Goal: Task Accomplishment & Management: Manage account settings

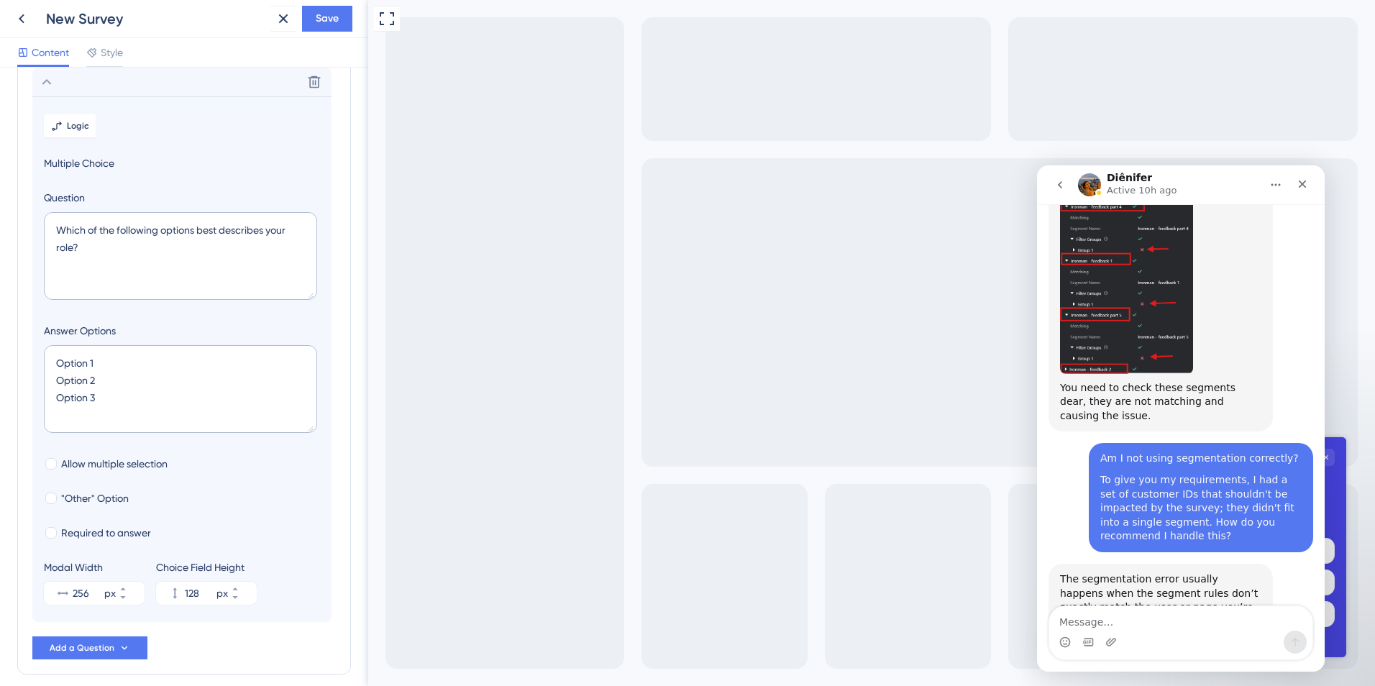
scroll to position [3109, 0]
click at [1167, 636] on div "Make sure the conditions you set match correctly. Also, check that the users yo…" at bounding box center [1160, 678] width 201 height 85
click at [1079, 628] on div "Diênifer says…" at bounding box center [1160, 631] width 201 height 7
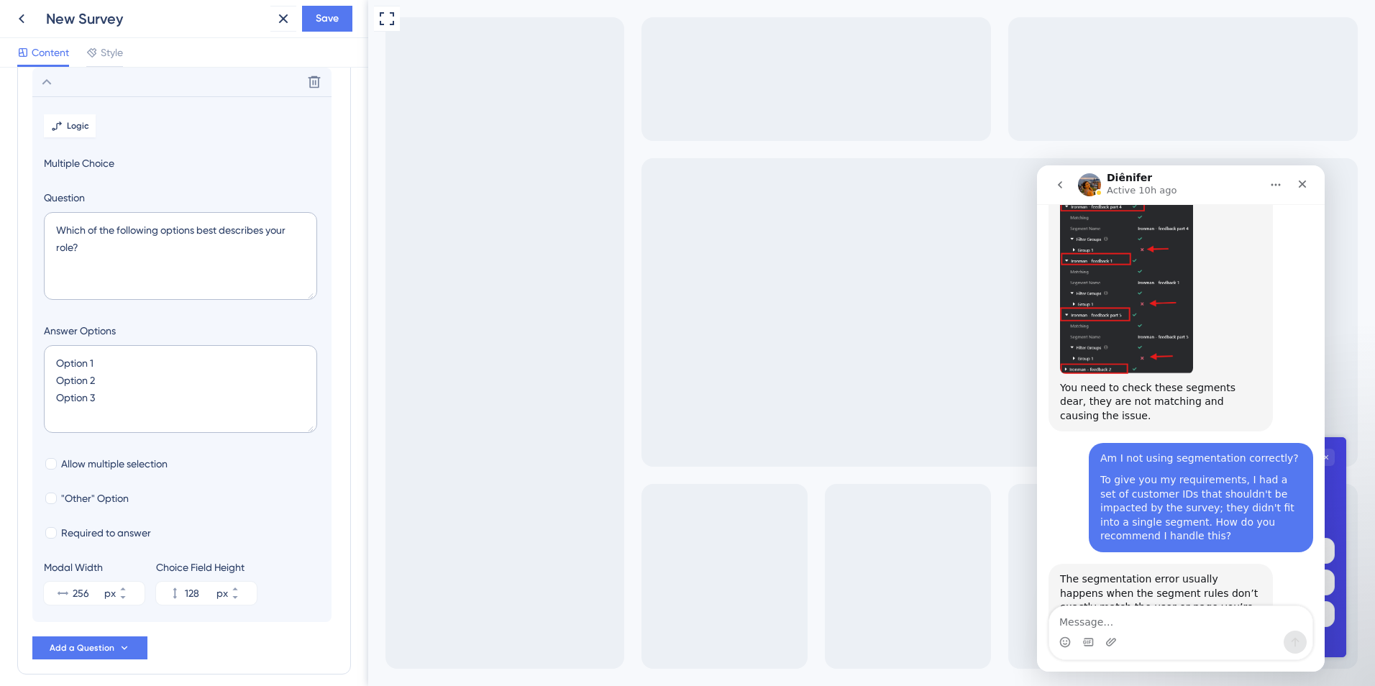
click at [1116, 636] on div "Make sure the conditions you set match correctly. Also, check that the users yo…" at bounding box center [1160, 678] width 201 height 85
click at [1183, 615] on textarea "Message…" at bounding box center [1180, 618] width 263 height 24
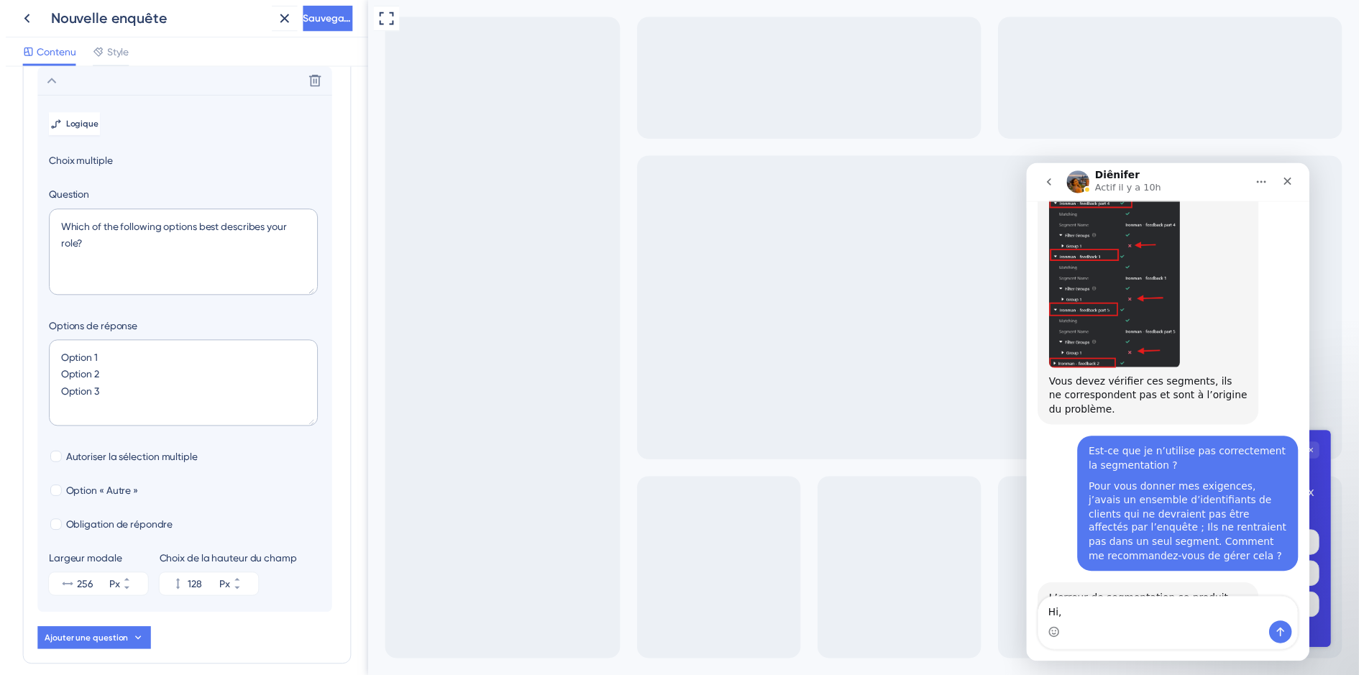
scroll to position [3208, 0]
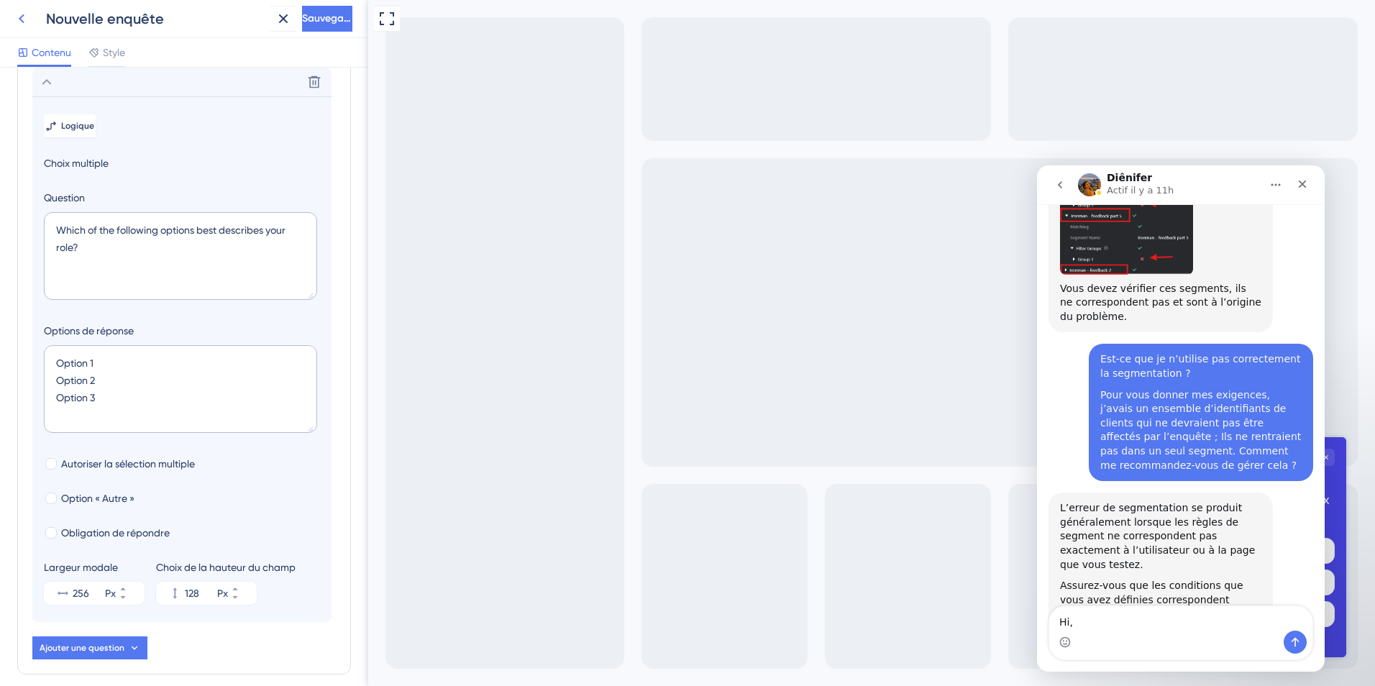
click at [27, 20] on icon at bounding box center [21, 18] width 17 height 17
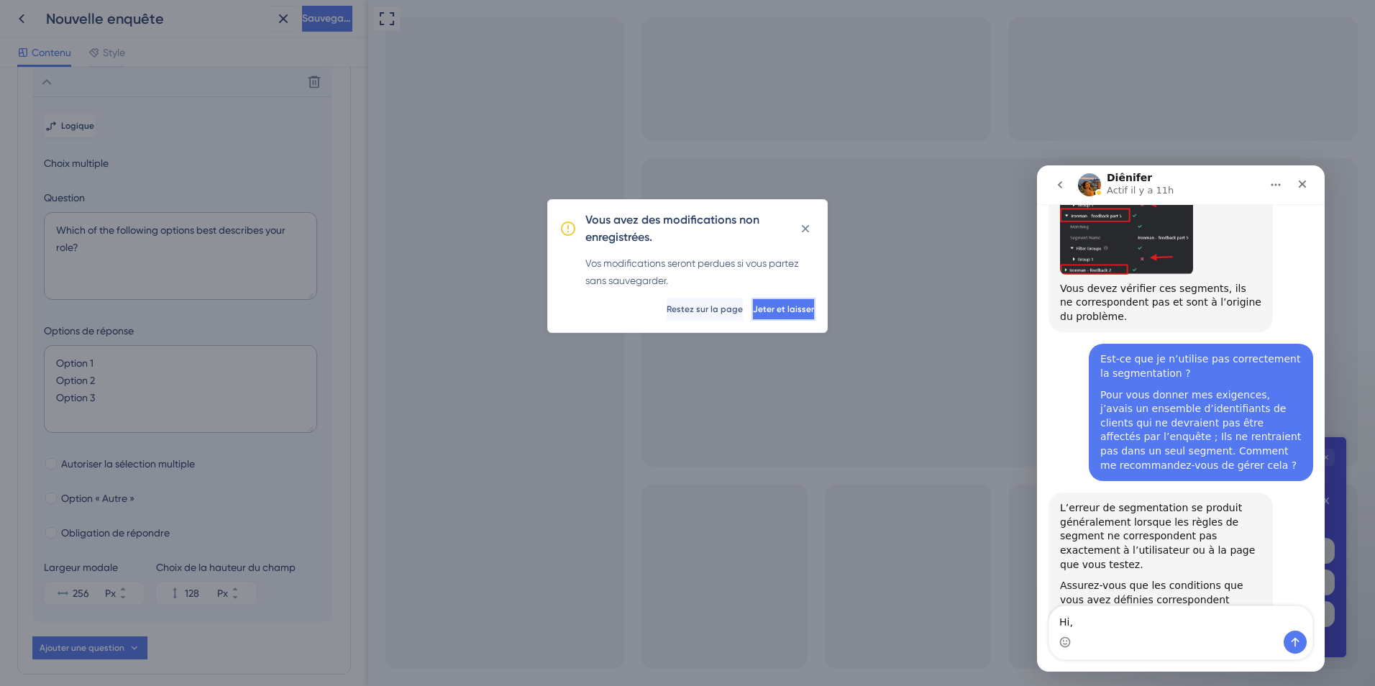
click at [756, 300] on button "Jeter et laisser" at bounding box center [783, 309] width 64 height 23
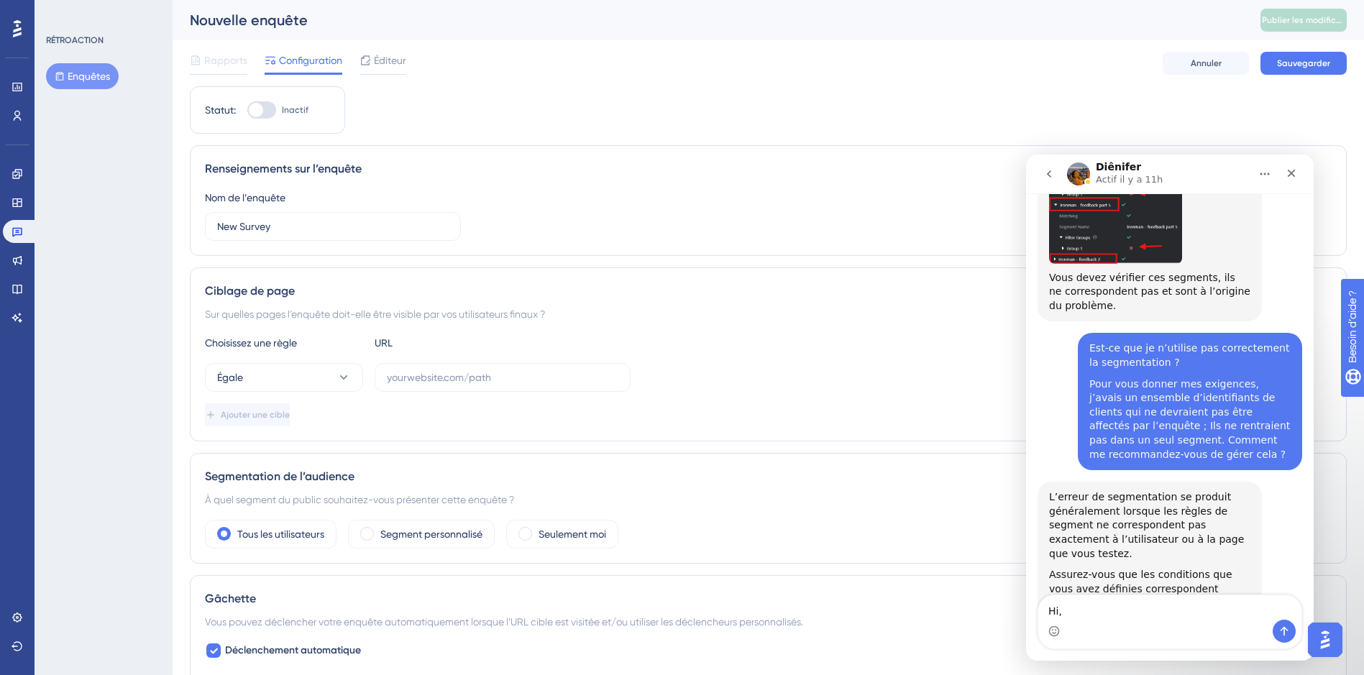
click at [107, 79] on font "Enquêtes" at bounding box center [89, 76] width 42 height 17
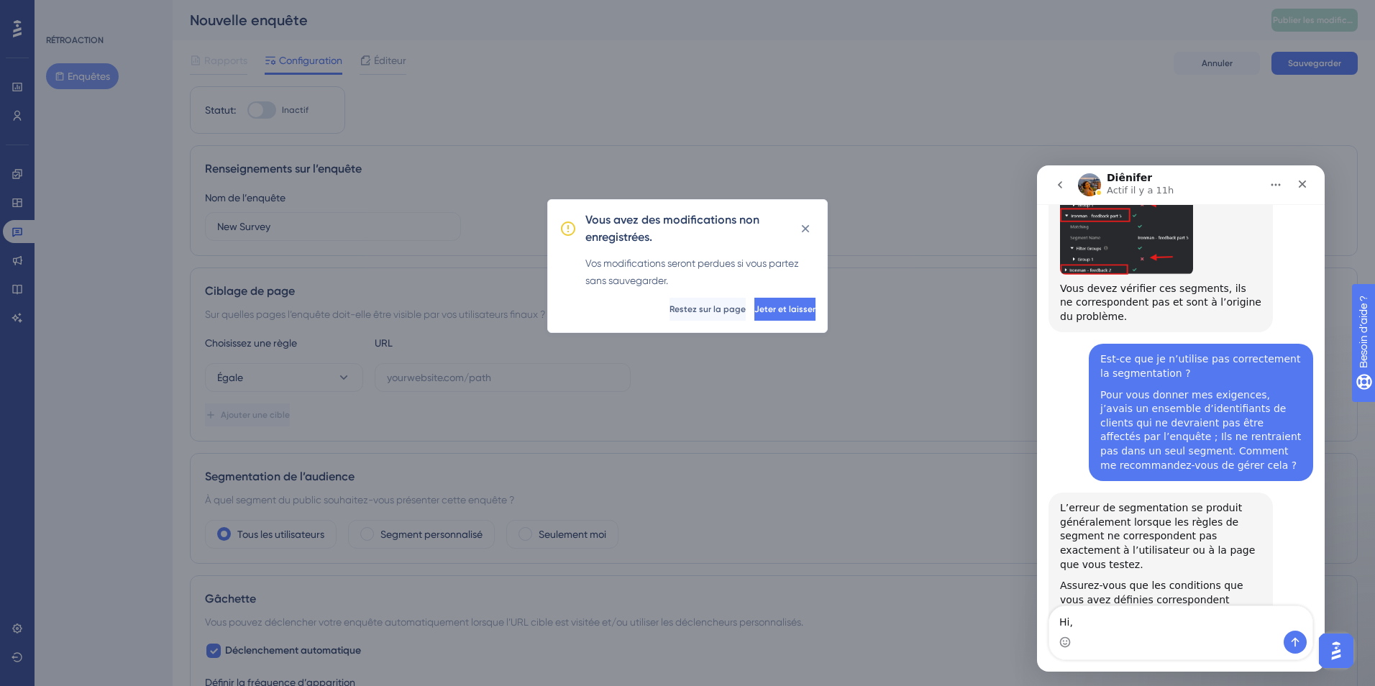
click at [755, 297] on div "Vous avez des modifications non enregistrées. Vos modifications seront perdues …" at bounding box center [687, 266] width 280 height 134
click at [755, 303] on button "Jeter et laisser" at bounding box center [783, 309] width 64 height 23
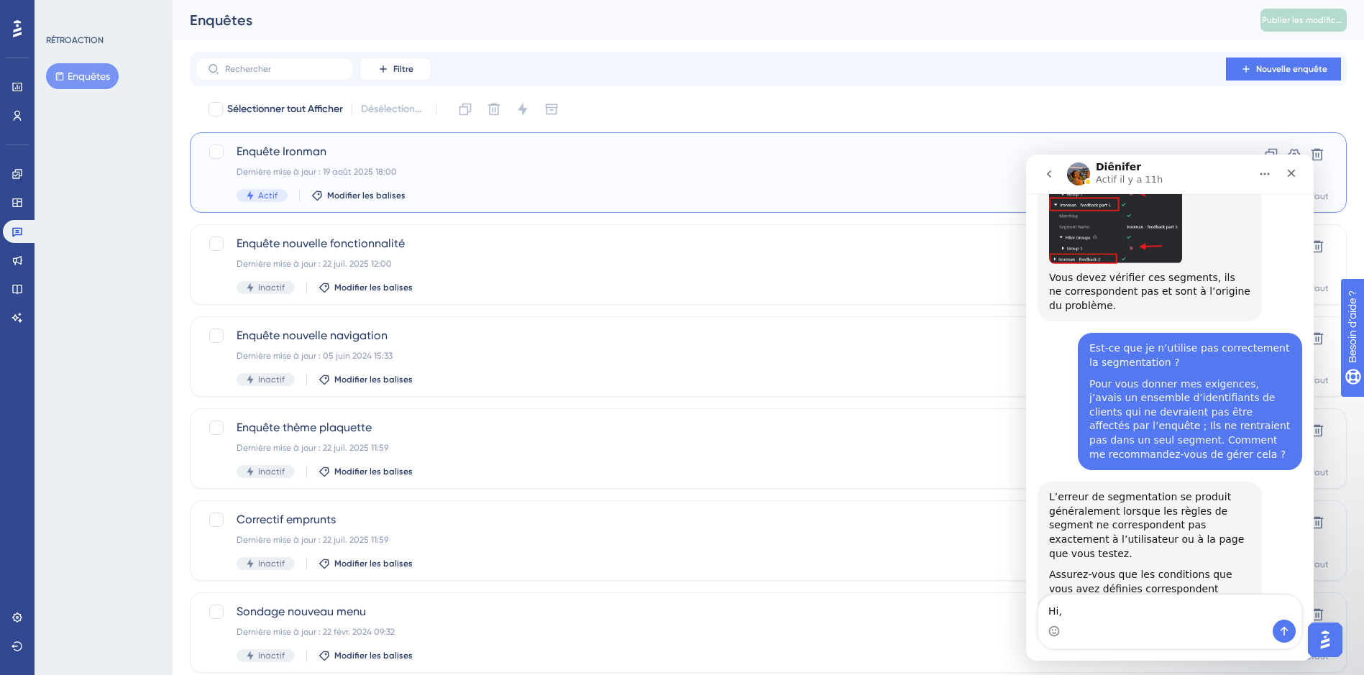
click at [556, 151] on span "Enquête Ironman" at bounding box center [711, 151] width 948 height 17
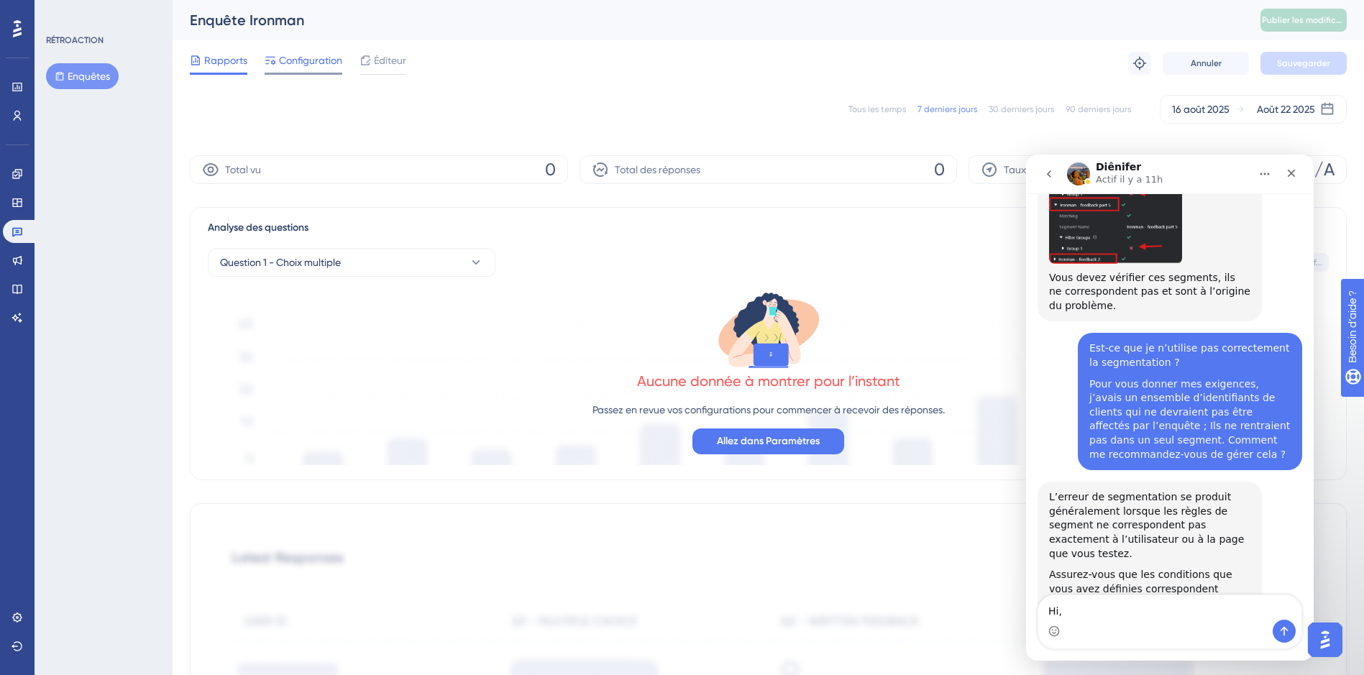
click at [298, 66] on span "Configuration" at bounding box center [310, 60] width 63 height 17
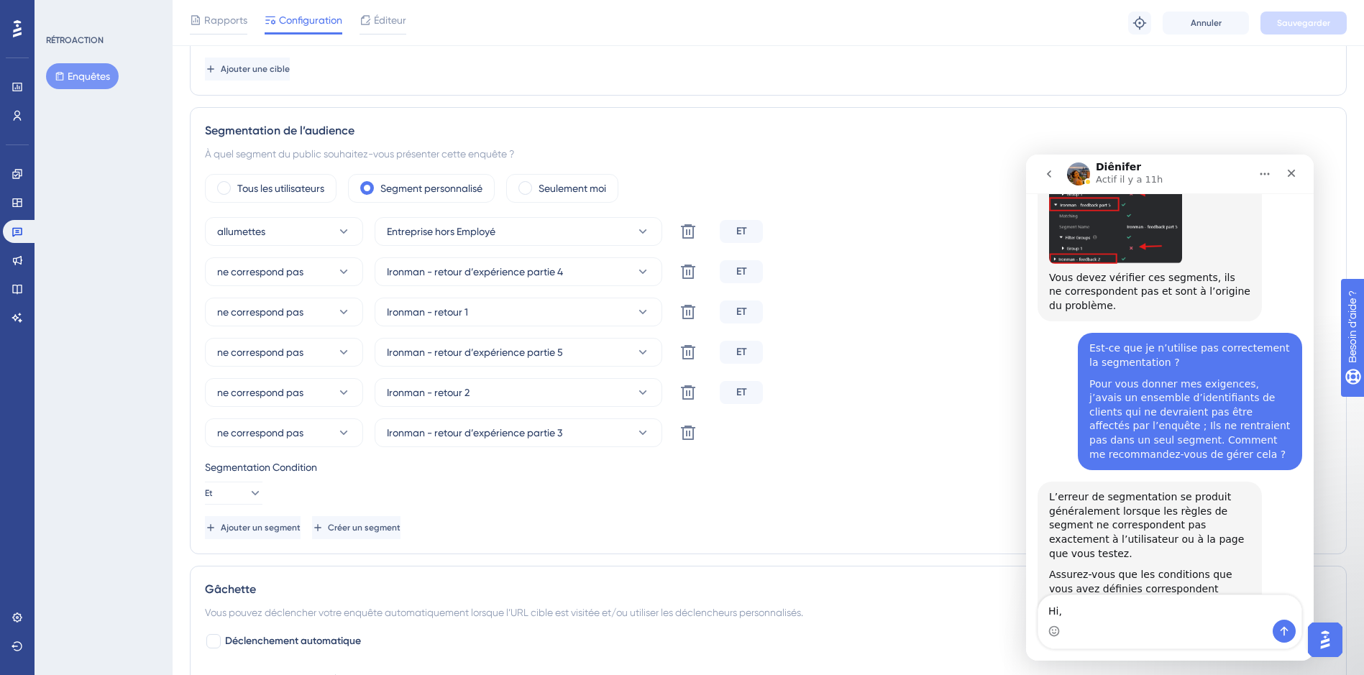
scroll to position [388, 0]
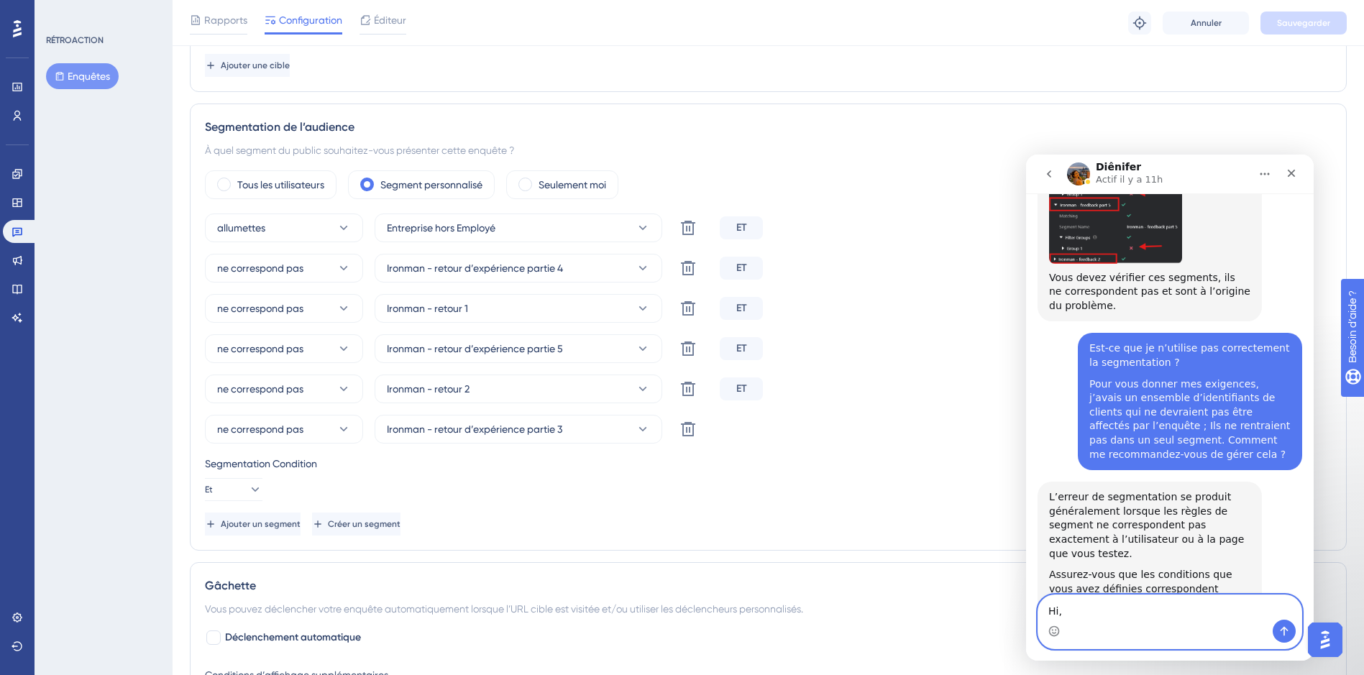
click at [1065, 611] on textarea "Hi," at bounding box center [1169, 607] width 263 height 24
paste textarea "I agree. However, in my opinion, it's perfectly fine, yet it doesn't work. Henc…"
type textarea "I agree. However, in my opinion, it's perfectly fine, yet it doesn't work. Henc…"
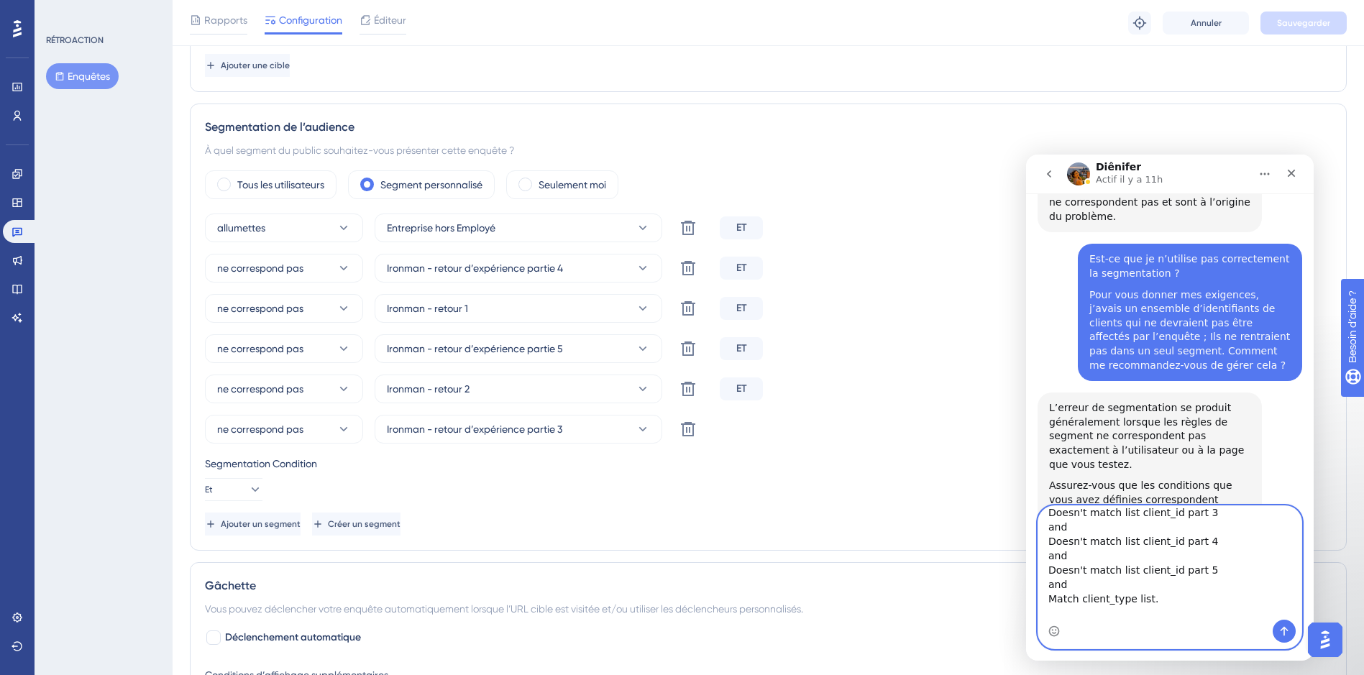
scroll to position [0, 0]
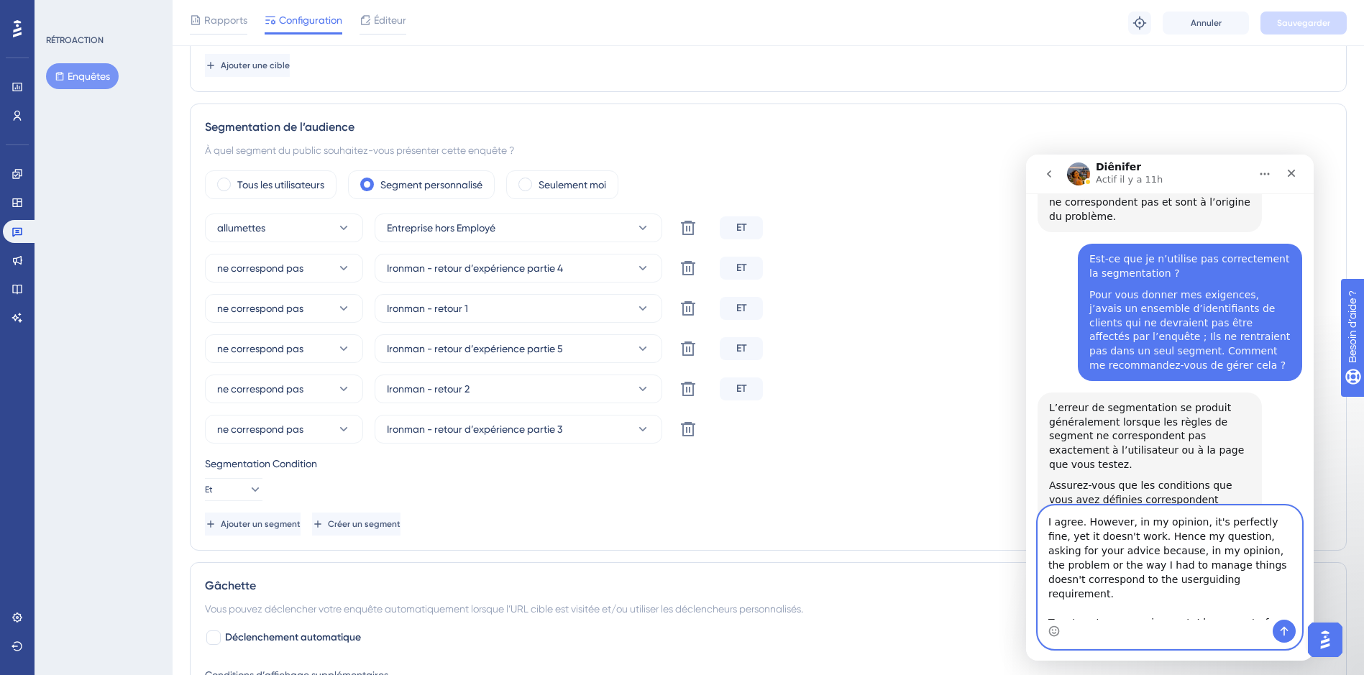
click at [1143, 584] on textarea "I agree. However, in my opinion, it's perfectly fine, yet it doesn't work. Henc…" at bounding box center [1169, 563] width 263 height 114
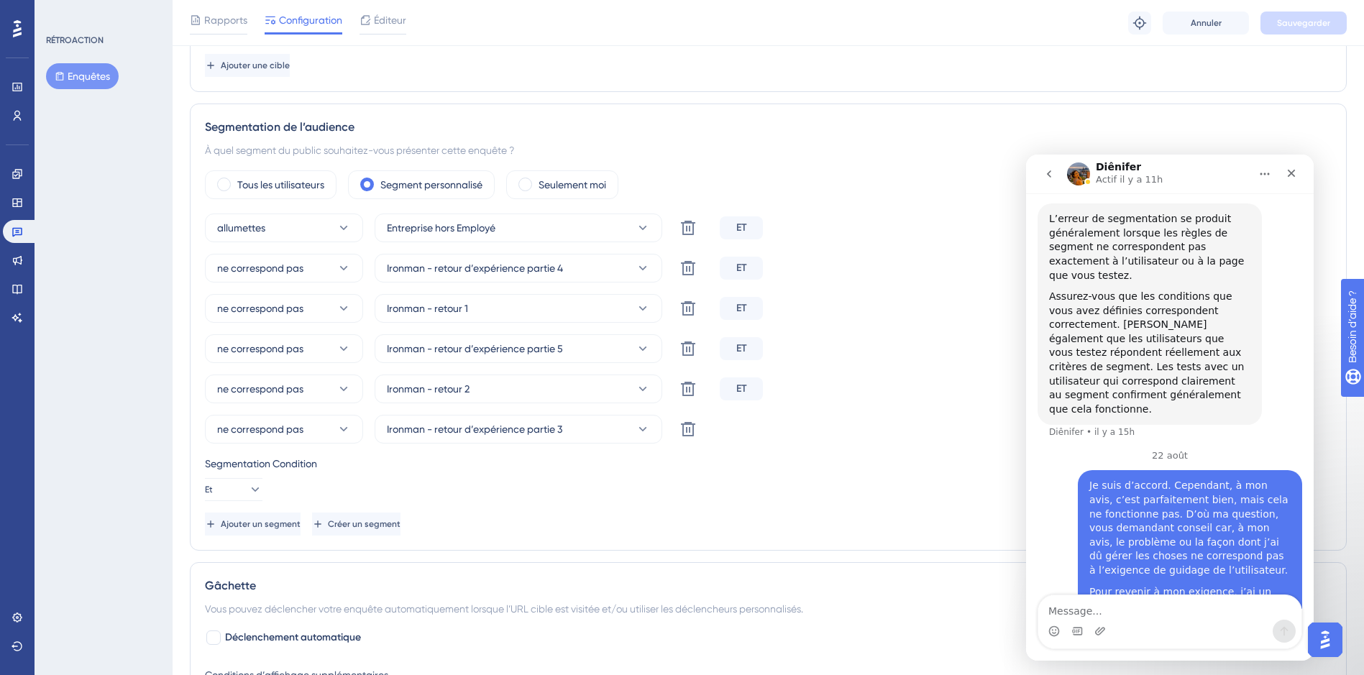
scroll to position [3524, 0]
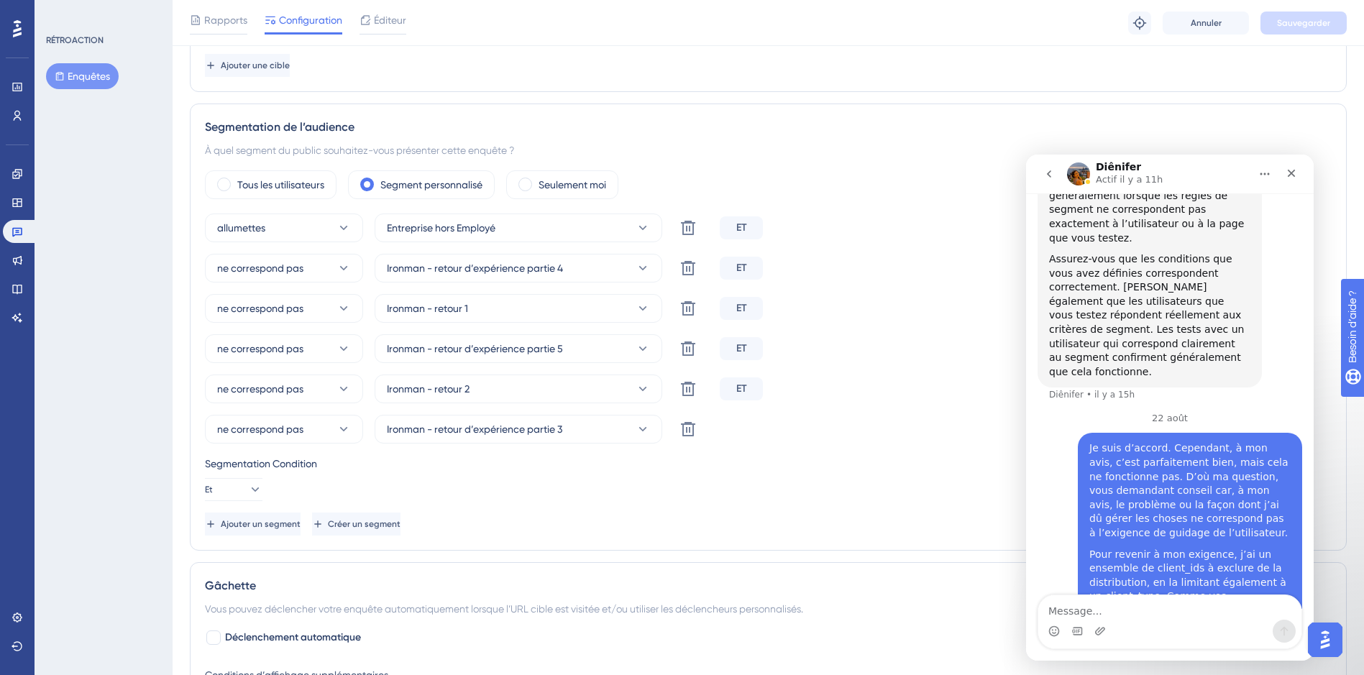
drag, startPoint x: 1309, startPoint y: 523, endPoint x: 2344, endPoint y: 707, distance: 1051.6
click at [1248, 441] on div "Je suis d’accord. Cependant, à mon avis, c’est parfaitement bien, mais cela ne …" at bounding box center [1189, 490] width 201 height 98
click at [1100, 610] on textarea "Message..." at bounding box center [1169, 607] width 263 height 24
paste textarea "I agree. However, in my opinion, it's perfectly fine, yet it doesn't work. Henc…"
type textarea "I agree. However, in my opinion, it's perfectly fine, yet it doesn't work. Henc…"
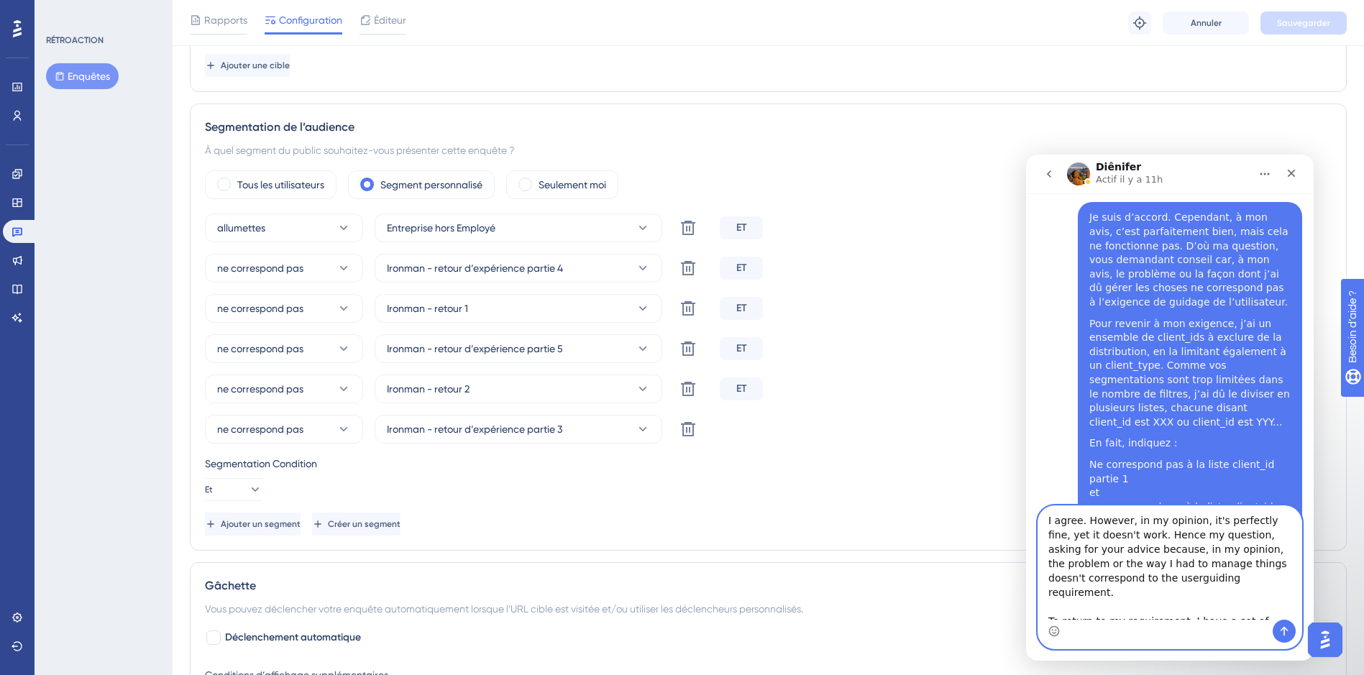
scroll to position [0, 0]
click at [1150, 547] on textarea "I agree. However, in my opinion, it's perfectly fine, yet it doesn't work. Henc…" at bounding box center [1169, 563] width 263 height 114
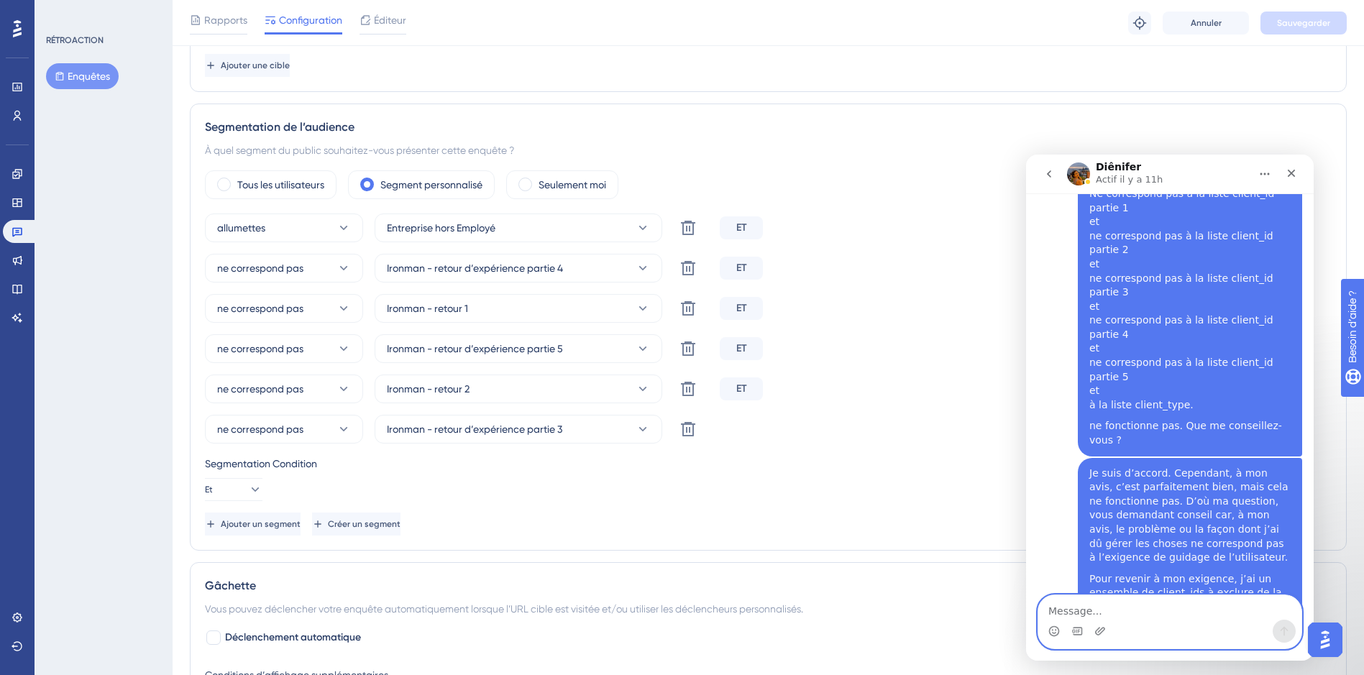
scroll to position [4093, 0]
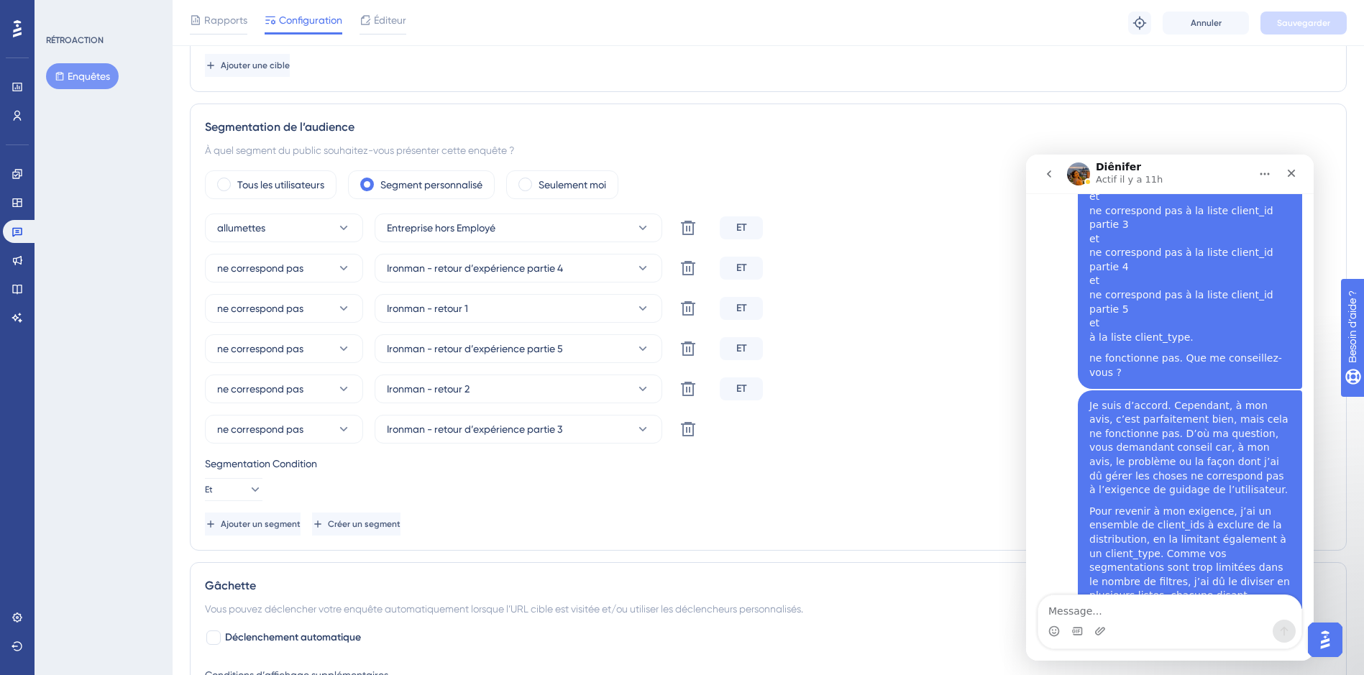
click at [1125, 173] on p "Actif il y a 11h" at bounding box center [1129, 180] width 67 height 14
click at [1221, 625] on div "En fait, indiquez :" at bounding box center [1189, 632] width 201 height 14
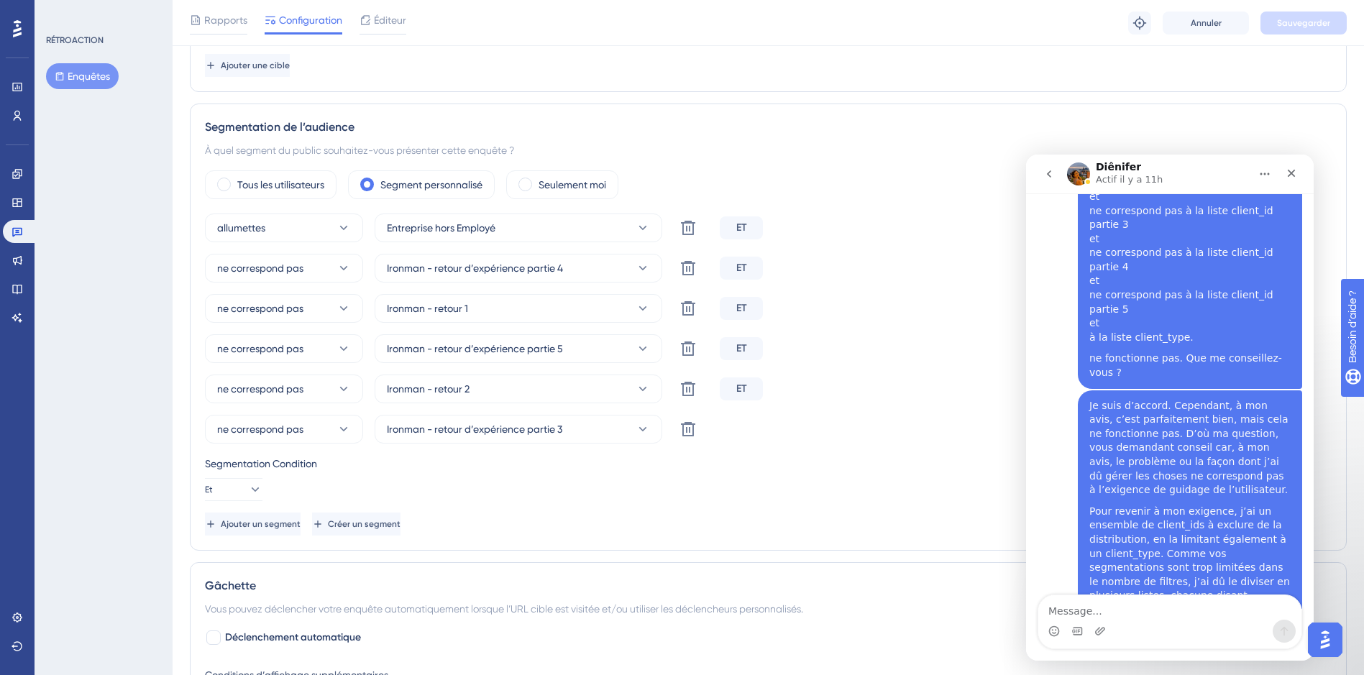
click at [1221, 625] on div "En fait, indiquez :" at bounding box center [1189, 632] width 201 height 14
click at [1260, 577] on div "Je suis d’accord. Cependant, à mon avis, c’est parfaitement bien, mais cela ne …" at bounding box center [1169, 661] width 265 height 542
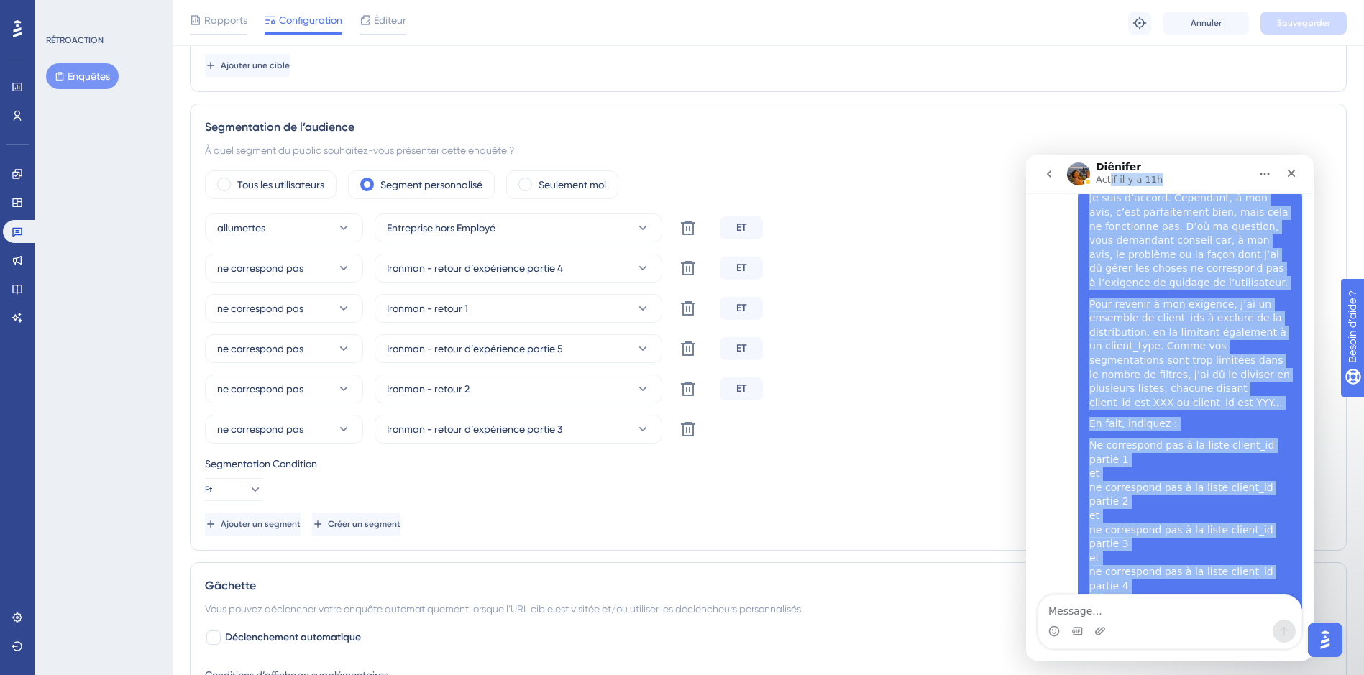
scroll to position [3623, 0]
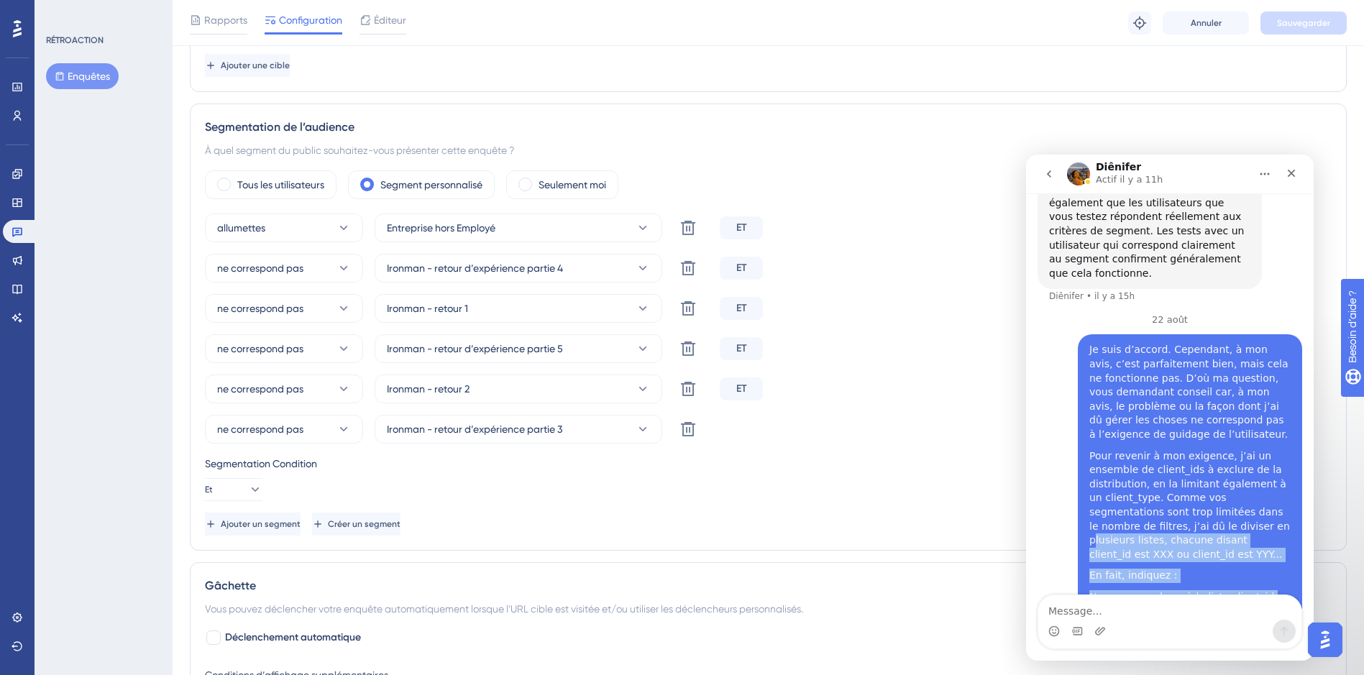
drag, startPoint x: 1284, startPoint y: 561, endPoint x: 1144, endPoint y: 387, distance: 223.4
click at [944, 385] on div "ne correspond pas Ironman - retour 2 Supprimer ET" at bounding box center [768, 389] width 1127 height 29
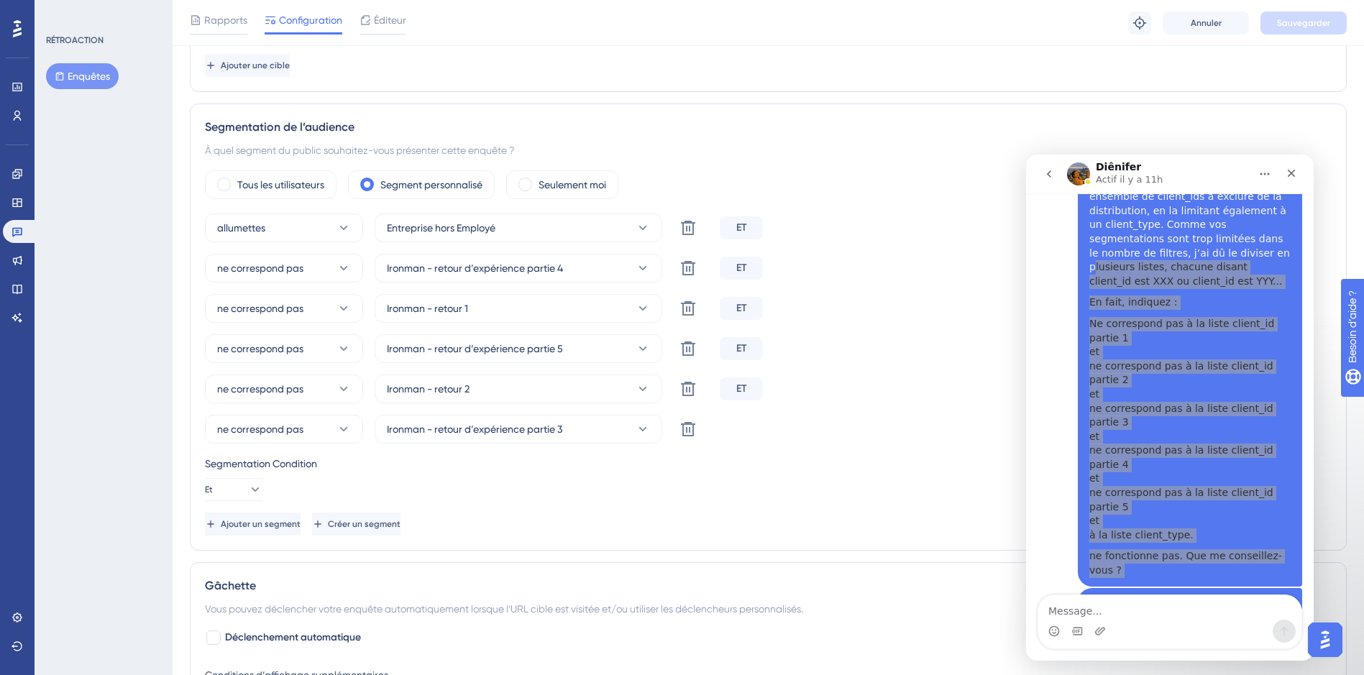
scroll to position [4093, 0]
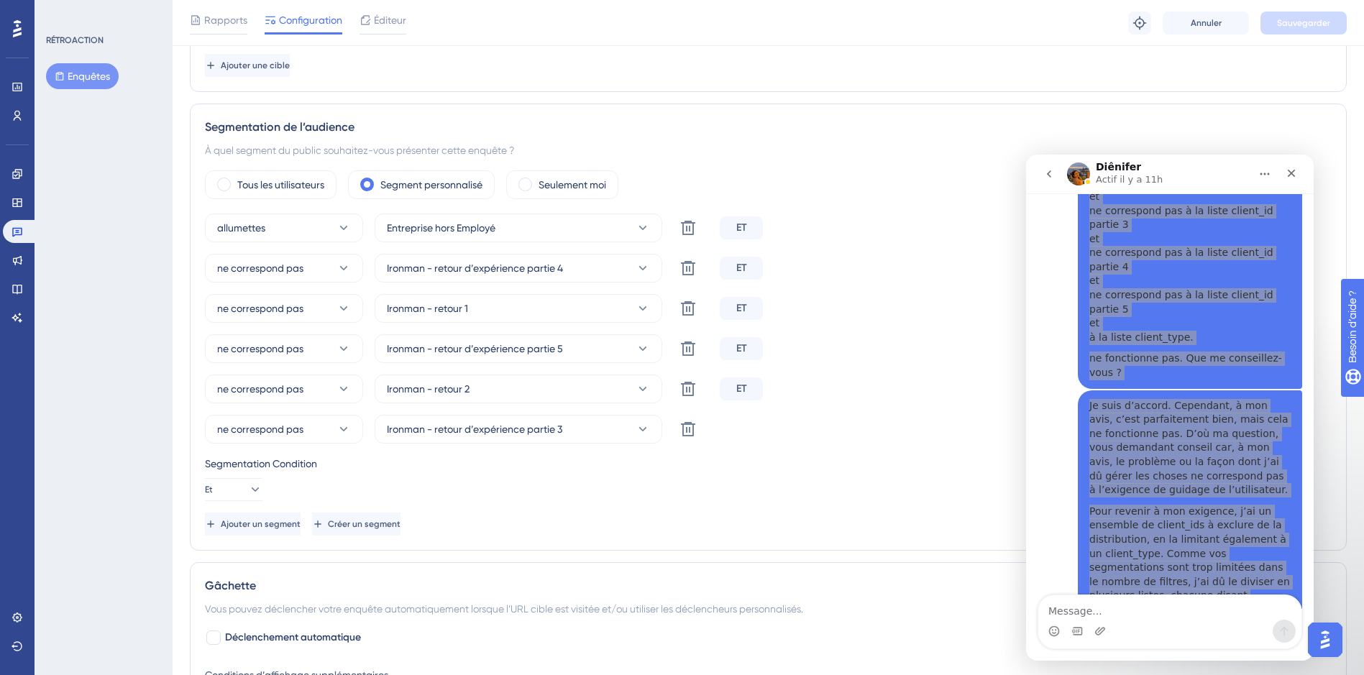
click at [192, 197] on div "Segmentation de l’audience À quel segment du public souhaitez-vous présenter ce…" at bounding box center [768, 327] width 1157 height 447
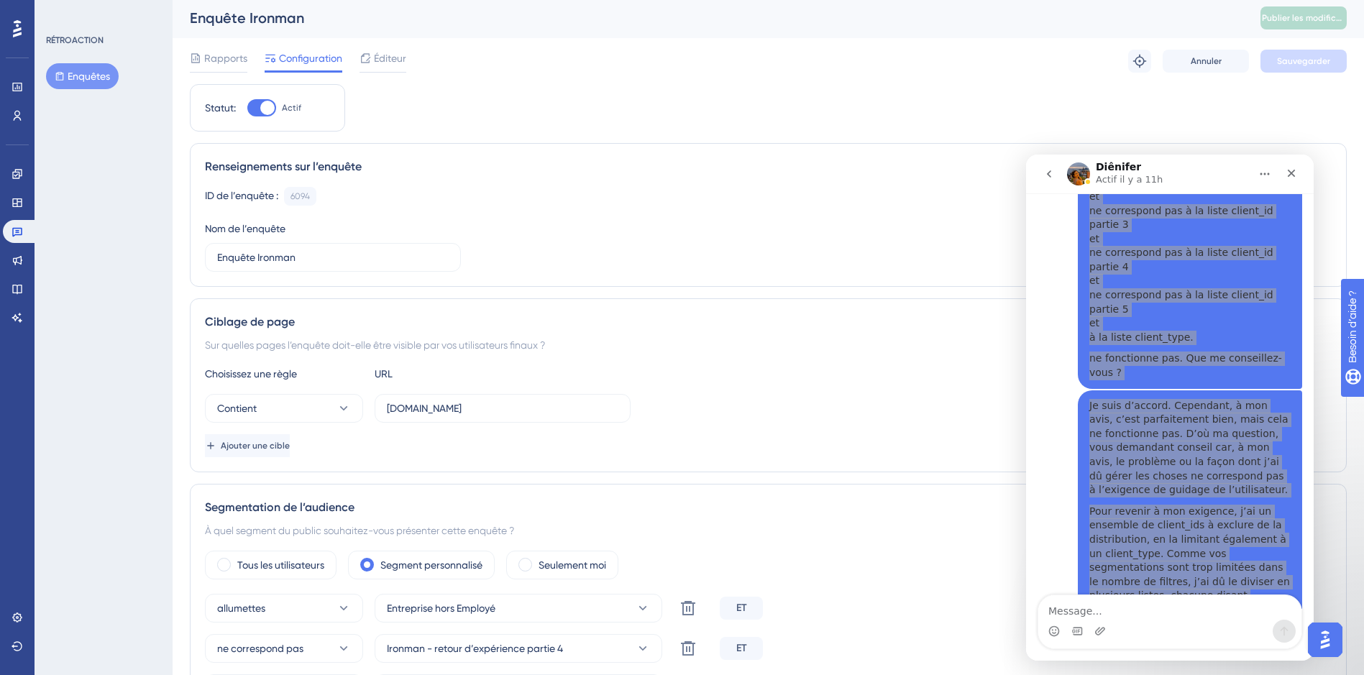
scroll to position [0, 0]
click at [16, 111] on icon at bounding box center [18, 116] width 8 height 10
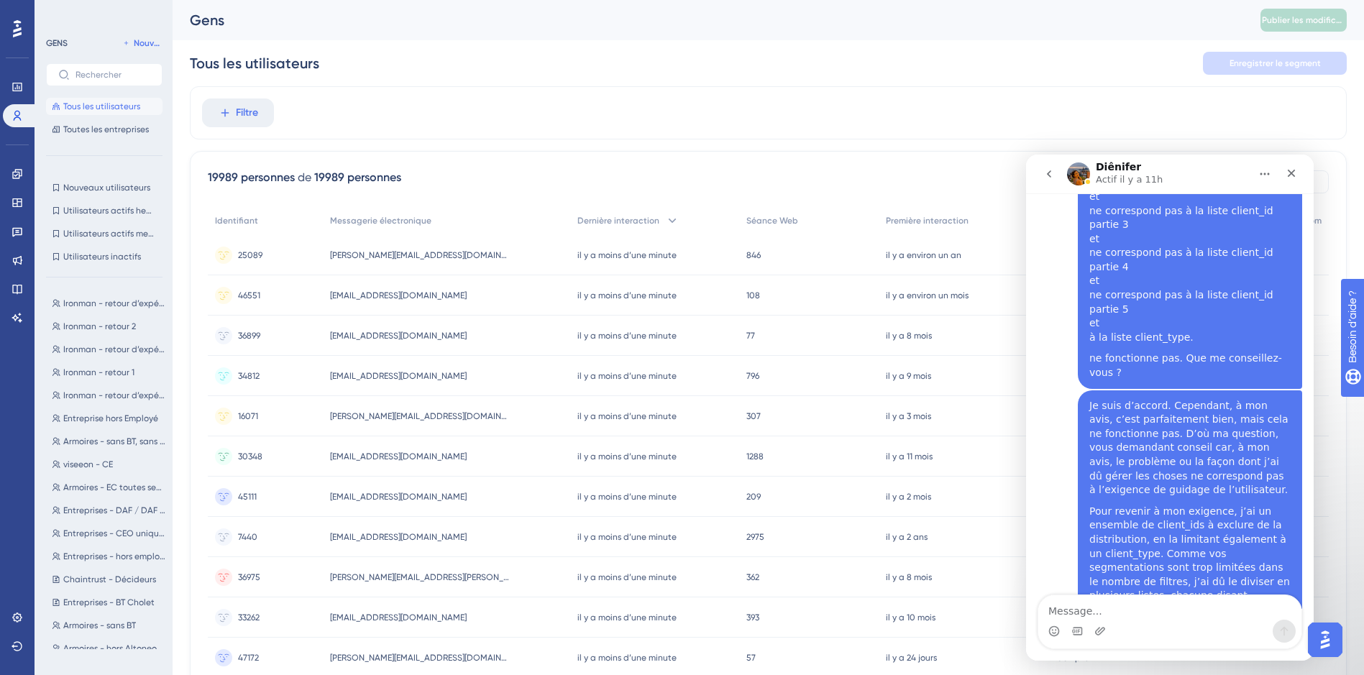
click at [1183, 178] on div "Diênifer Actif il y a 11h" at bounding box center [1158, 174] width 183 height 25
click at [1050, 171] on icon "Retour" at bounding box center [1049, 173] width 4 height 7
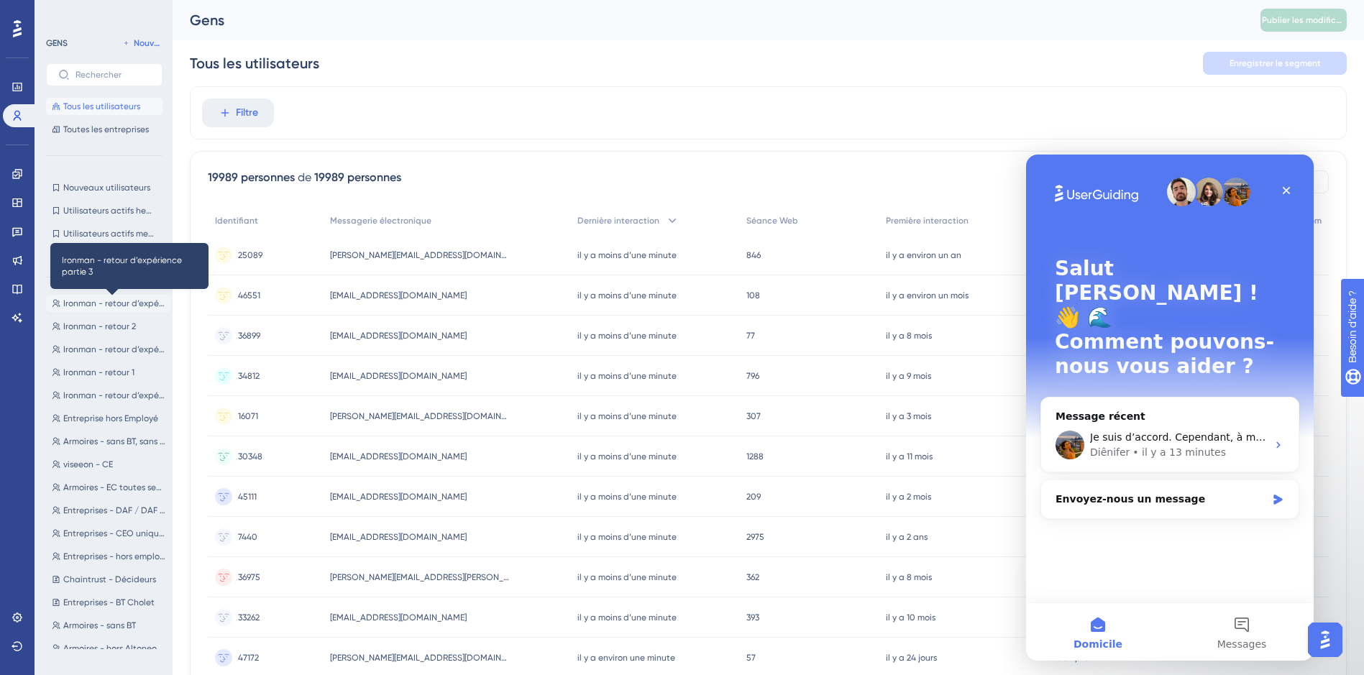
click at [95, 304] on span "Ironman - retour d’expérience partie 3" at bounding box center [114, 304] width 102 height 12
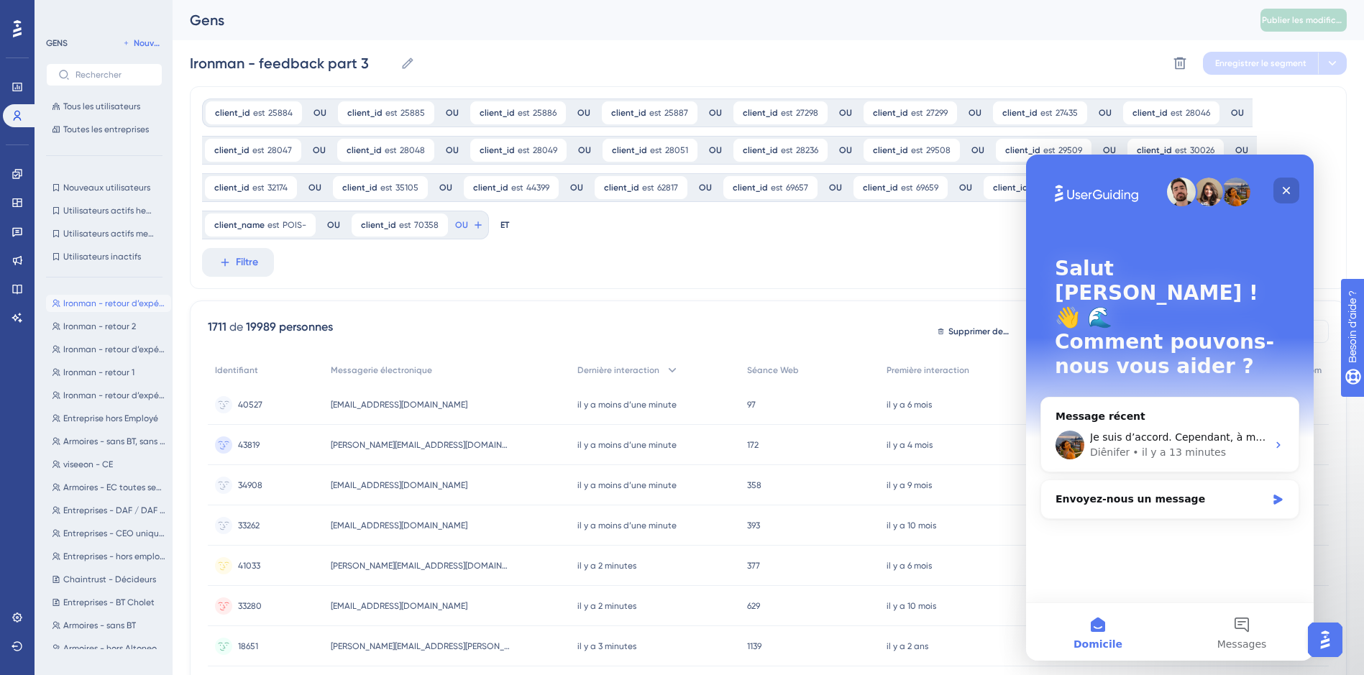
click at [1295, 187] on div "Fermer" at bounding box center [1286, 191] width 26 height 26
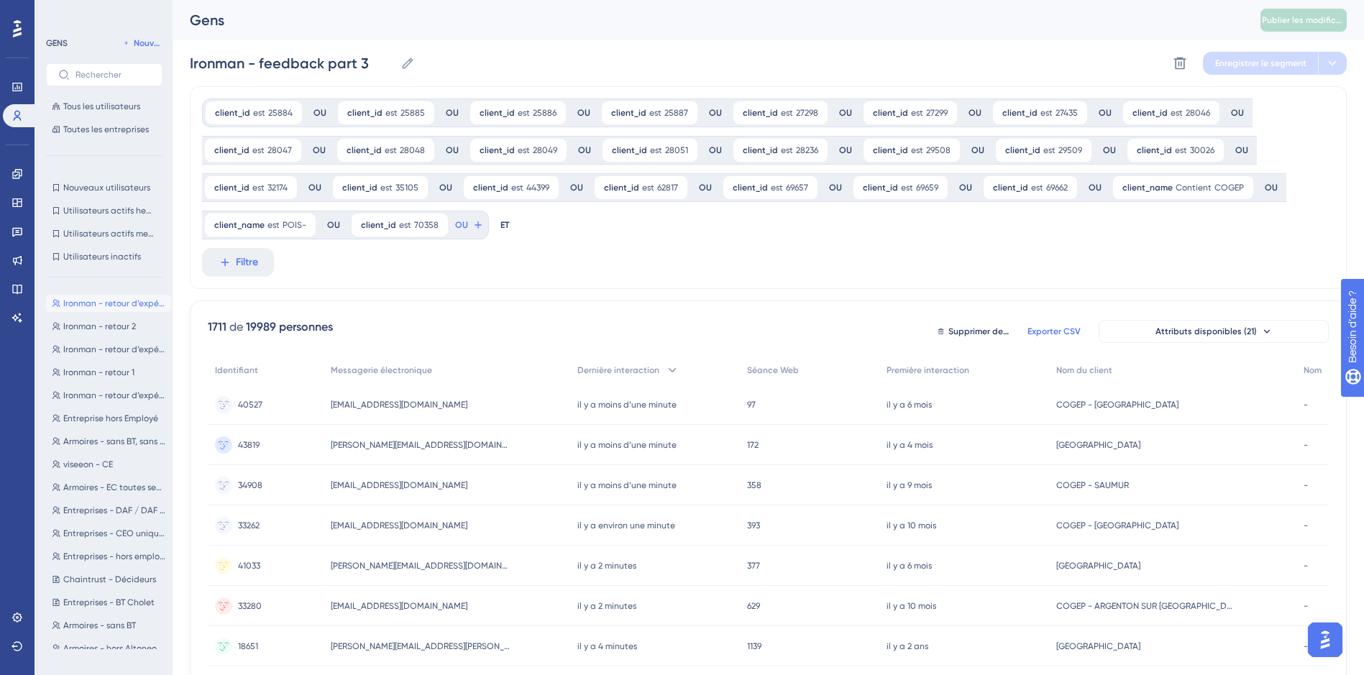
click at [1073, 331] on span "Exporter CSV" at bounding box center [1053, 332] width 53 height 12
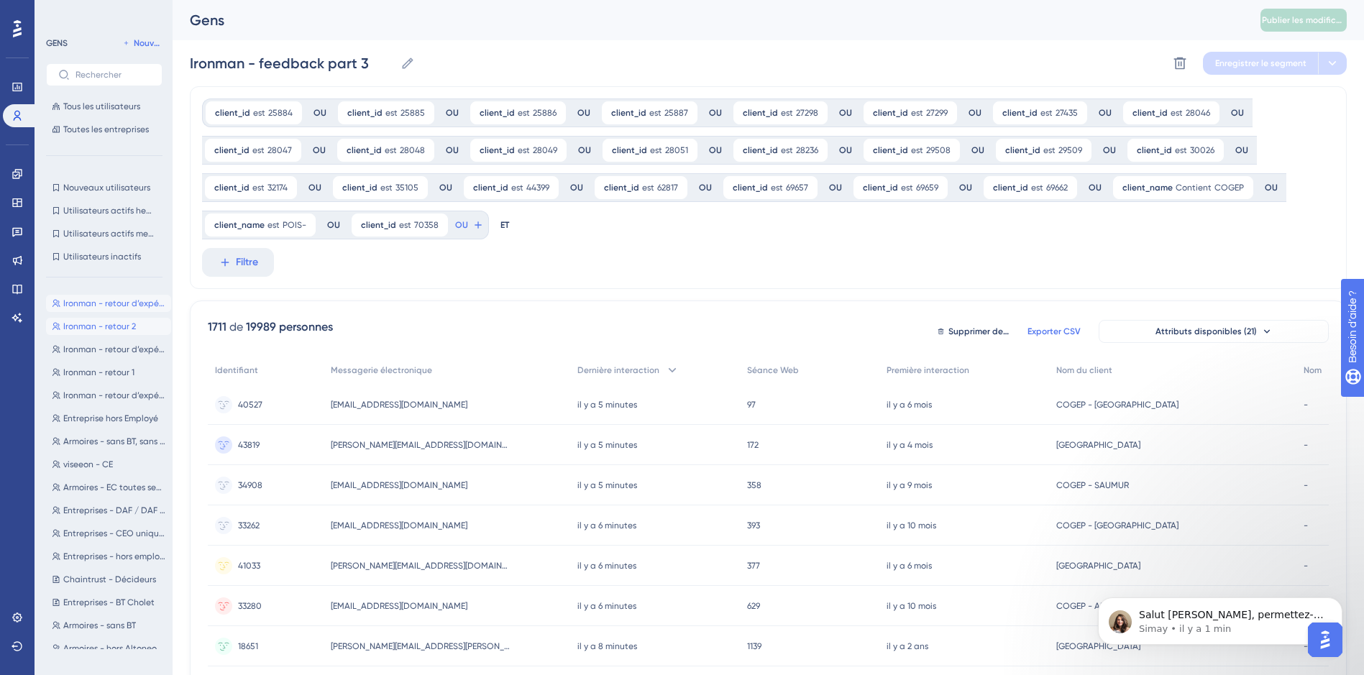
click at [107, 329] on span "Ironman - retour 2" at bounding box center [99, 327] width 73 height 12
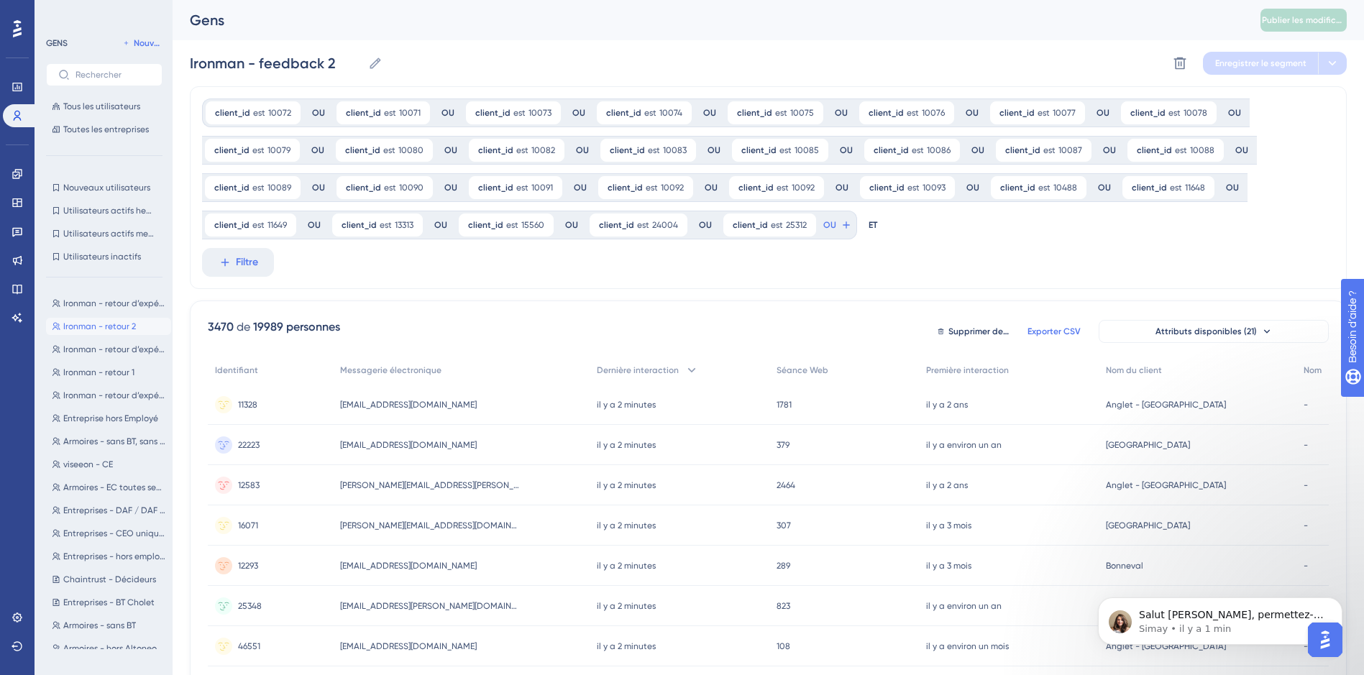
click at [1061, 326] on span "Exporter CSV" at bounding box center [1053, 332] width 53 height 12
click at [102, 349] on span "Ironman - retour d’expérience partie 5" at bounding box center [114, 350] width 102 height 12
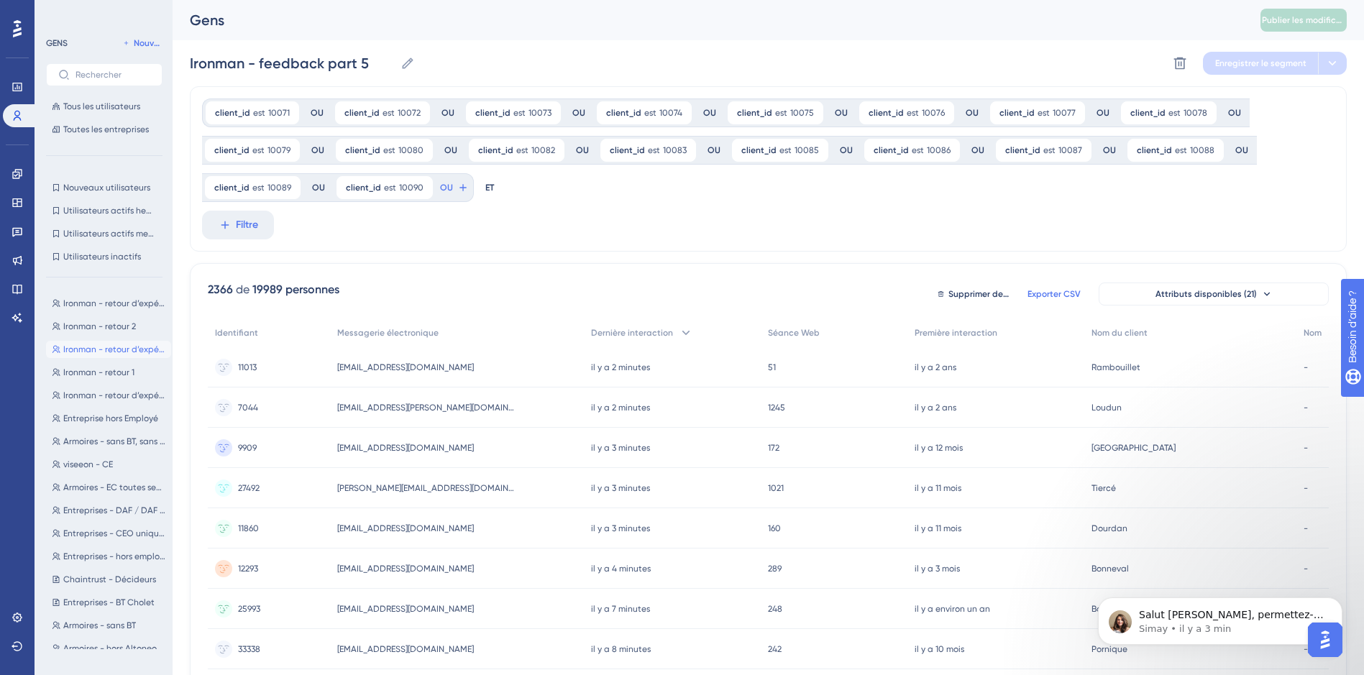
click at [1055, 290] on span "Exporter CSV" at bounding box center [1053, 294] width 53 height 12
click at [119, 379] on button "Ironman - retour 1 Ironman - retour 1" at bounding box center [108, 372] width 125 height 17
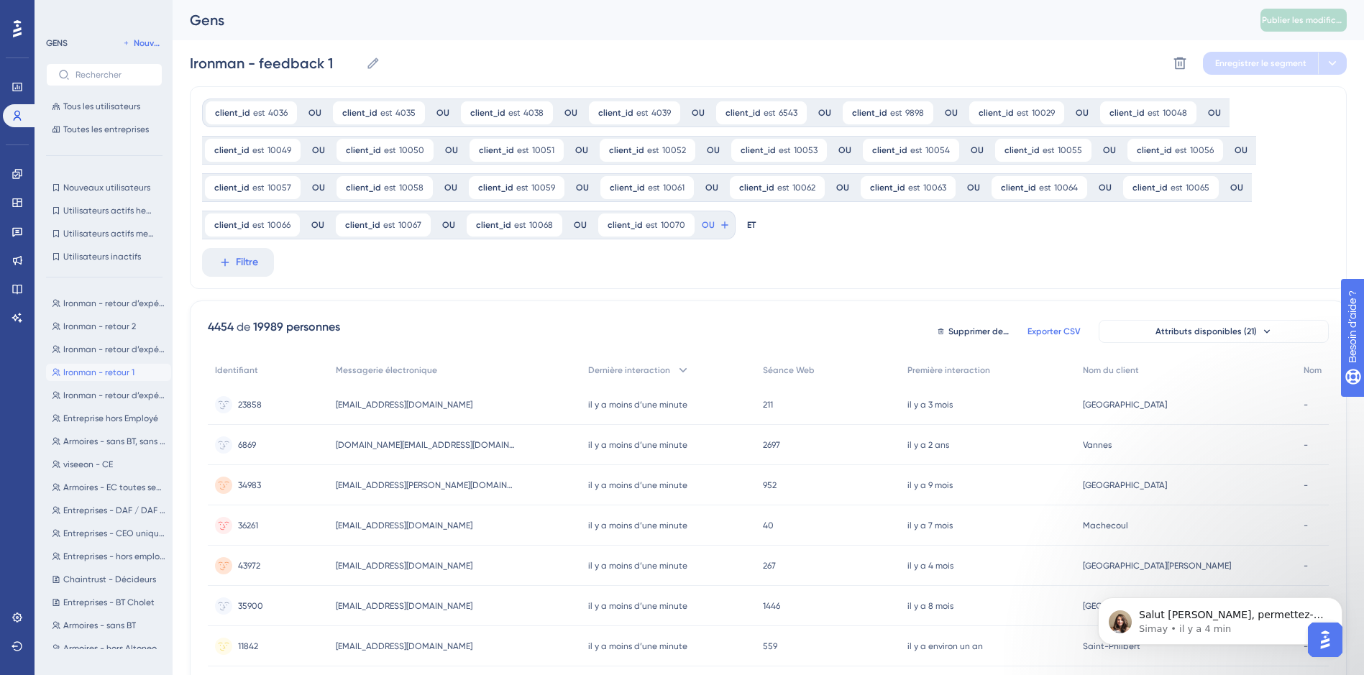
click at [1040, 326] on span "Exporter CSV" at bounding box center [1053, 332] width 53 height 12
click at [349, 288] on div "client_id est 4036 4036 Enlever OU client_id est 4035 4035 Enlever OU client_id…" at bounding box center [768, 187] width 1157 height 203
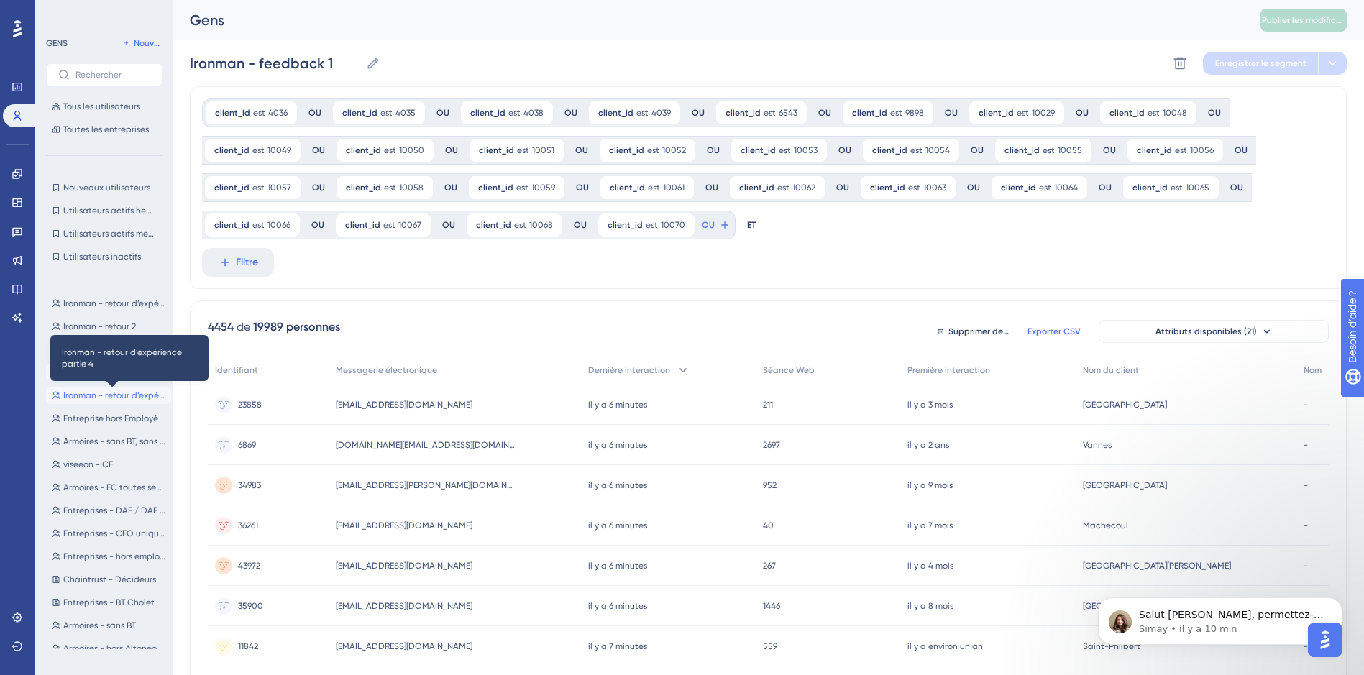
click at [151, 395] on span "Ironman - retour d’expérience partie 4" at bounding box center [114, 396] width 102 height 12
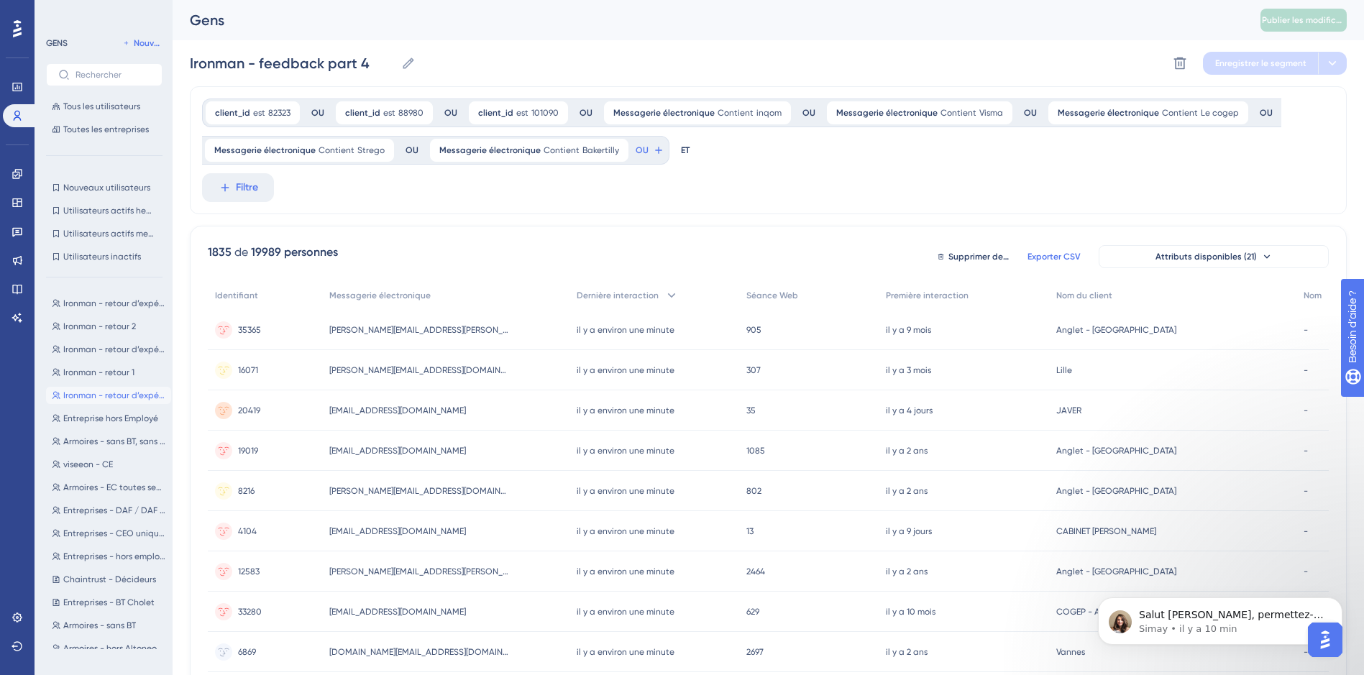
click at [1058, 254] on span "Exporter CSV" at bounding box center [1053, 257] width 53 height 12
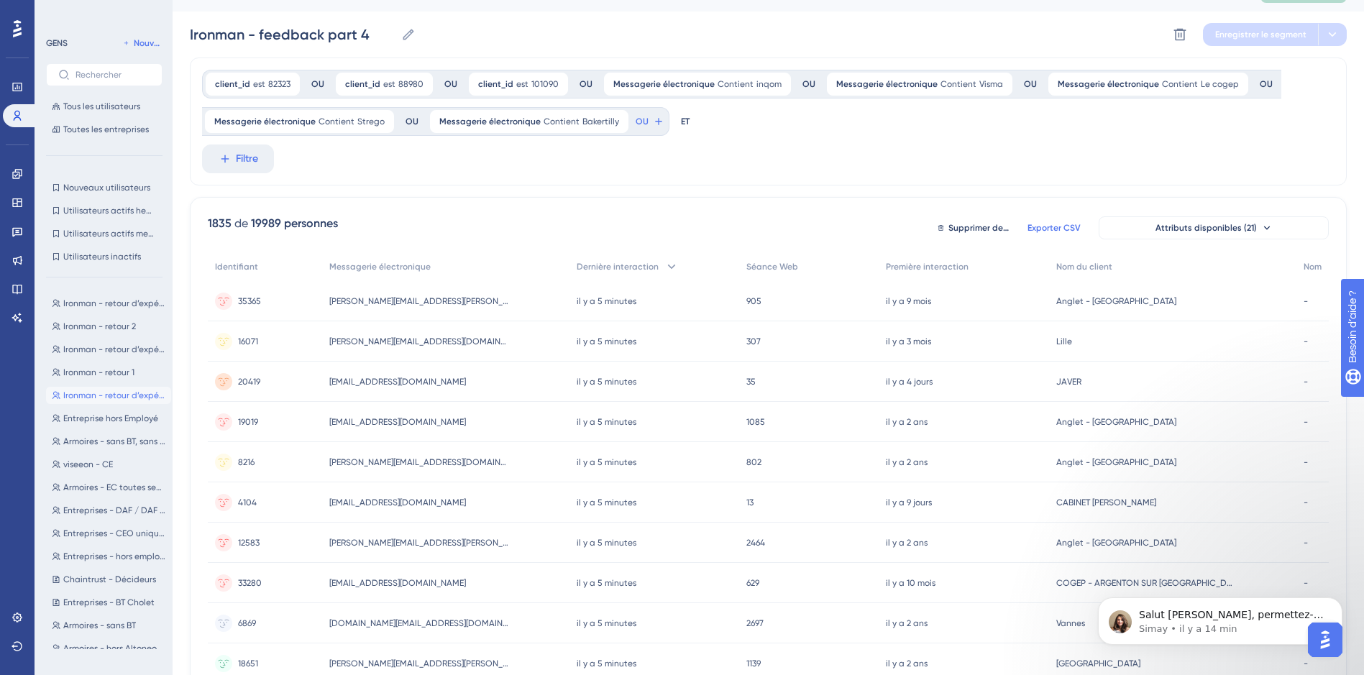
click at [498, 159] on div "client_id est 82323 82323 Enlever OU client_id est 88980 88980 Enlever OU clien…" at bounding box center [768, 122] width 1157 height 128
click at [372, 176] on div "client_id est 82323 82323 Enlever OU client_id est 88980 88980 Enlever OU clien…" at bounding box center [768, 122] width 1157 height 128
click at [155, 48] on span "Nouveau" at bounding box center [148, 43] width 28 height 12
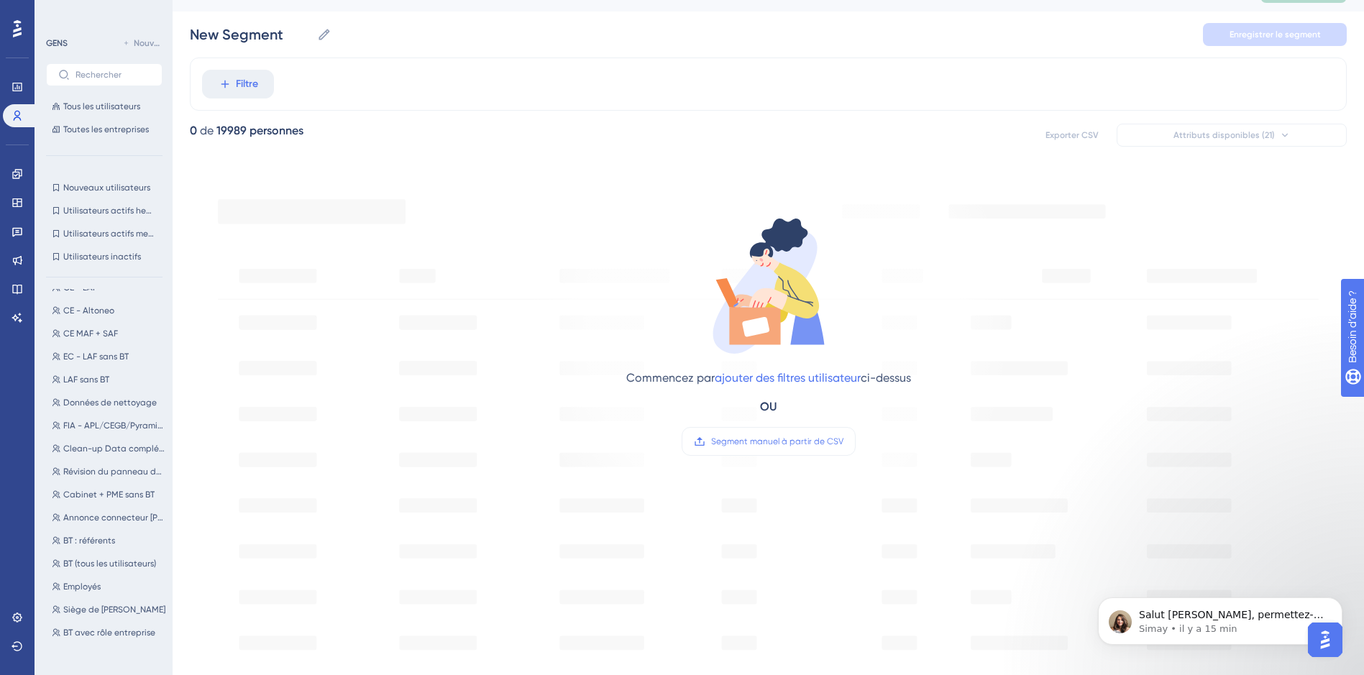
scroll to position [802, 0]
click at [111, 597] on button "HSBC - Sobank Jedéclare_Bankin HSBC - Sobank Jedéclare_Bankin" at bounding box center [108, 605] width 125 height 17
type input "HSBC - Sobank Jedéclare_Bankin"
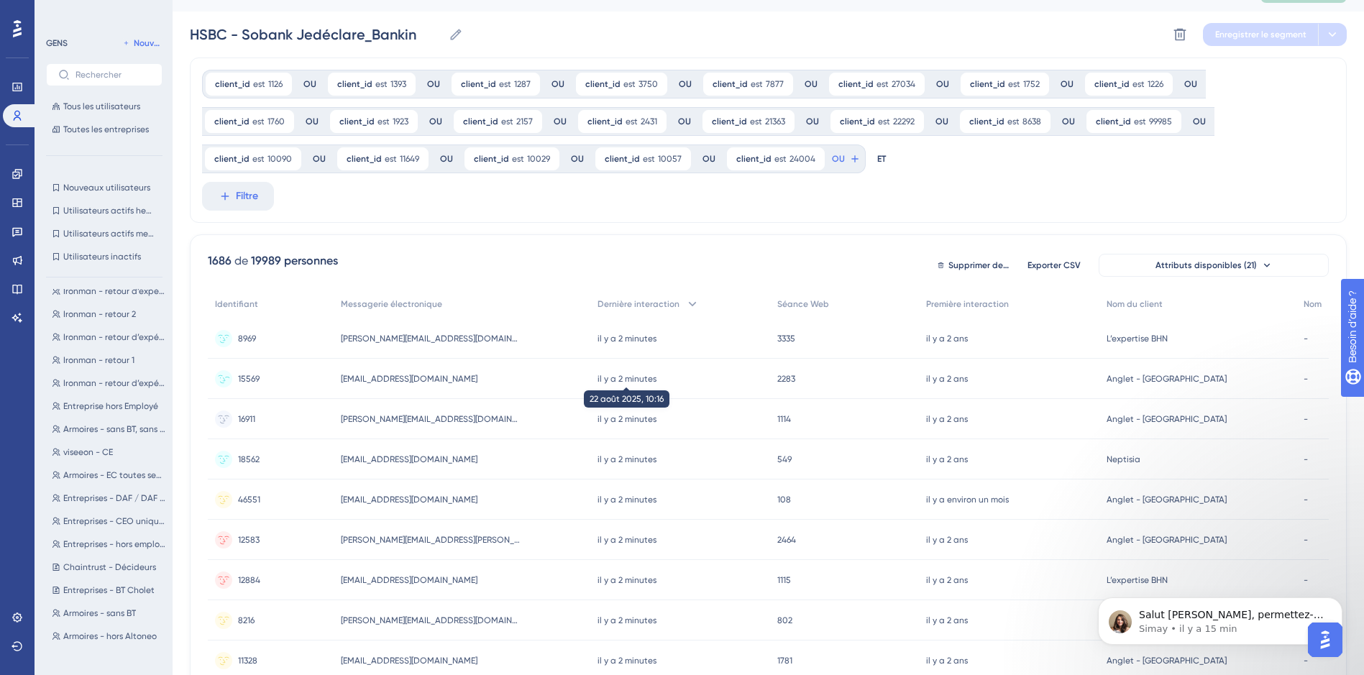
scroll to position [0, 0]
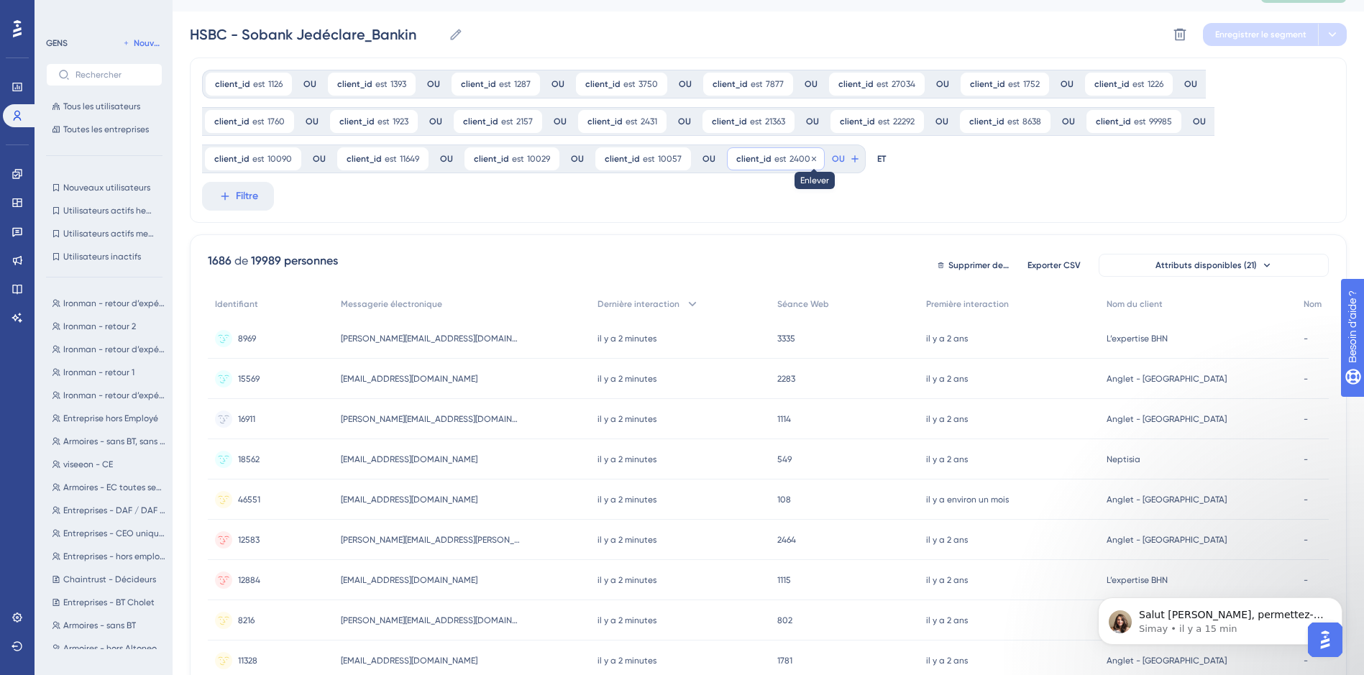
click at [812, 157] on icon at bounding box center [814, 158] width 4 height 4
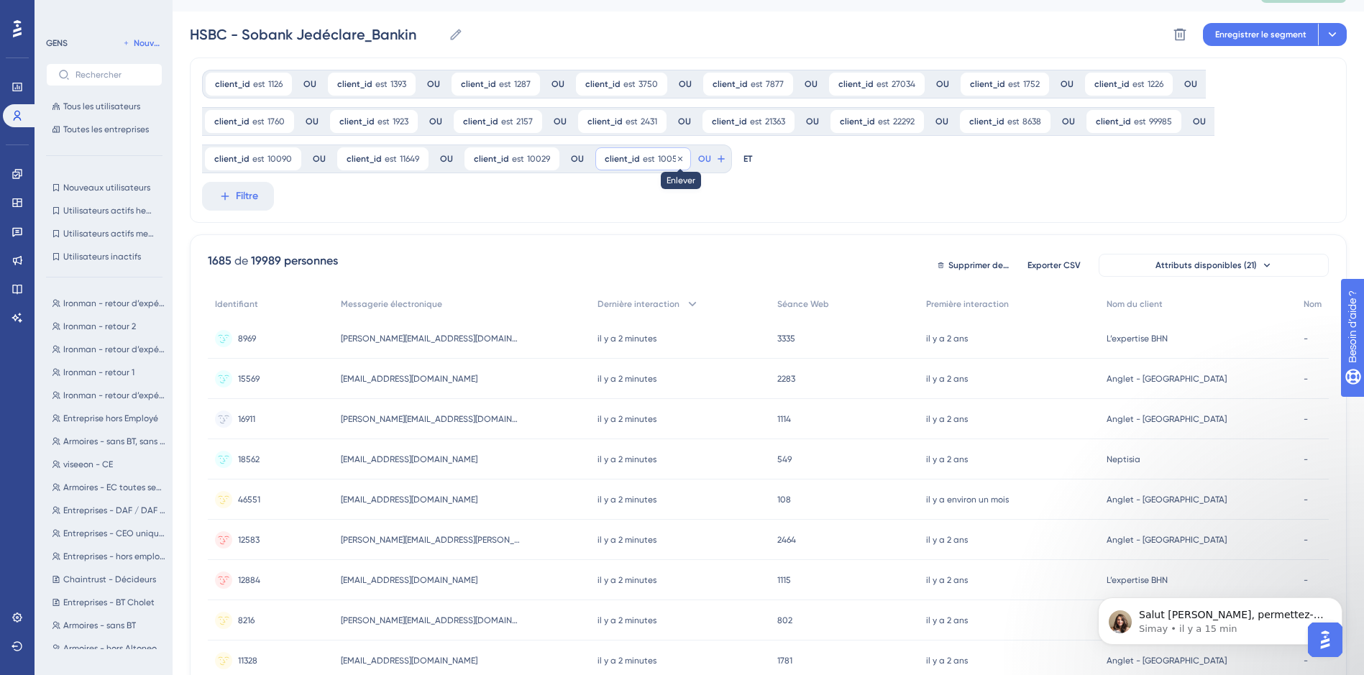
click at [676, 160] on icon at bounding box center [680, 159] width 9 height 9
click at [544, 160] on icon at bounding box center [548, 159] width 9 height 9
click at [413, 156] on icon at bounding box center [417, 159] width 9 height 9
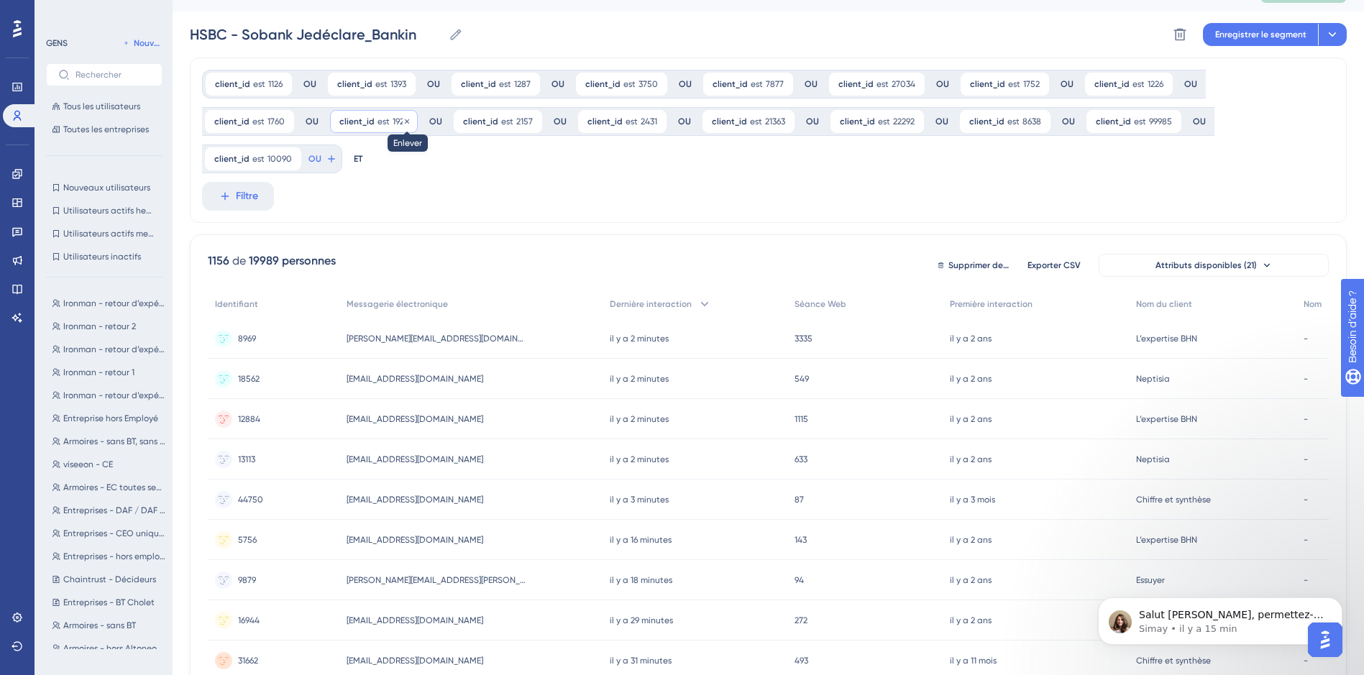
click at [403, 118] on icon at bounding box center [407, 121] width 9 height 9
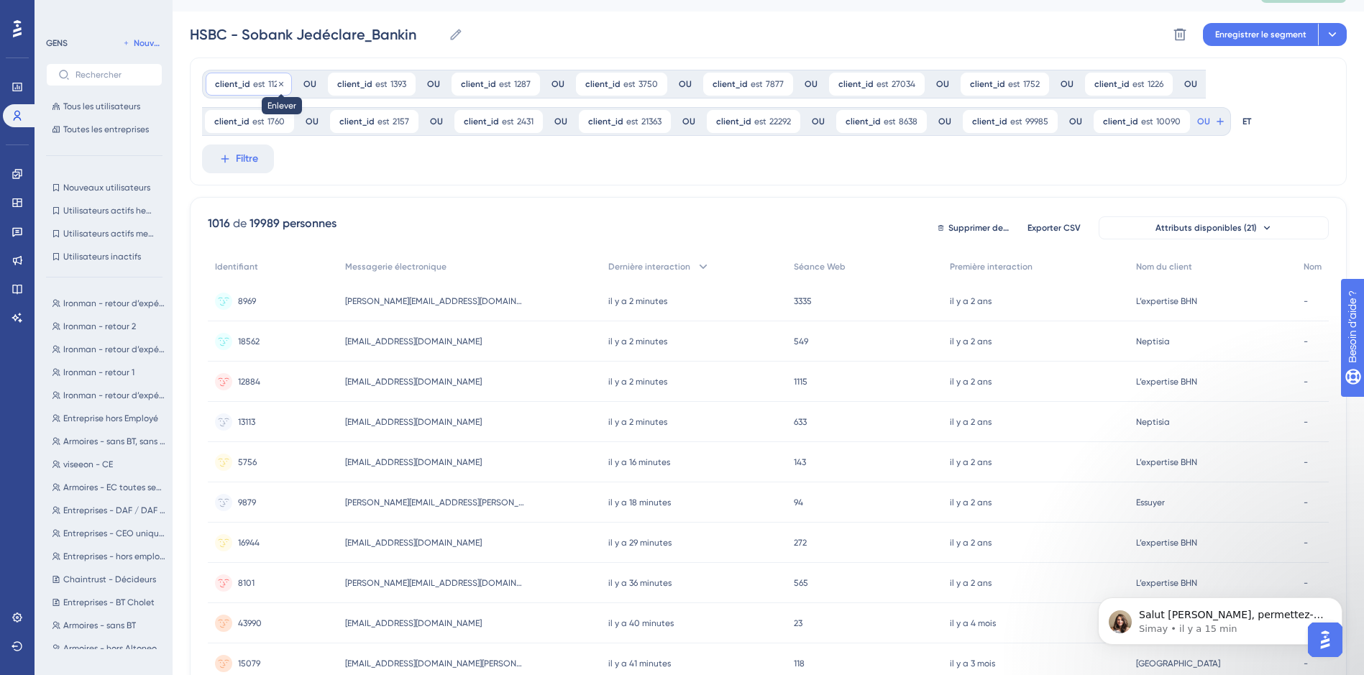
click at [280, 80] on icon at bounding box center [281, 84] width 9 height 9
click at [280, 80] on icon at bounding box center [282, 84] width 9 height 9
click at [280, 80] on icon at bounding box center [283, 84] width 9 height 9
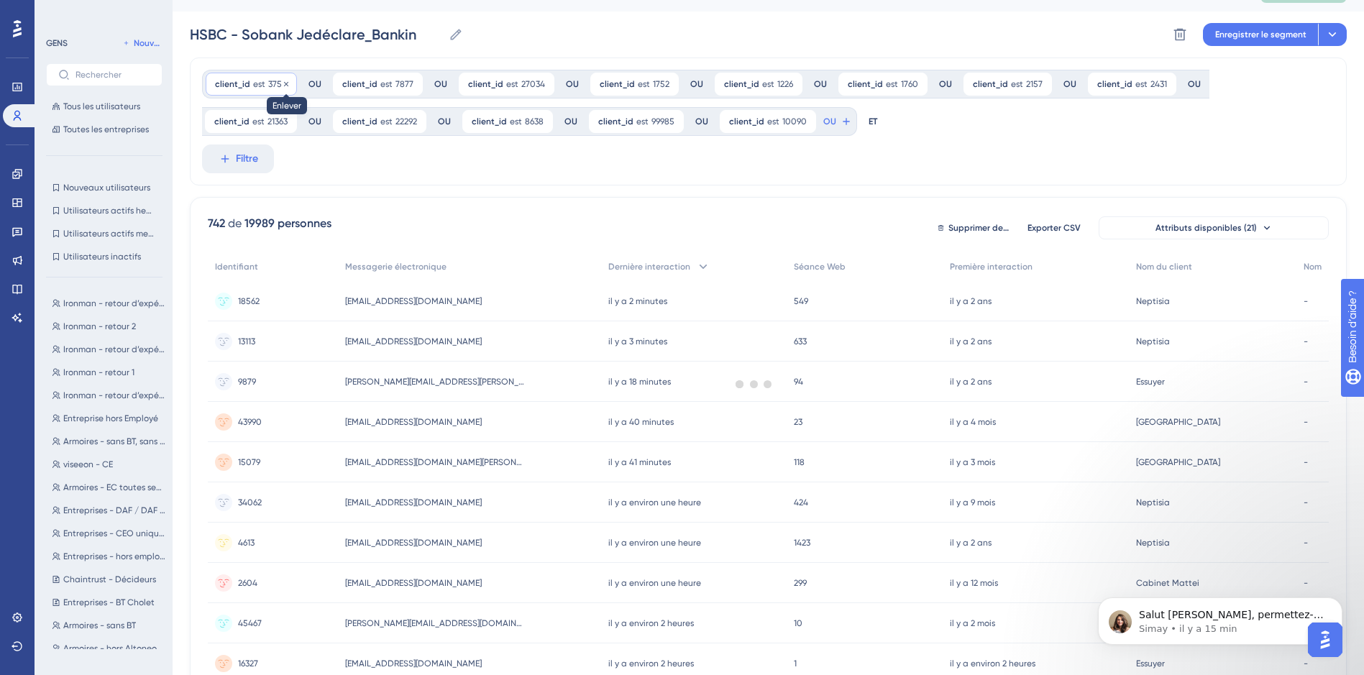
click at [282, 80] on icon at bounding box center [286, 84] width 9 height 9
click at [280, 80] on icon at bounding box center [284, 84] width 9 height 9
click at [280, 80] on span "7877" at bounding box center [277, 84] width 18 height 12
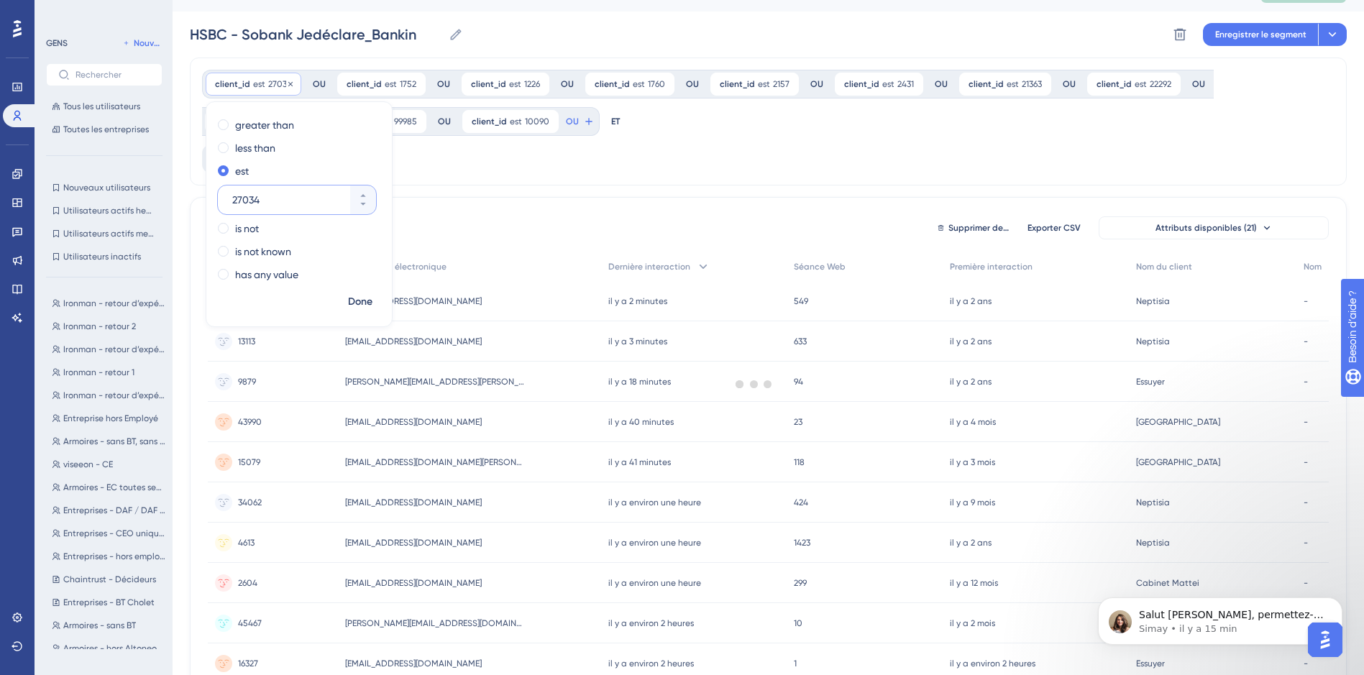
click at [280, 80] on span "27034" at bounding box center [280, 84] width 24 height 12
click at [284, 82] on div "client_id est 27034 27034 Enlever" at bounding box center [254, 84] width 96 height 23
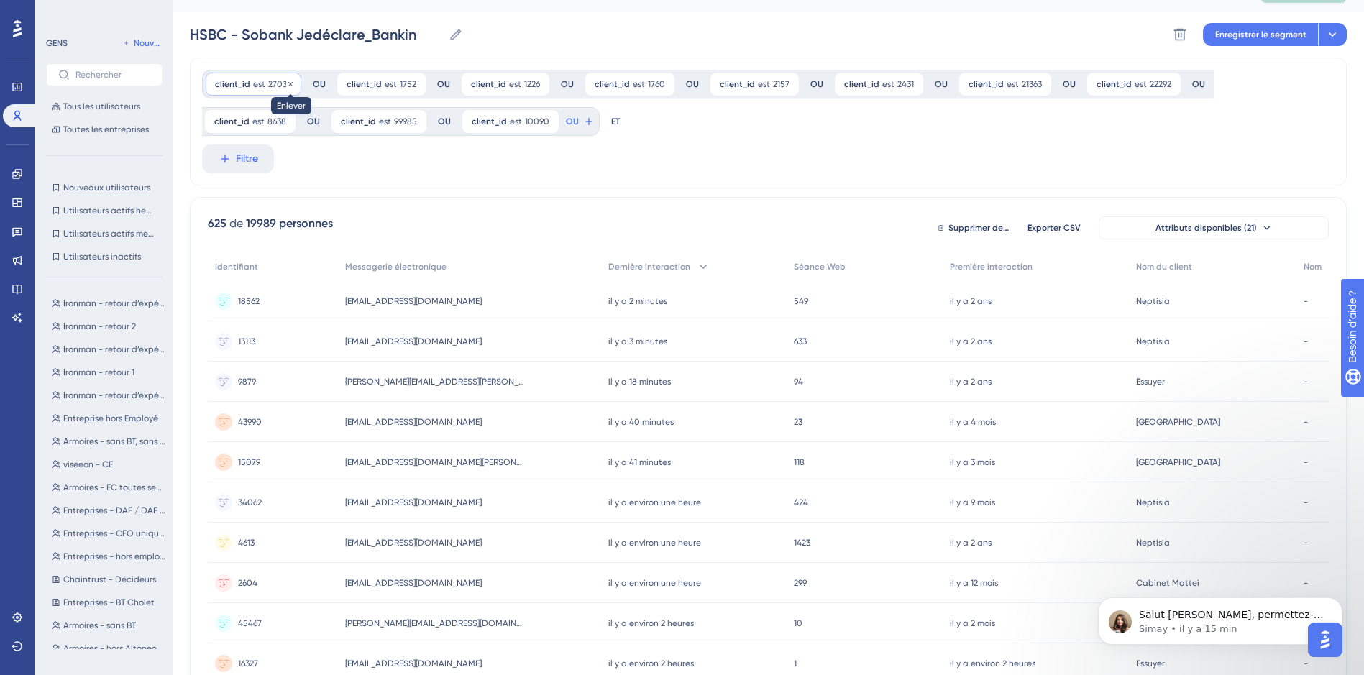
click at [286, 82] on icon at bounding box center [290, 84] width 9 height 9
click at [284, 82] on icon at bounding box center [283, 84] width 9 height 9
click at [284, 82] on icon at bounding box center [282, 84] width 9 height 9
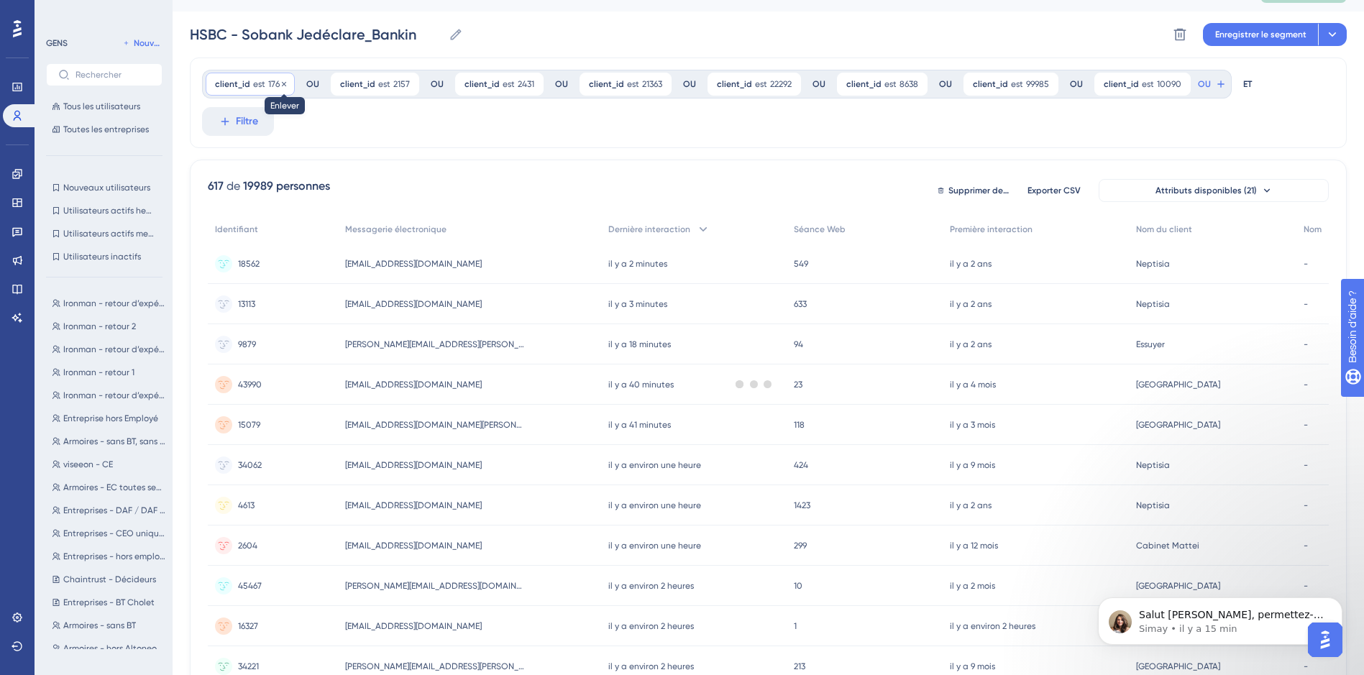
click at [284, 82] on icon at bounding box center [284, 83] width 4 height 4
click at [284, 82] on icon at bounding box center [284, 84] width 9 height 9
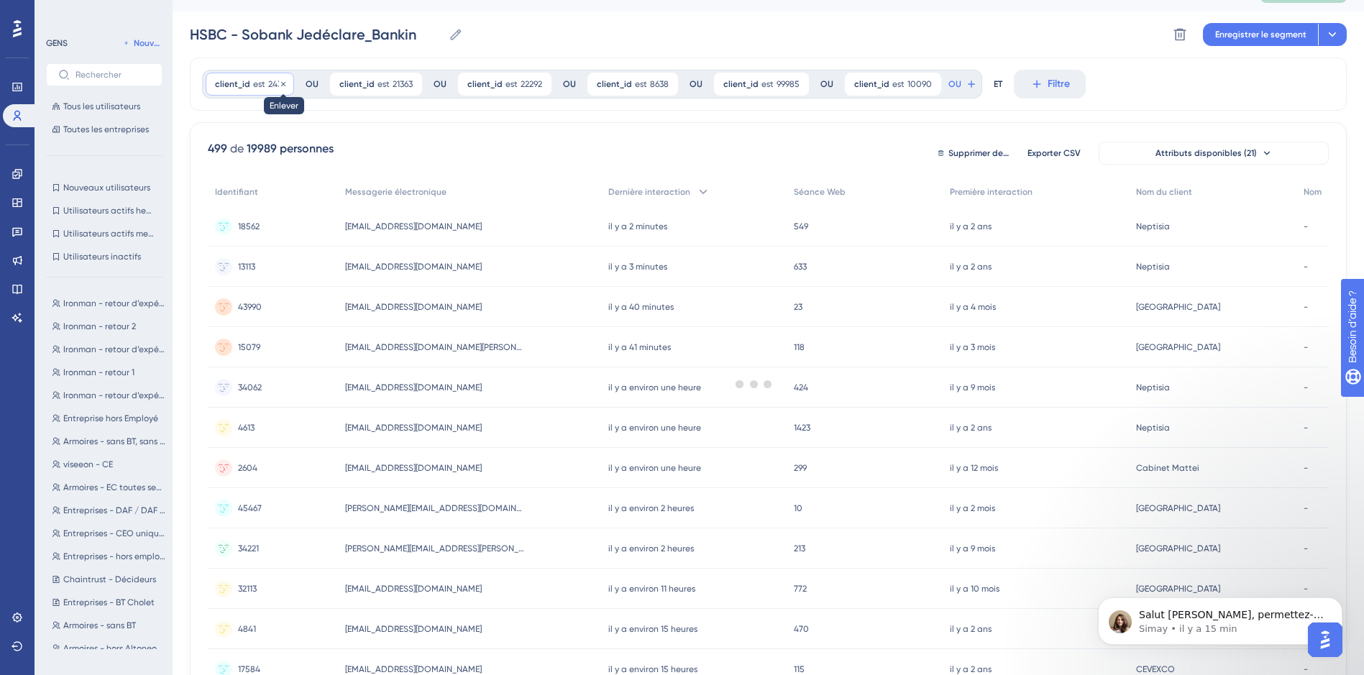
click at [284, 82] on icon at bounding box center [283, 83] width 4 height 4
click at [285, 82] on icon at bounding box center [287, 83] width 4 height 4
click at [284, 82] on icon at bounding box center [287, 84] width 9 height 9
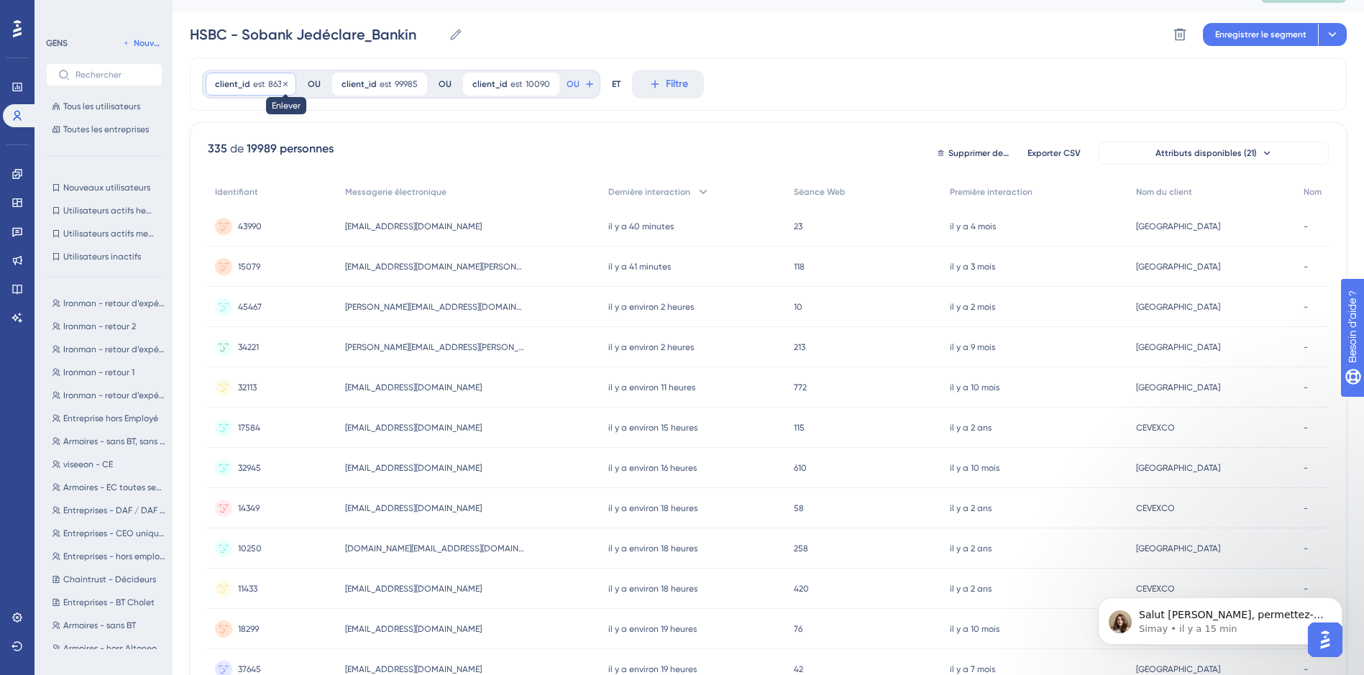
click at [284, 82] on icon at bounding box center [285, 84] width 9 height 9
click at [285, 82] on icon at bounding box center [289, 84] width 9 height 9
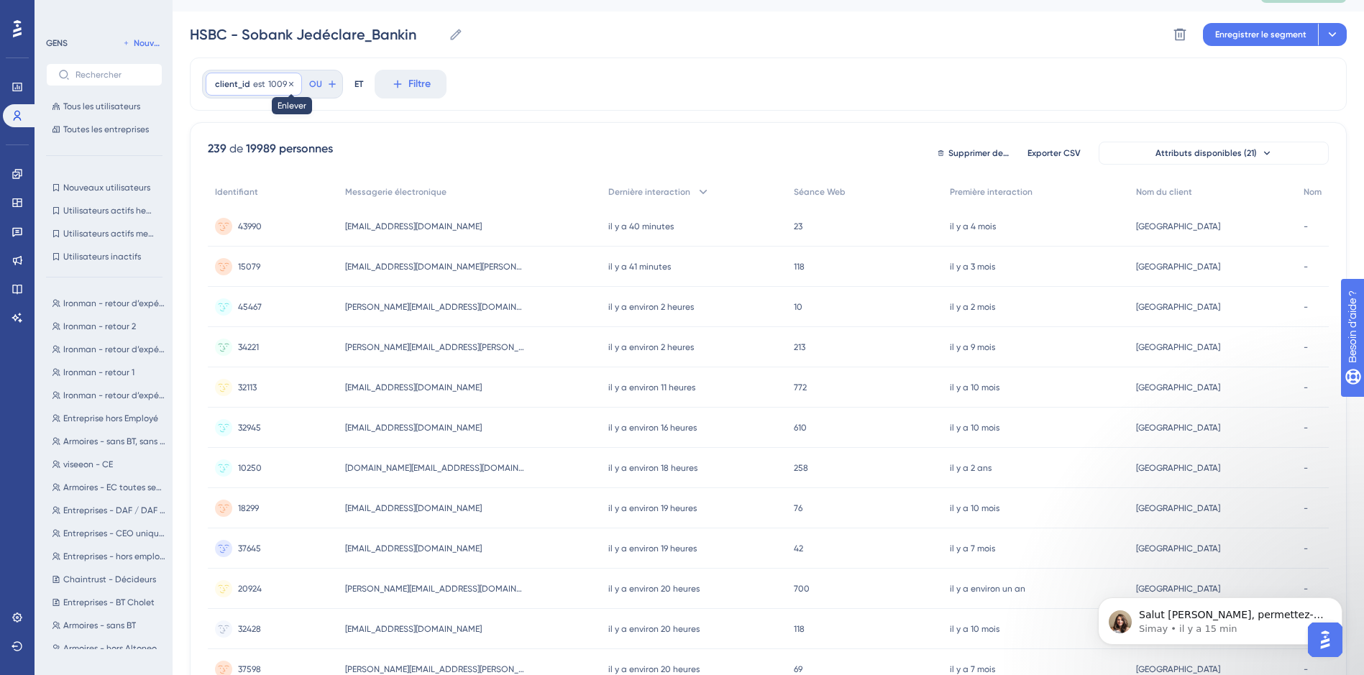
click at [287, 82] on icon at bounding box center [291, 84] width 9 height 9
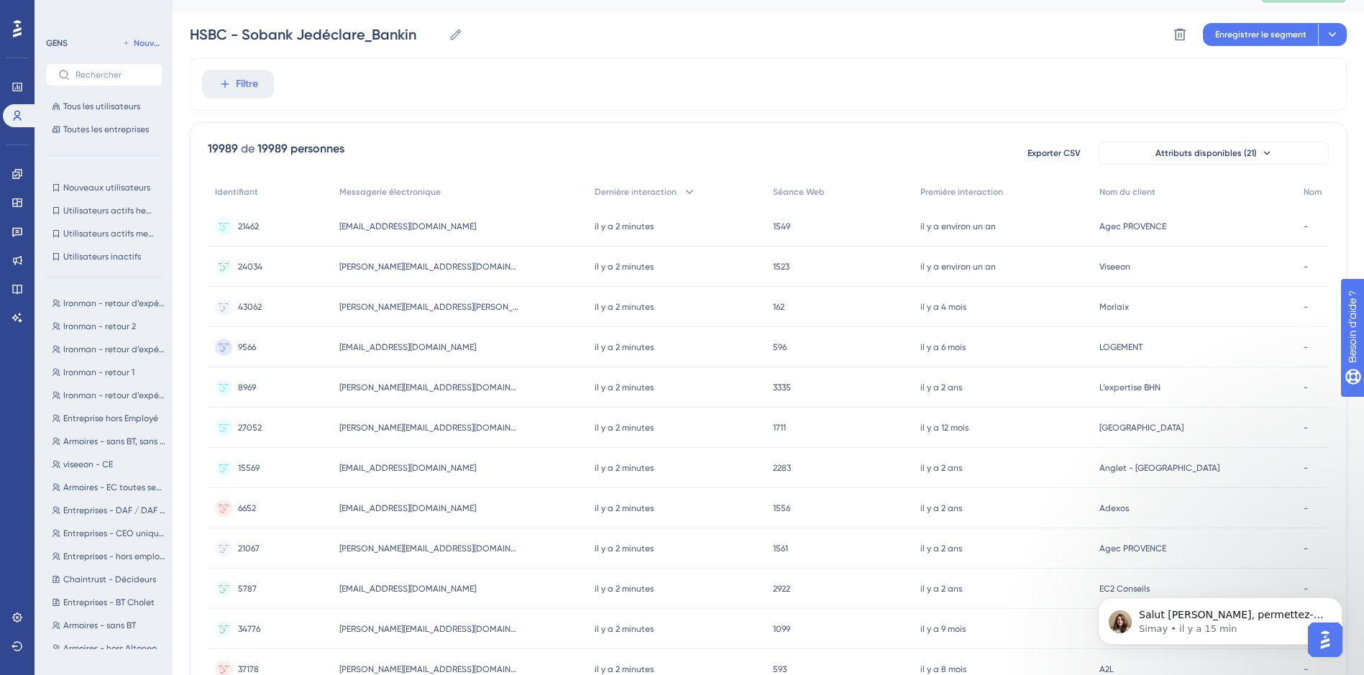
click at [284, 82] on div "Filtre" at bounding box center [768, 84] width 1157 height 53
click at [1171, 33] on button at bounding box center [1179, 34] width 23 height 23
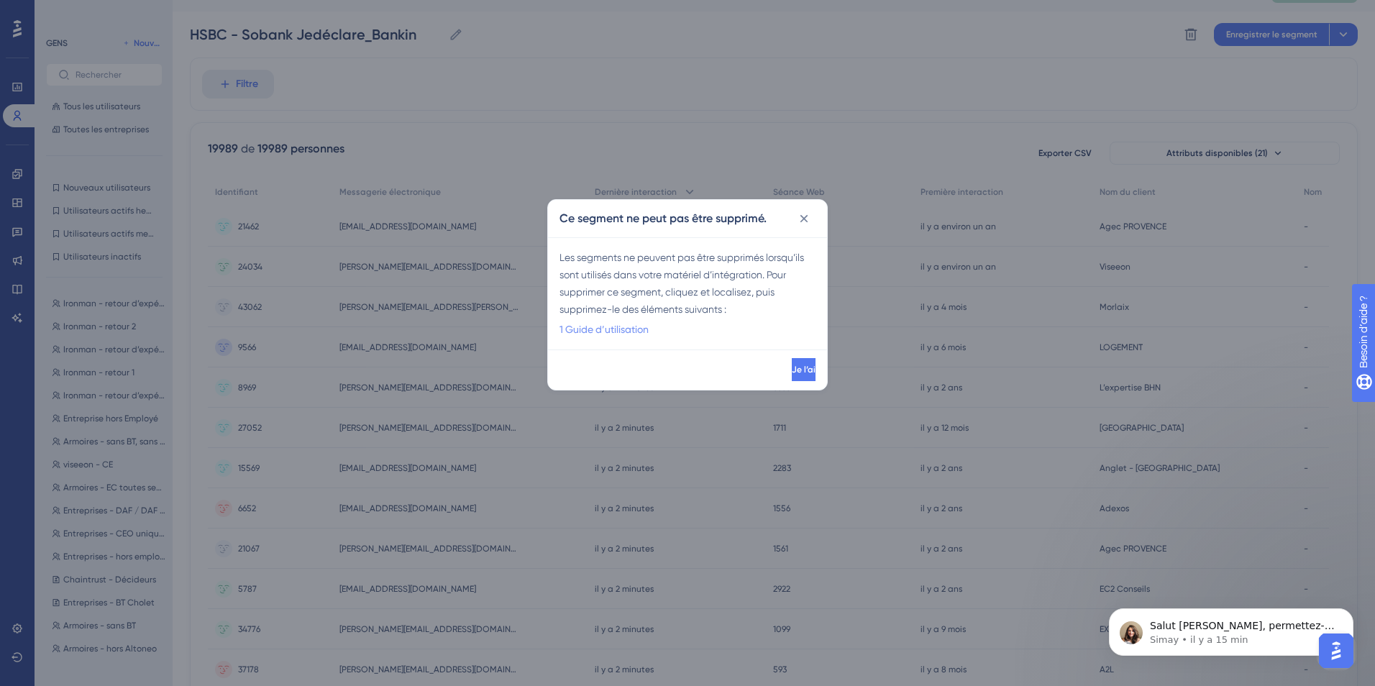
click at [567, 334] on link "1 Guide d’utilisation" at bounding box center [603, 329] width 89 height 17
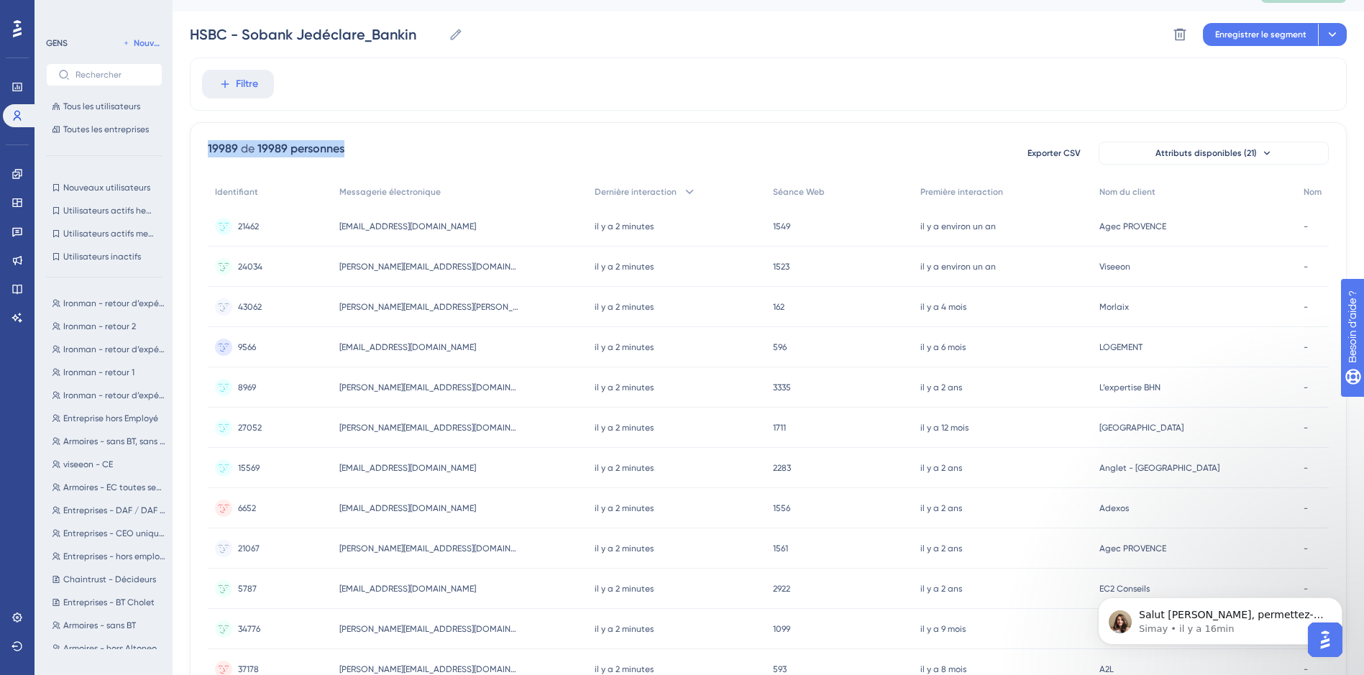
drag, startPoint x: 286, startPoint y: 88, endPoint x: 1154, endPoint y: 88, distance: 867.7
click at [1154, 88] on div "Filtre" at bounding box center [768, 84] width 1157 height 53
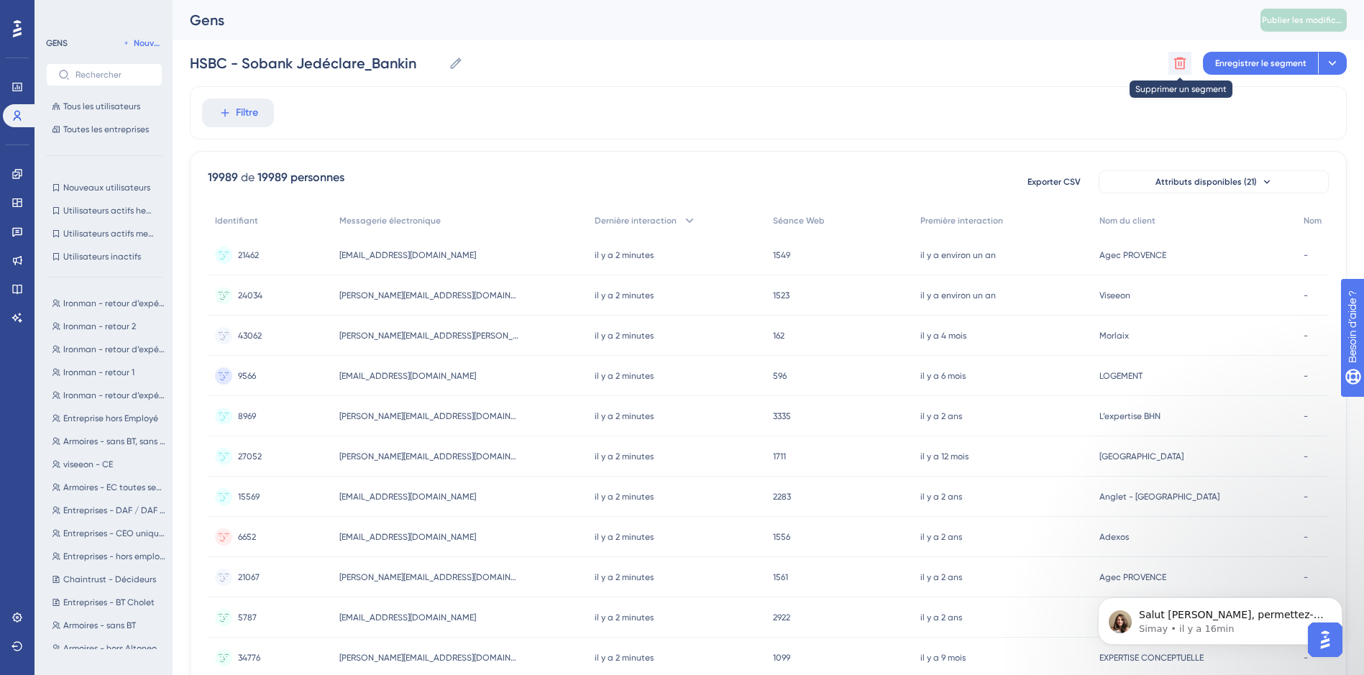
click at [1181, 64] on icon at bounding box center [1180, 64] width 12 height 12
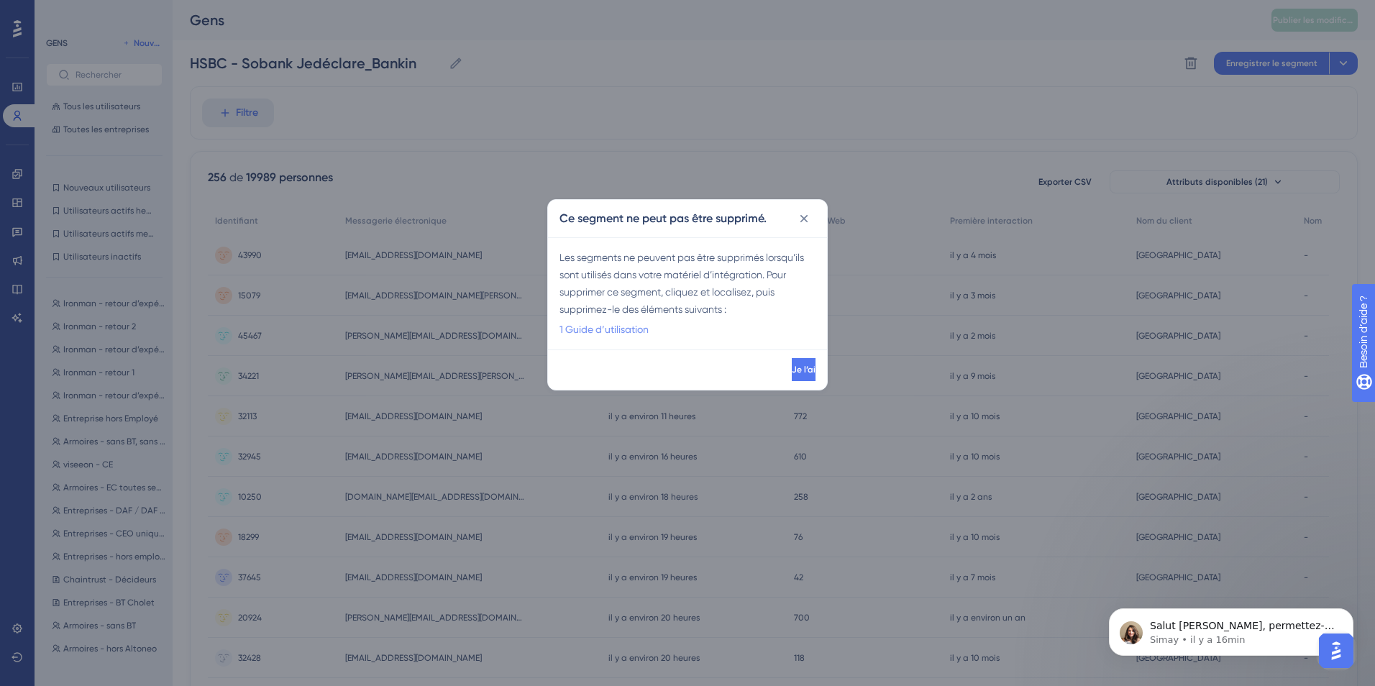
click at [611, 328] on link "1 Guide d’utilisation" at bounding box center [603, 329] width 89 height 17
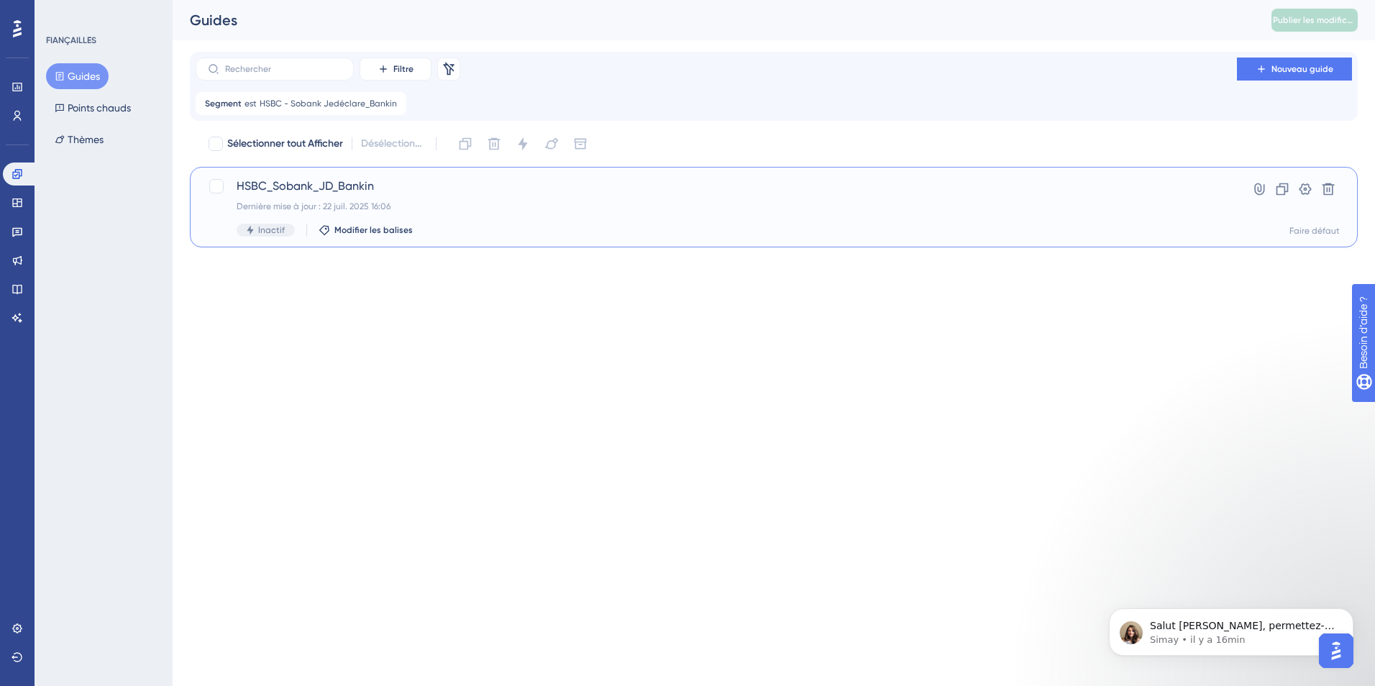
click at [375, 202] on div "Dernière mise à jour : 22 juil. 2025 16:06" at bounding box center [716, 207] width 959 height 12
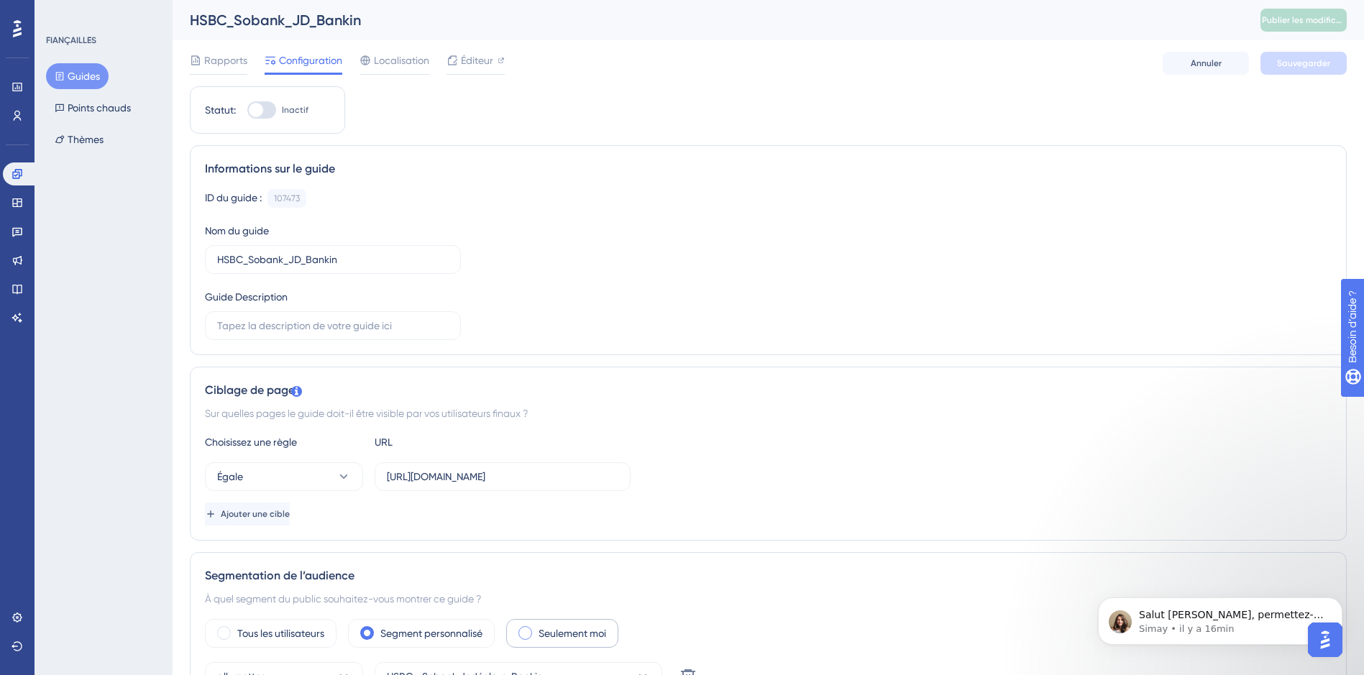
click at [602, 628] on label "Seulement moi" at bounding box center [572, 633] width 68 height 17
click at [1296, 52] on button "Sauvegarder" at bounding box center [1303, 63] width 86 height 23
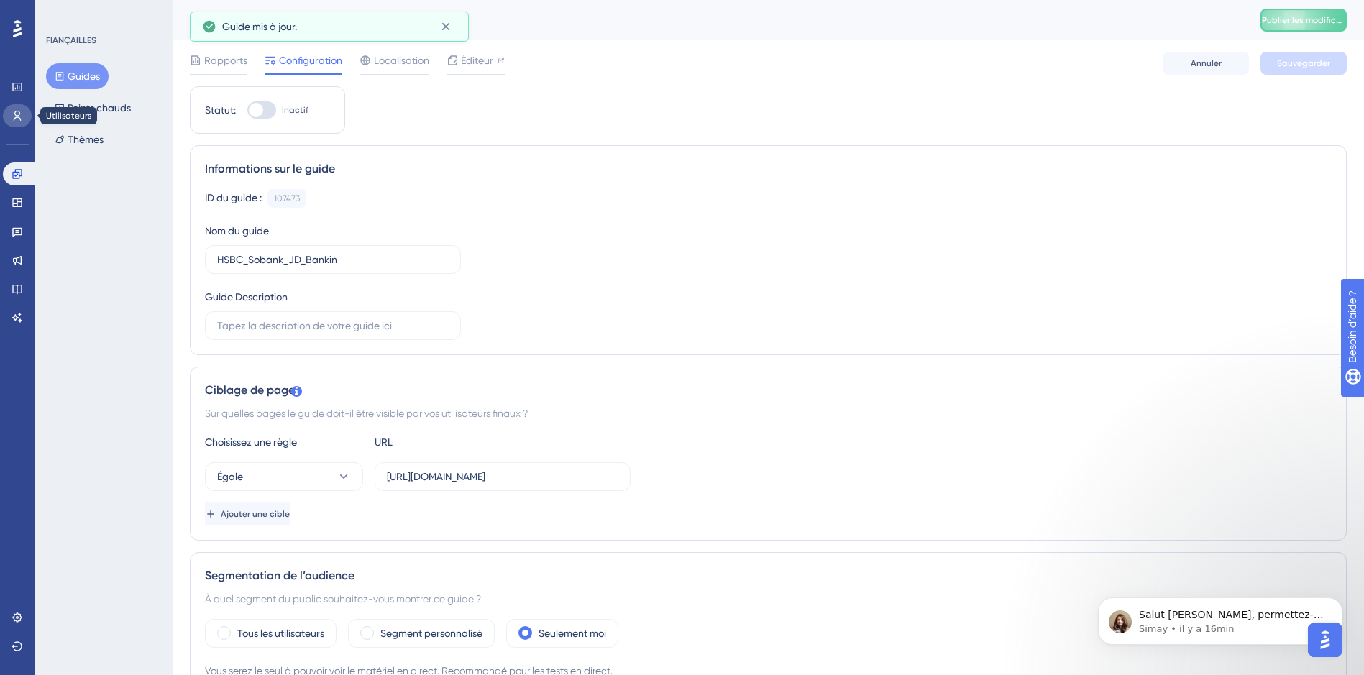
click at [22, 113] on icon at bounding box center [18, 116] width 12 height 12
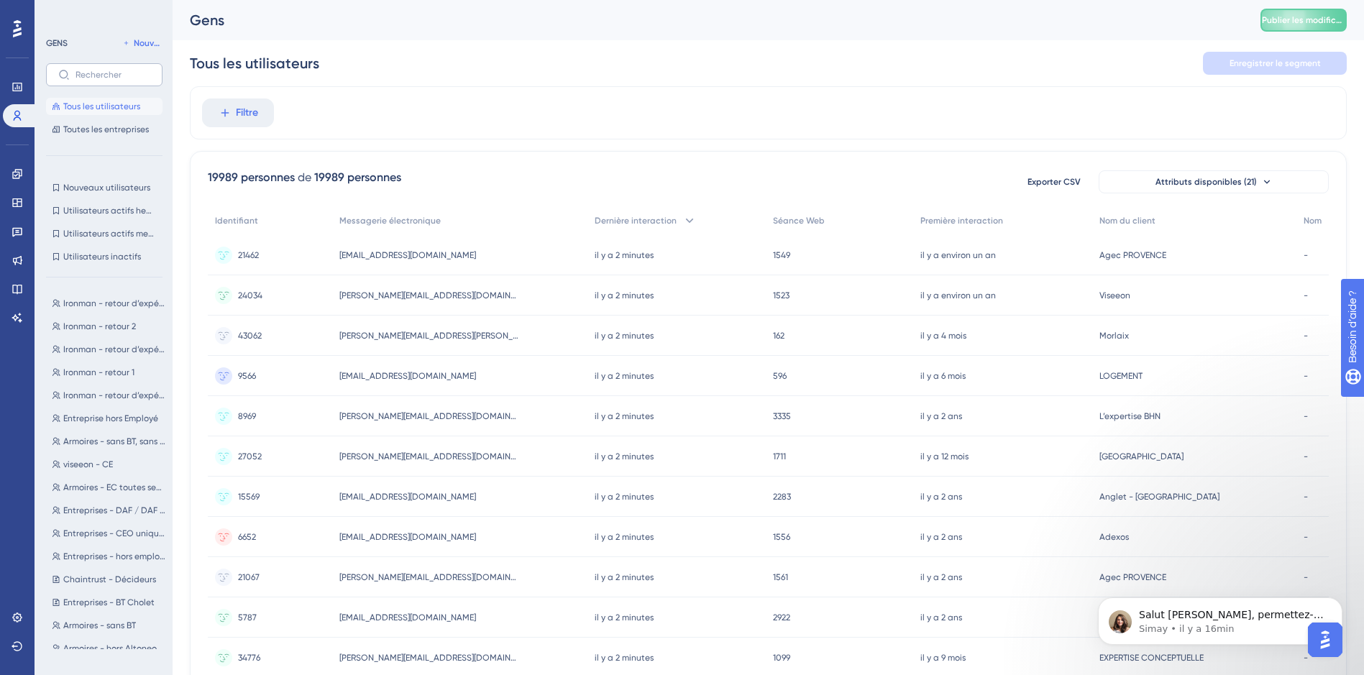
click at [99, 66] on label at bounding box center [104, 74] width 116 height 23
click at [99, 70] on input "text" at bounding box center [112, 75] width 75 height 10
type input "k"
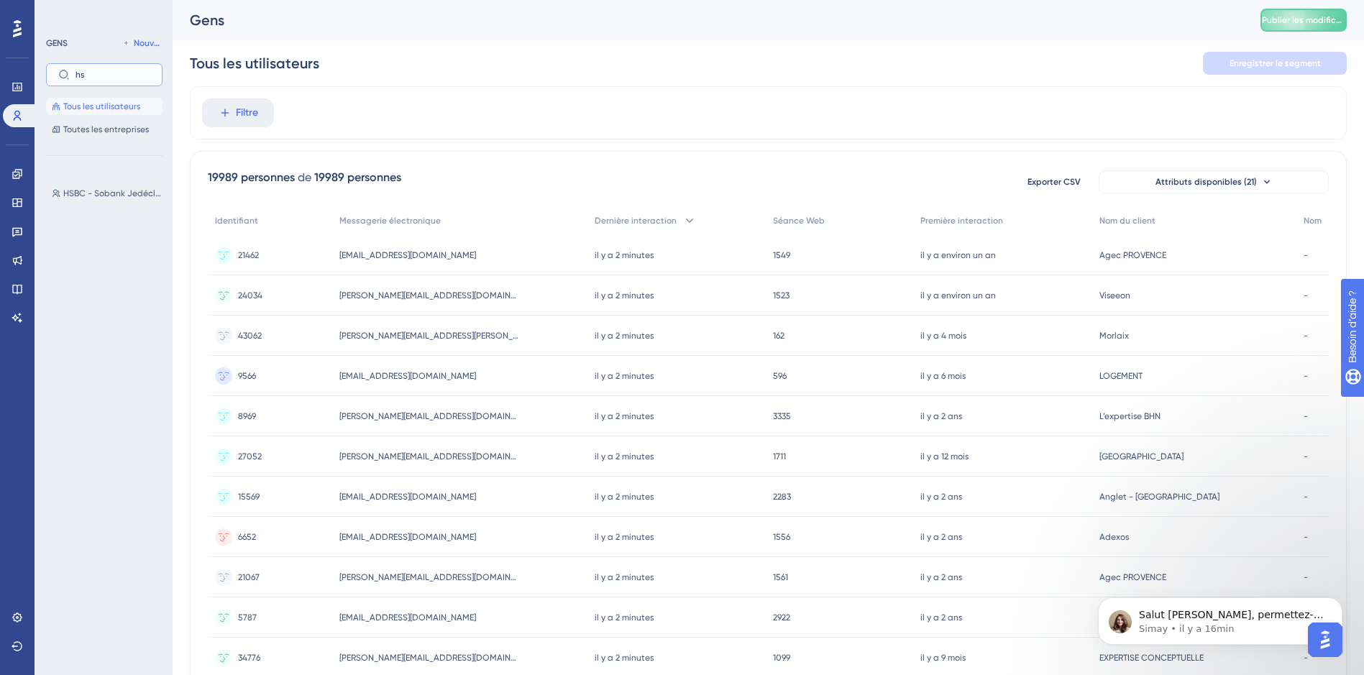
type input "hs"
click at [123, 193] on span "HSBC - Sobank Jedéclare_Bankin" at bounding box center [114, 194] width 102 height 12
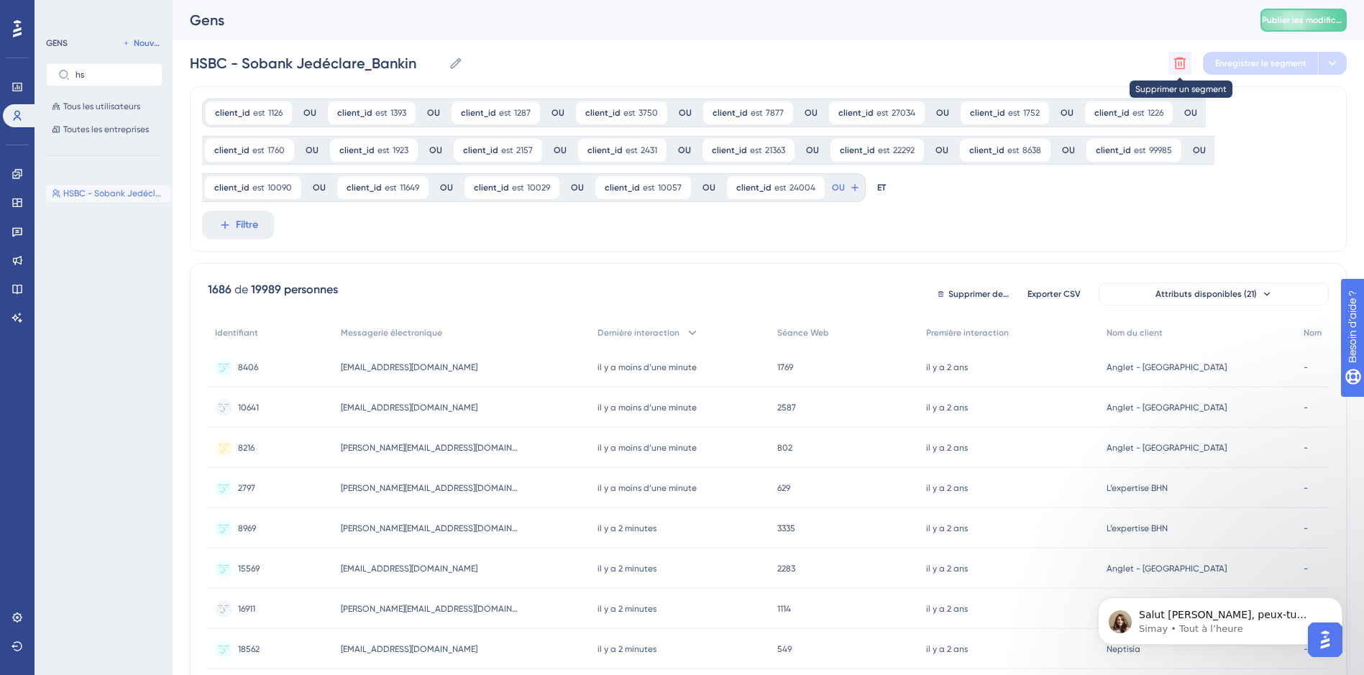
click at [1183, 52] on button at bounding box center [1179, 63] width 23 height 23
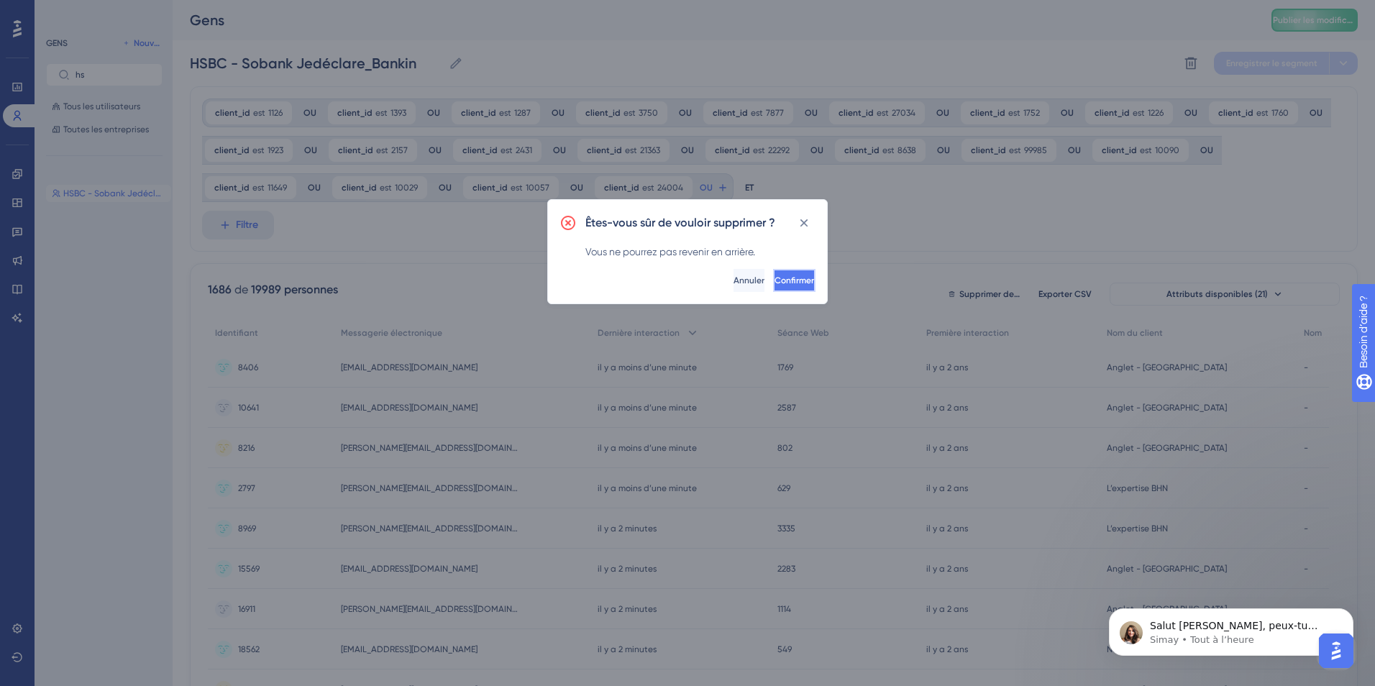
click at [774, 277] on span "Confirmer" at bounding box center [794, 281] width 40 height 12
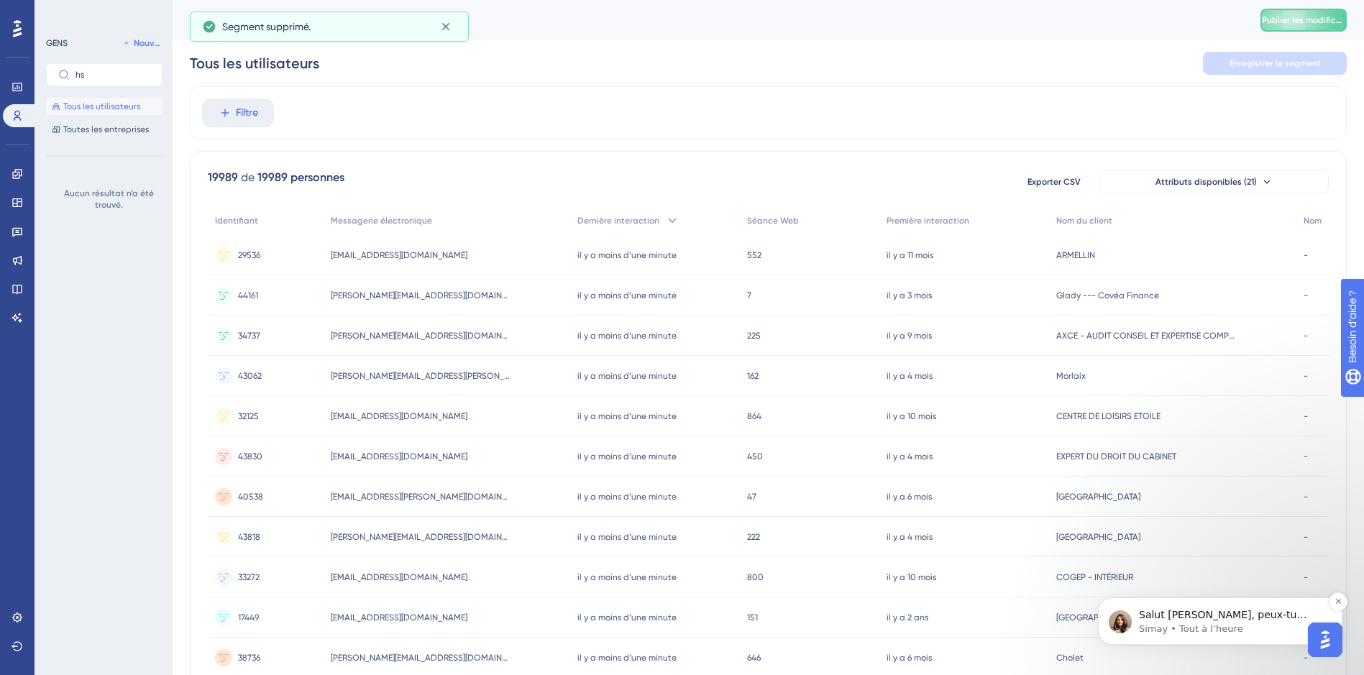
click at [1207, 635] on p "Simay • Tout à l’heure" at bounding box center [1231, 629] width 185 height 13
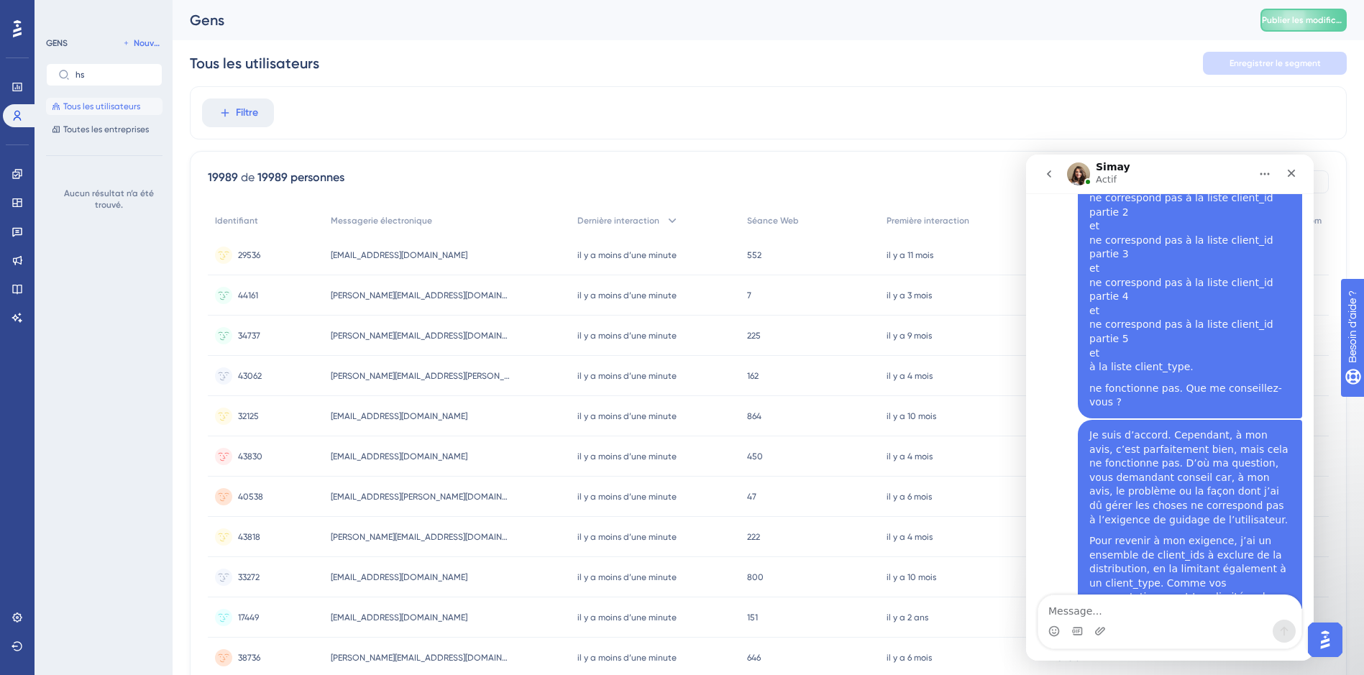
scroll to position [4412, 0]
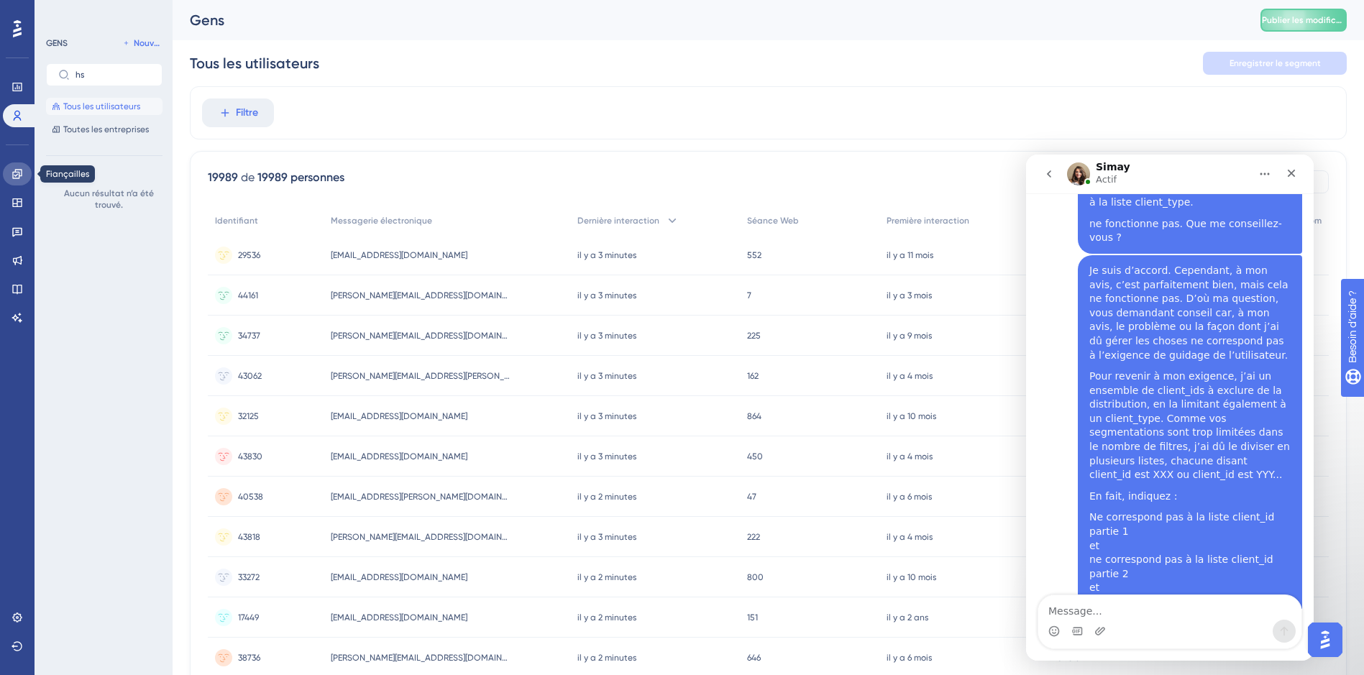
click at [17, 178] on icon at bounding box center [16, 173] width 9 height 9
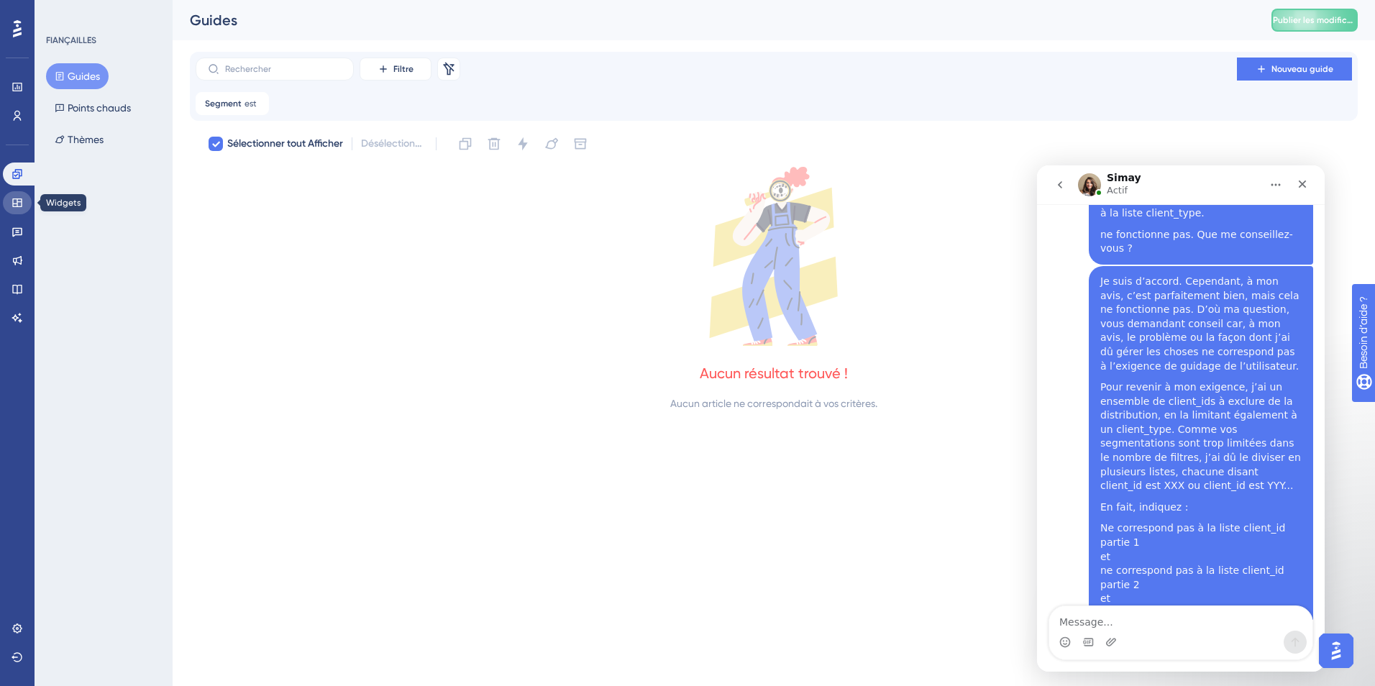
click at [20, 192] on link at bounding box center [17, 202] width 29 height 23
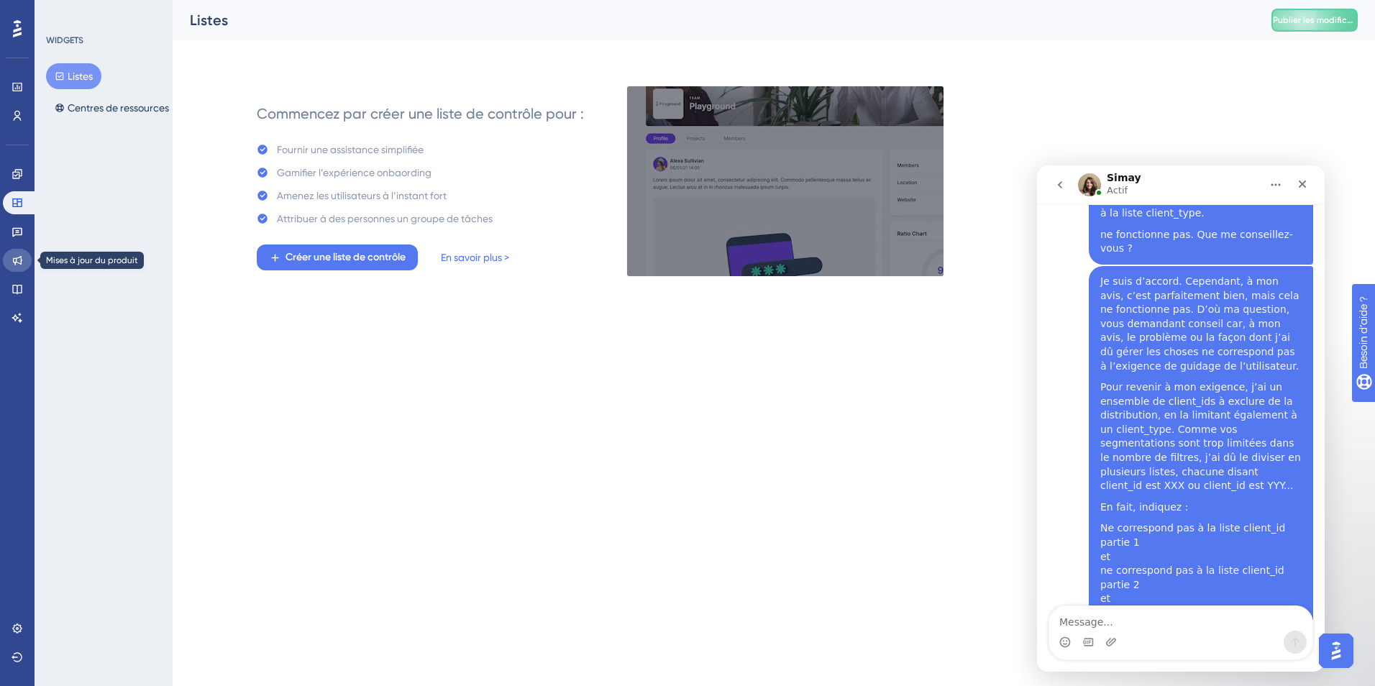
click at [22, 255] on icon at bounding box center [18, 260] width 12 height 12
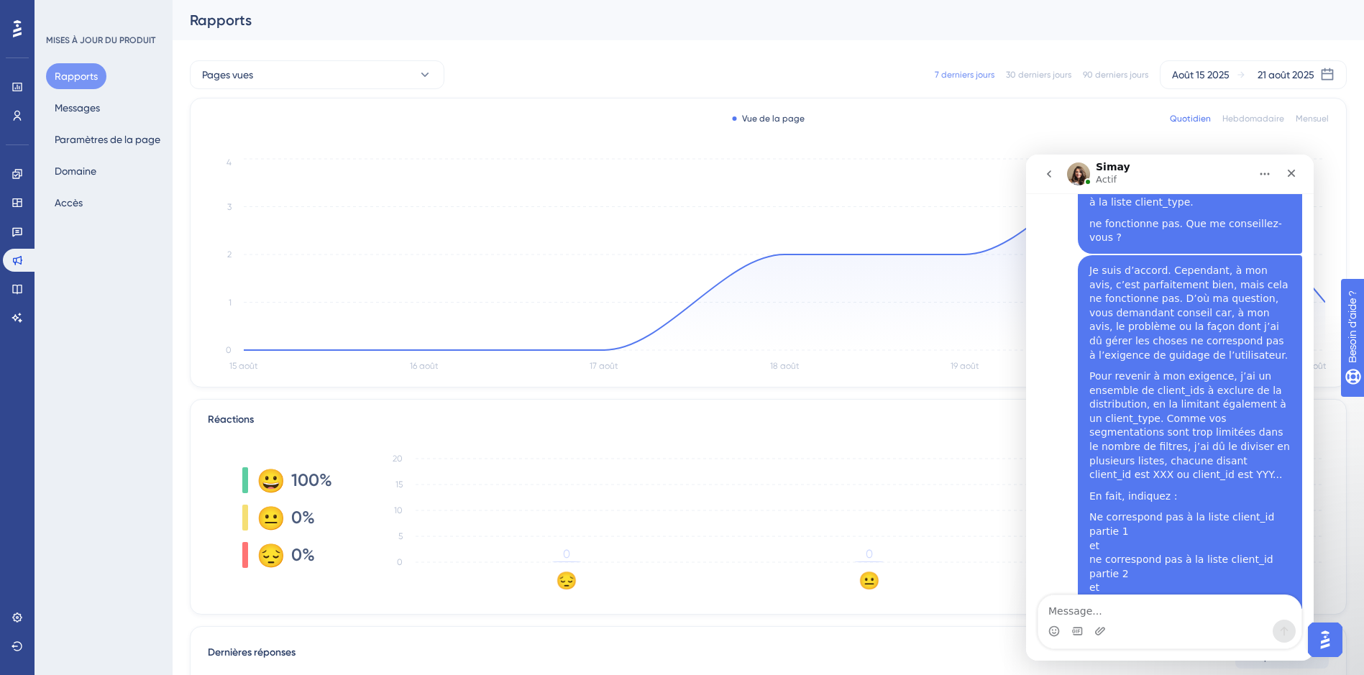
click at [1163, 168] on div "Simay Actif" at bounding box center [1158, 174] width 183 height 25
click at [1046, 173] on icon "Retour" at bounding box center [1049, 174] width 12 height 12
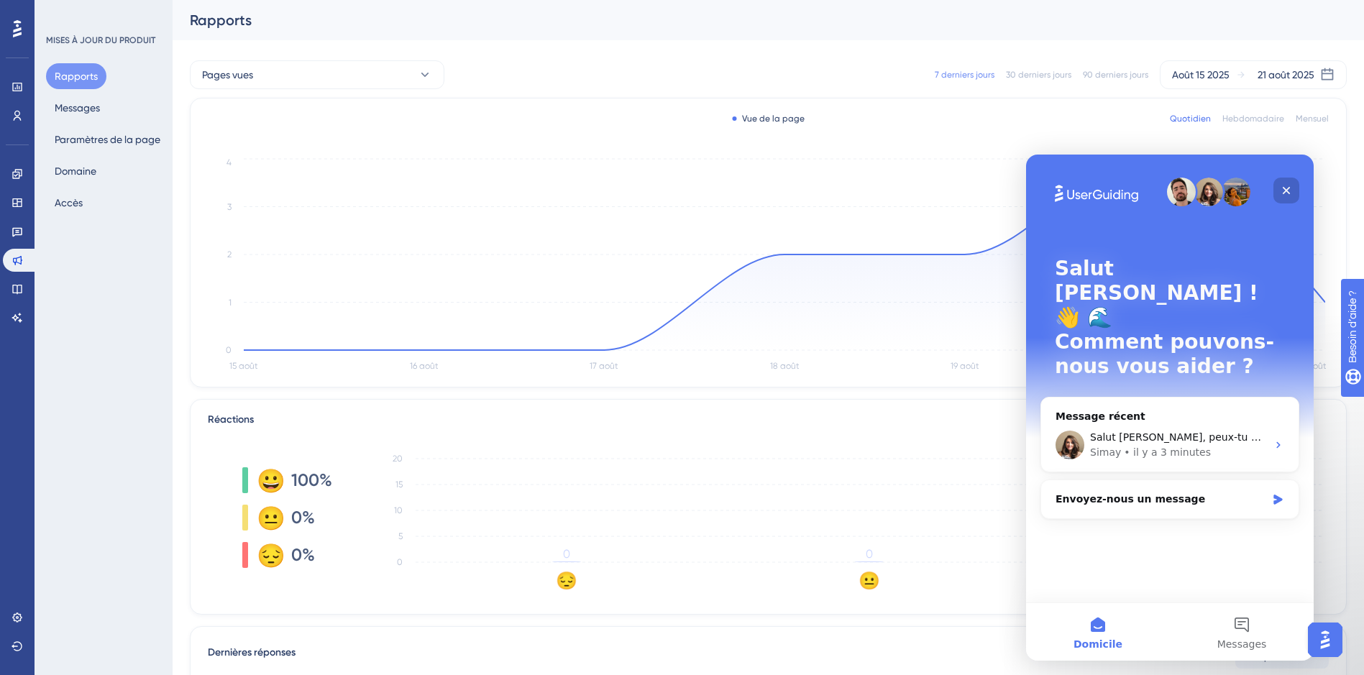
click at [1287, 183] on div "Fermer" at bounding box center [1286, 191] width 26 height 26
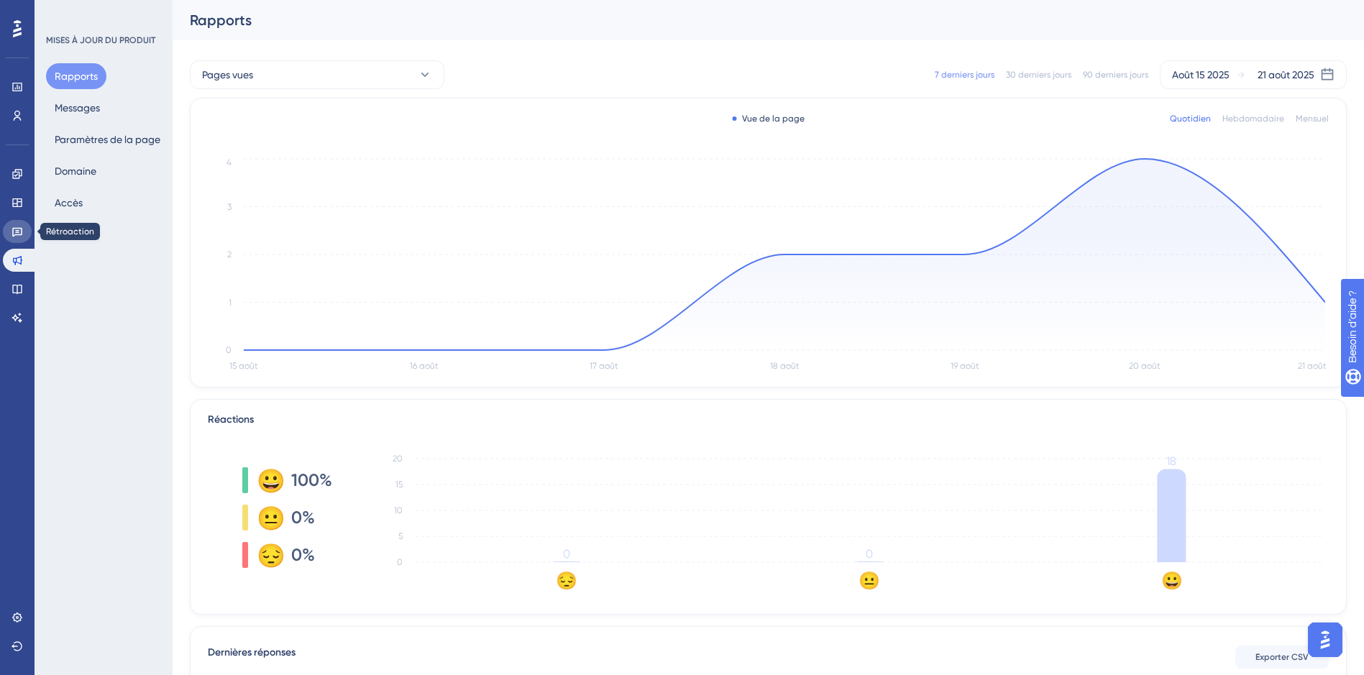
click at [5, 231] on link at bounding box center [17, 231] width 29 height 23
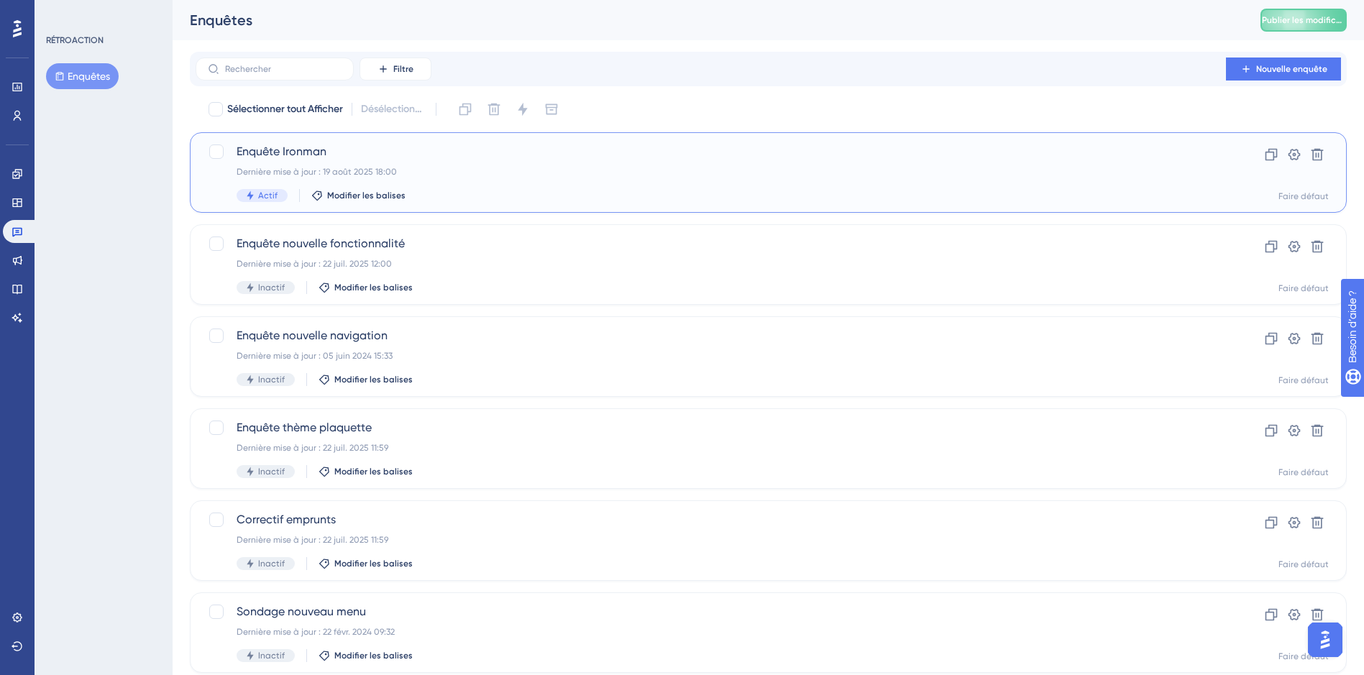
click at [276, 164] on div "Enquête Ironman Dernière mise à jour : 19 août 2025 18:00 Actif Modifier les ba…" at bounding box center [711, 172] width 948 height 59
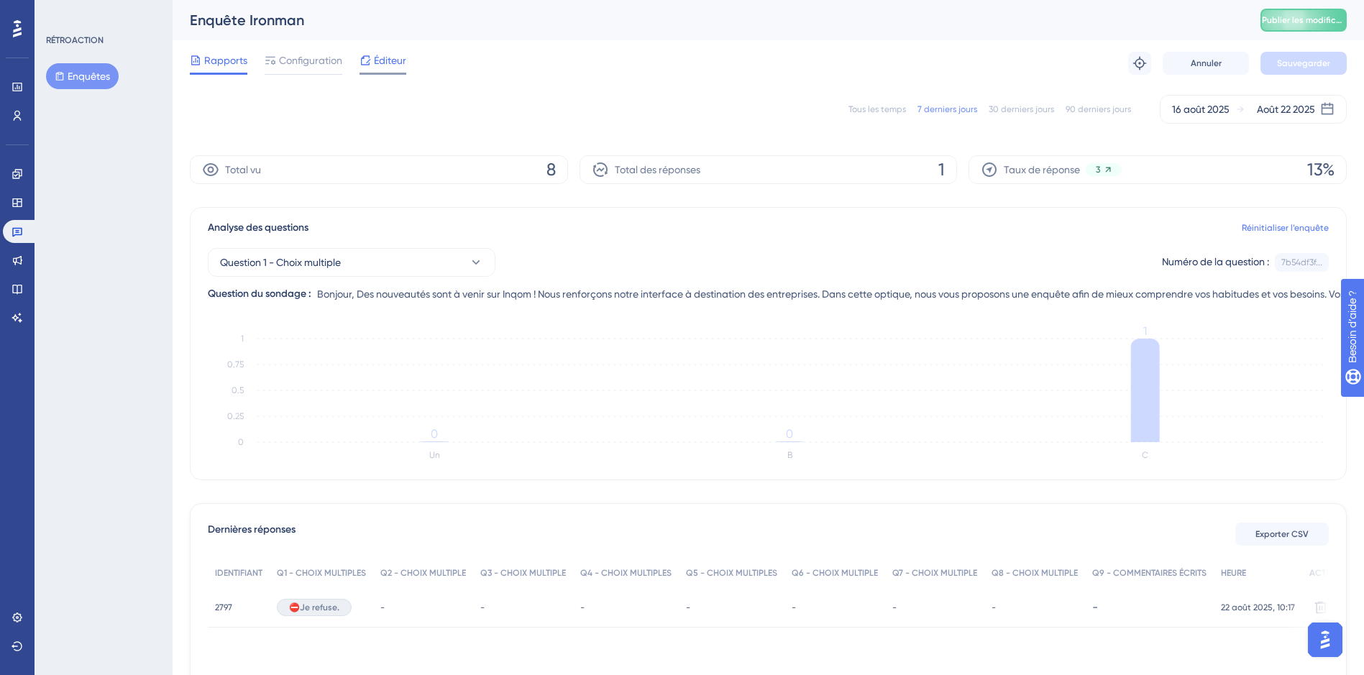
click at [370, 59] on icon at bounding box center [365, 61] width 12 height 12
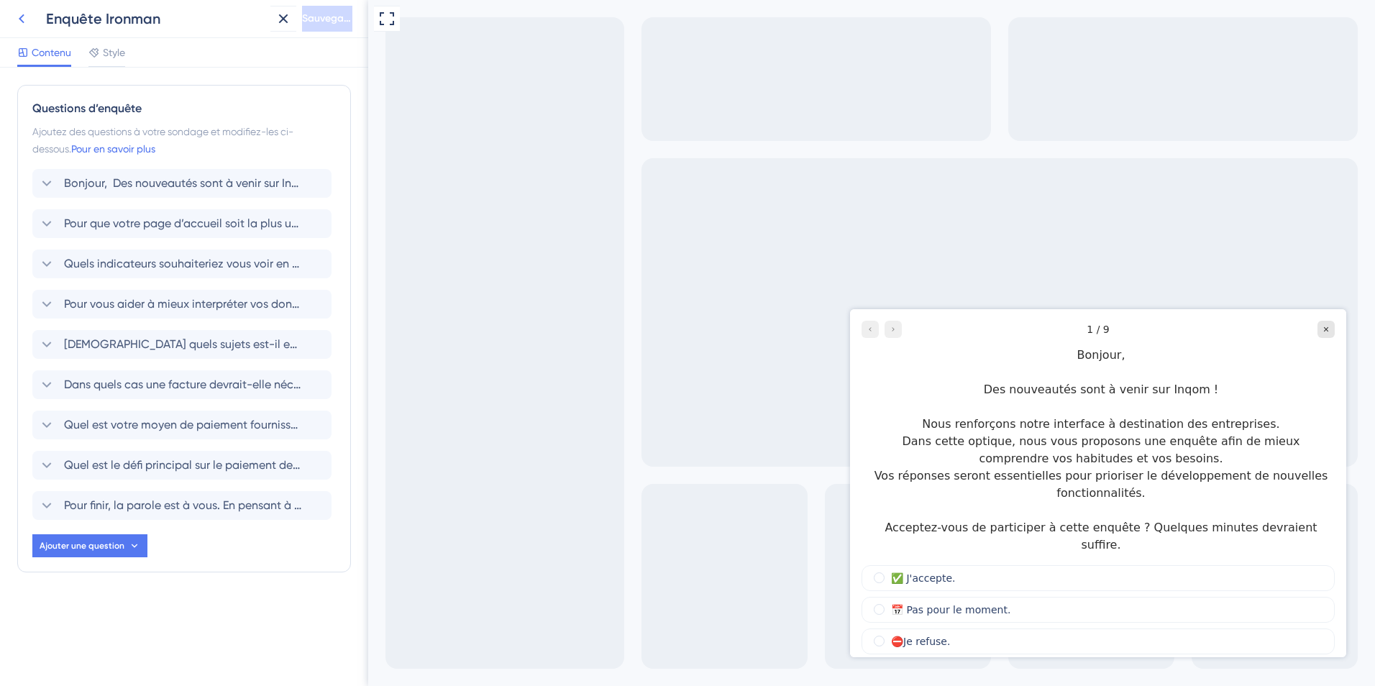
click at [20, 19] on icon at bounding box center [22, 18] width 6 height 9
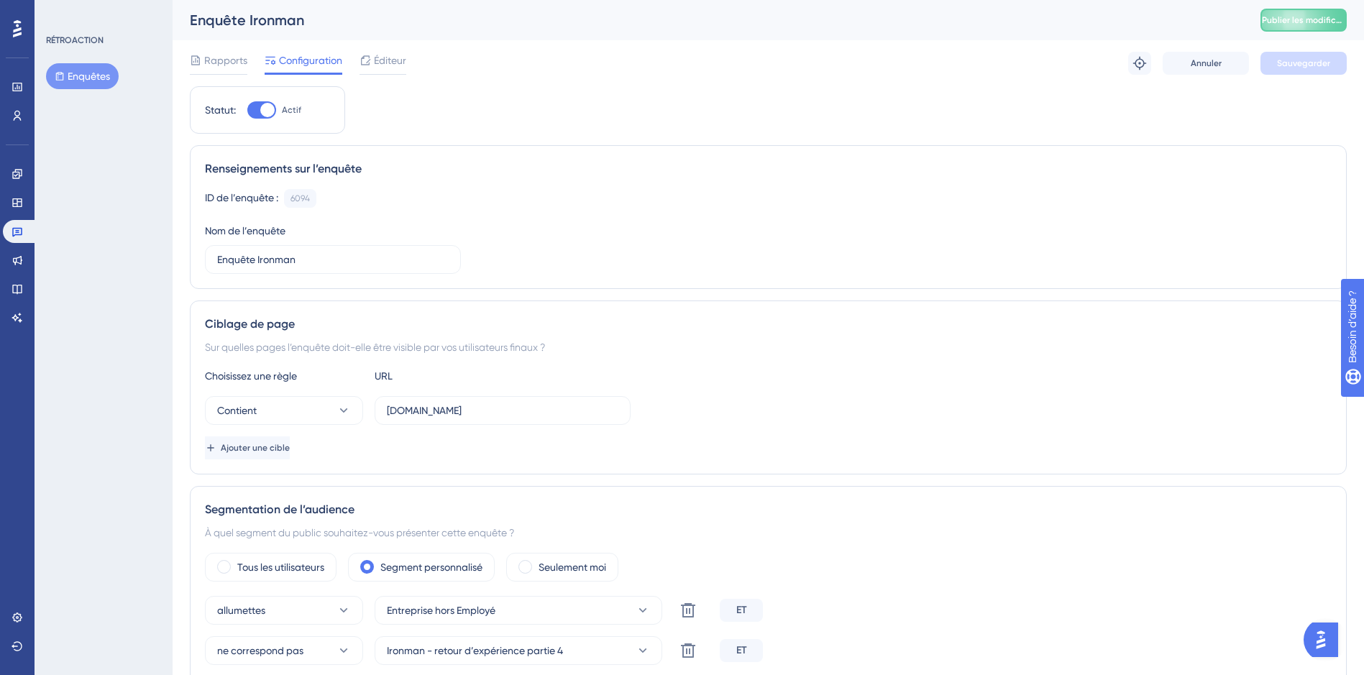
click at [1073, 239] on div "ID de l’enquête : 6094 Copier Nom de l’enquête Enquête Ironman" at bounding box center [768, 231] width 1127 height 85
click at [396, 63] on span "Éditeur" at bounding box center [390, 60] width 32 height 17
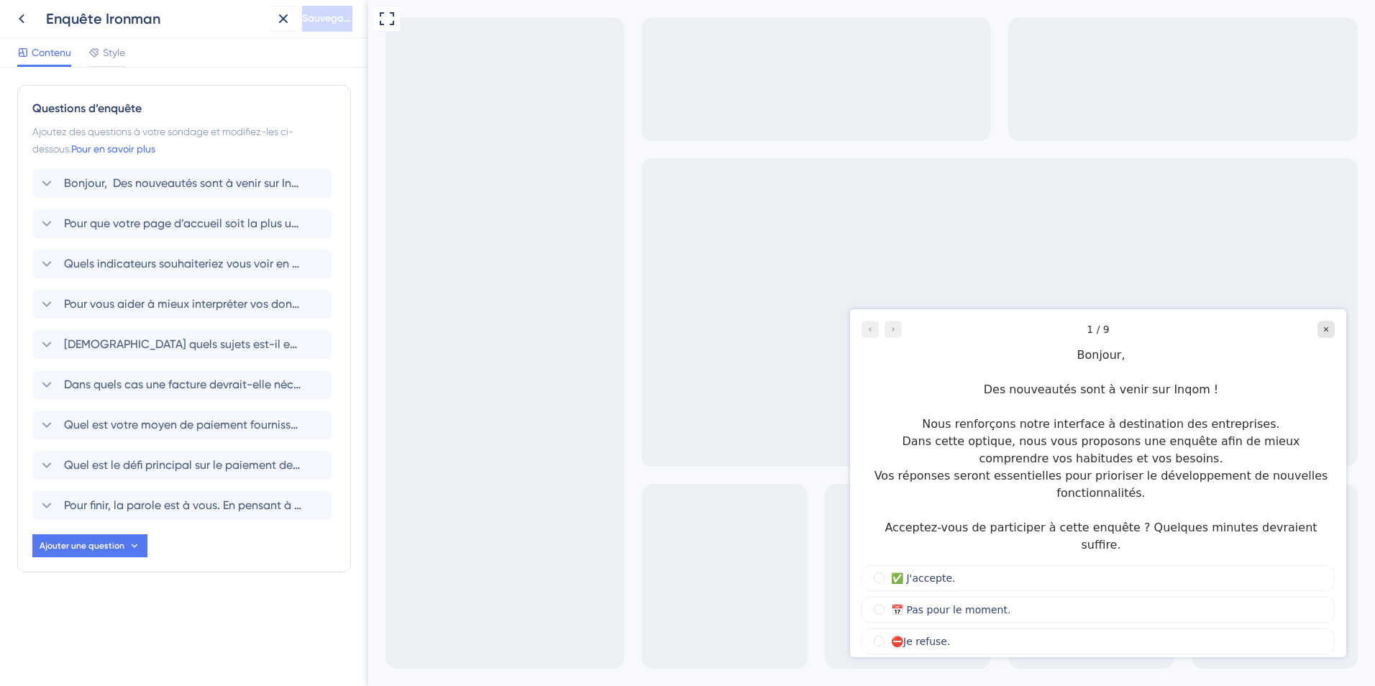
click at [24, 32] on div "Enquête Ironman Sauvegarder" at bounding box center [184, 19] width 368 height 38
click at [21, 18] on icon at bounding box center [22, 18] width 6 height 9
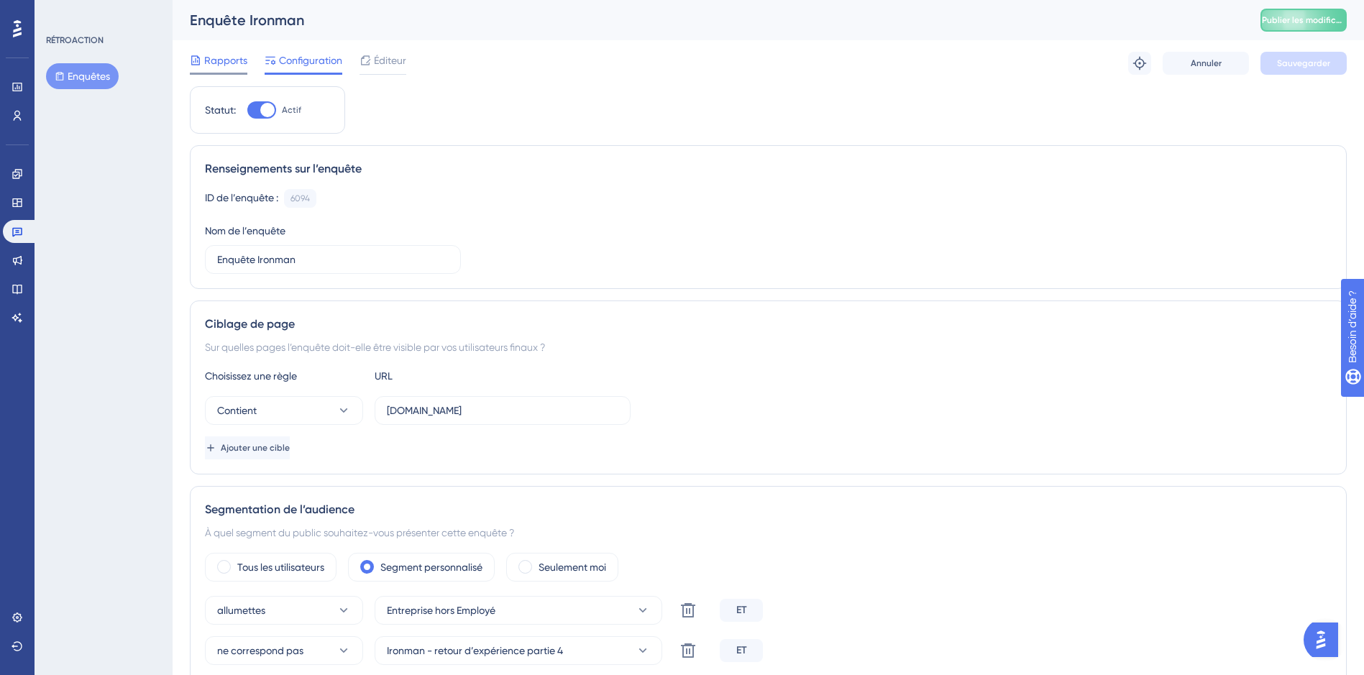
click at [211, 68] on span "Rapports" at bounding box center [225, 60] width 43 height 17
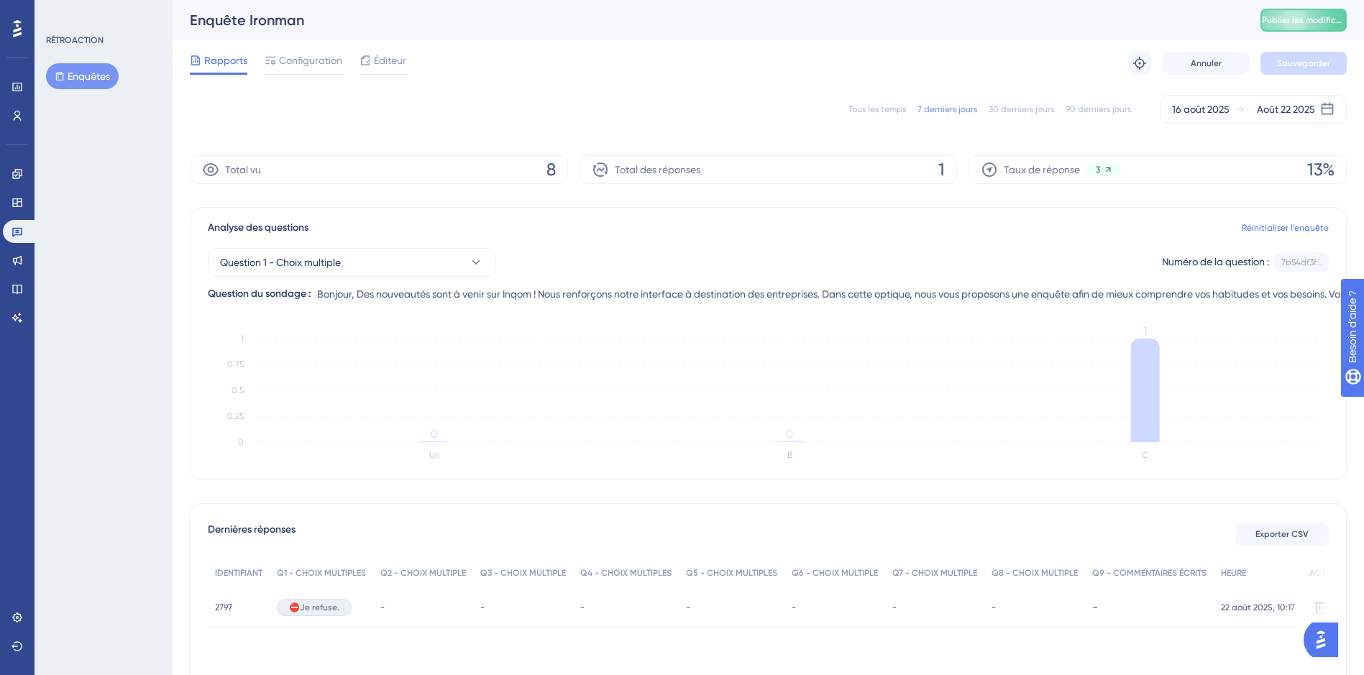
click at [249, 610] on div "2797 2797" at bounding box center [239, 607] width 62 height 40
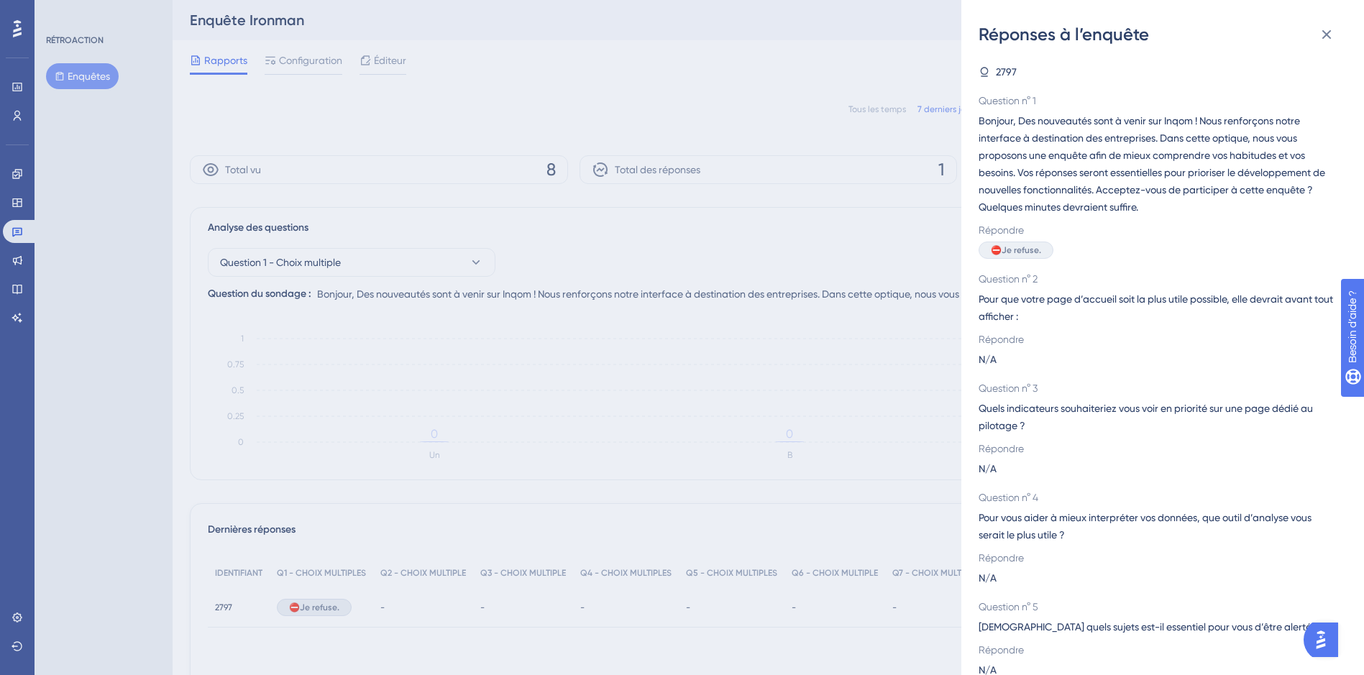
click at [991, 65] on div "2797" at bounding box center [1156, 71] width 357 height 17
click at [226, 604] on div "Réponses à l’enquête 2797 Question n° 1 Bonjour, Des nouveautés sont à venir su…" at bounding box center [682, 337] width 1364 height 675
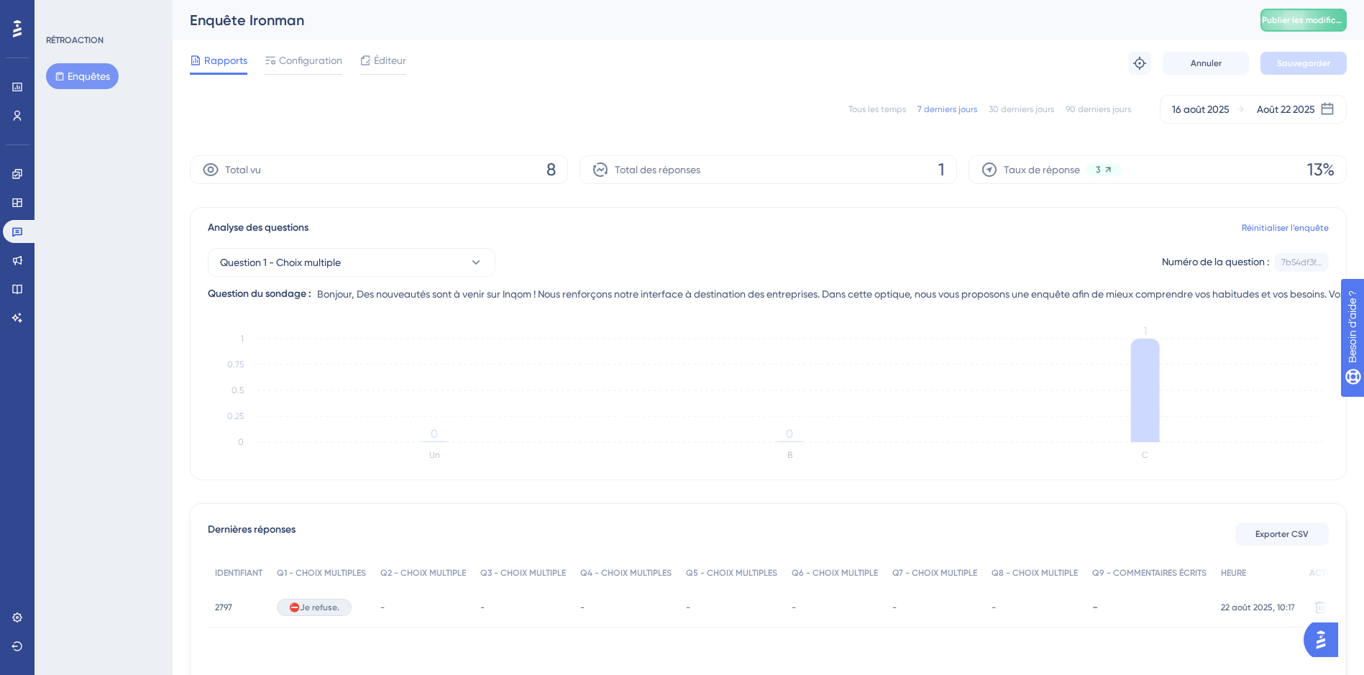
click at [226, 605] on span "2797" at bounding box center [223, 608] width 17 height 12
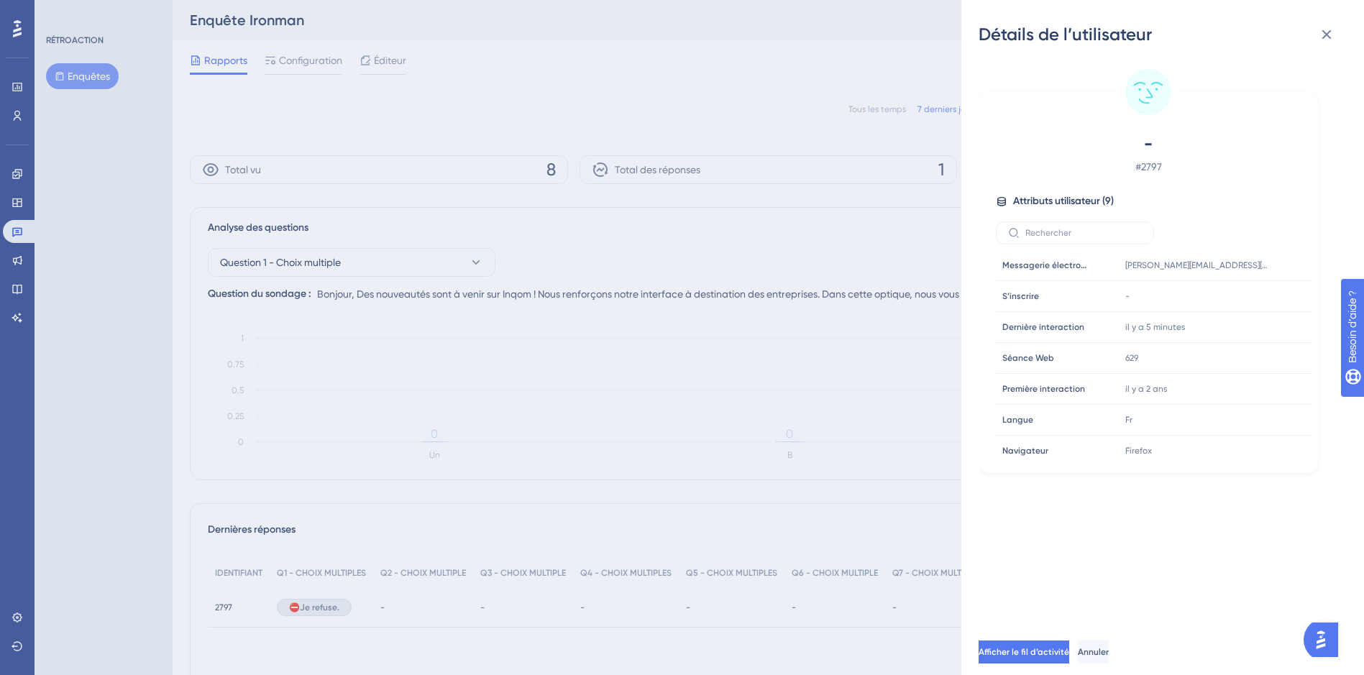
click at [226, 605] on div "Détails de l’utilisateur - # 2797 Attributs utilisateur (9 ) Messagerie électro…" at bounding box center [682, 337] width 1364 height 675
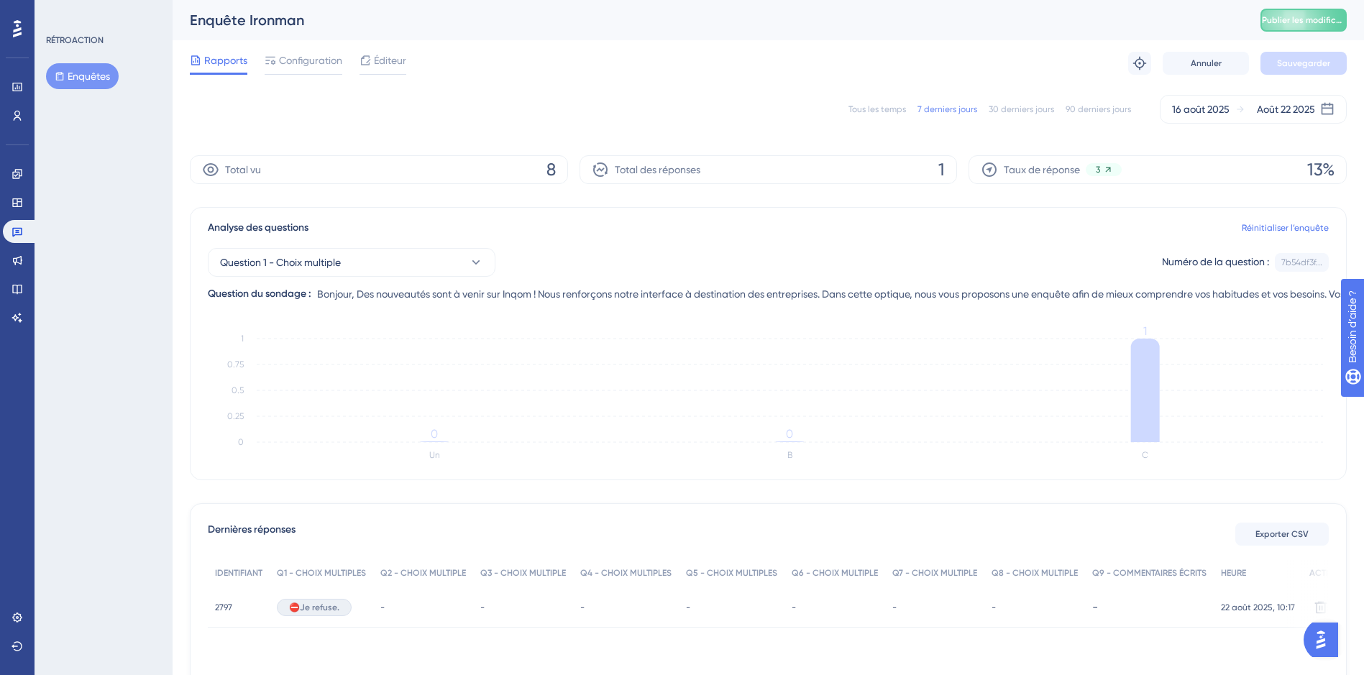
click at [226, 605] on span "2797" at bounding box center [223, 608] width 17 height 12
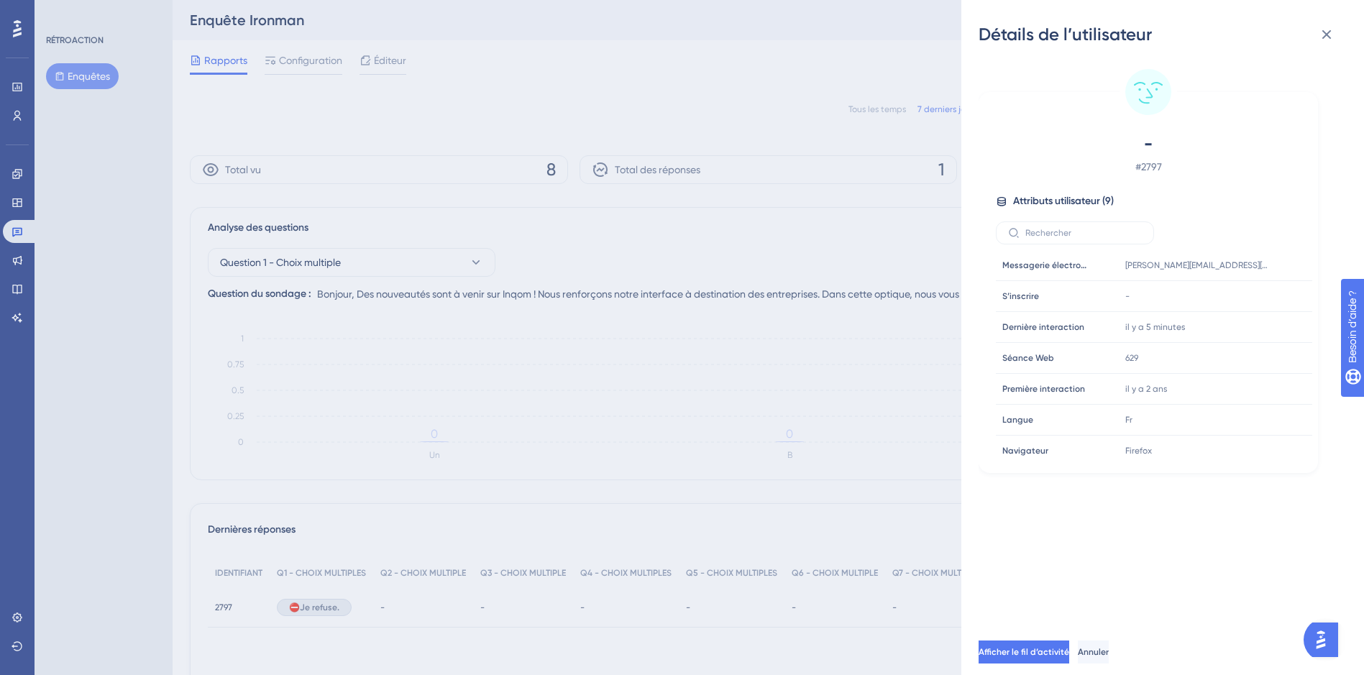
click at [226, 605] on div "Détails de l’utilisateur - # 2797 Attributs utilisateur (9 ) Messagerie électro…" at bounding box center [682, 337] width 1364 height 675
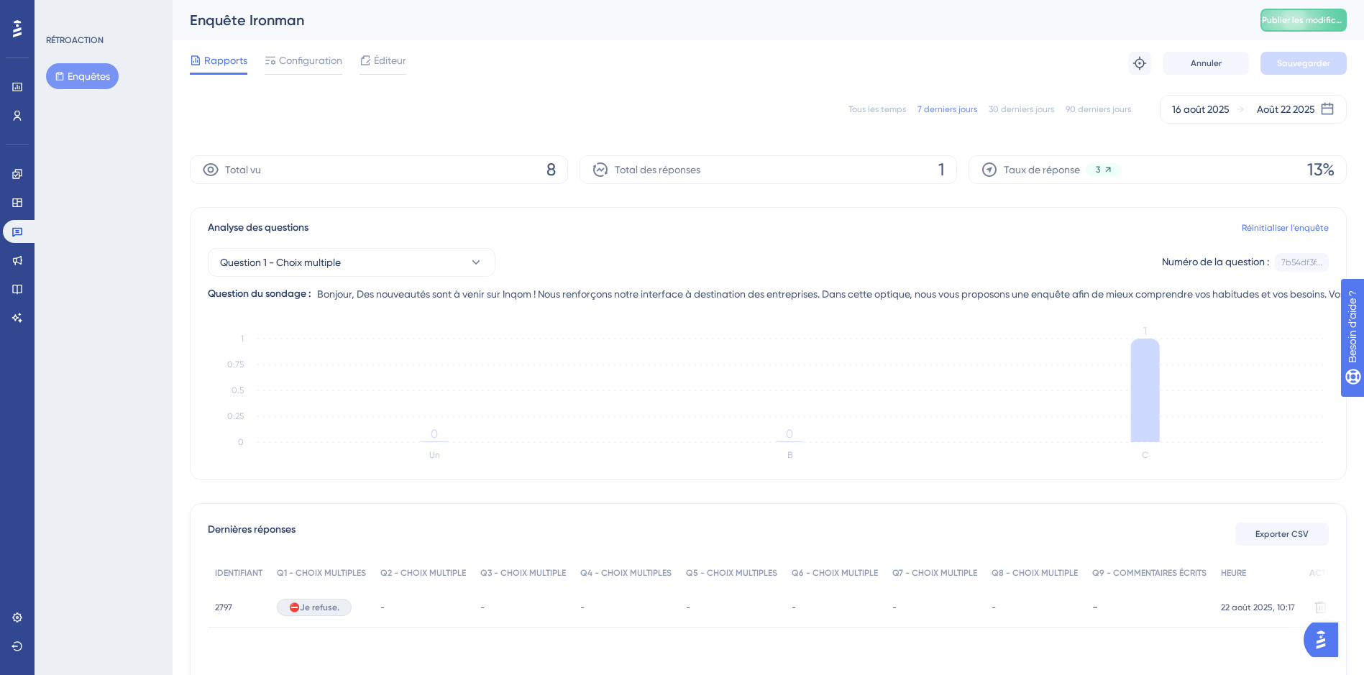
click at [221, 600] on div "2797 2797" at bounding box center [223, 607] width 17 height 40
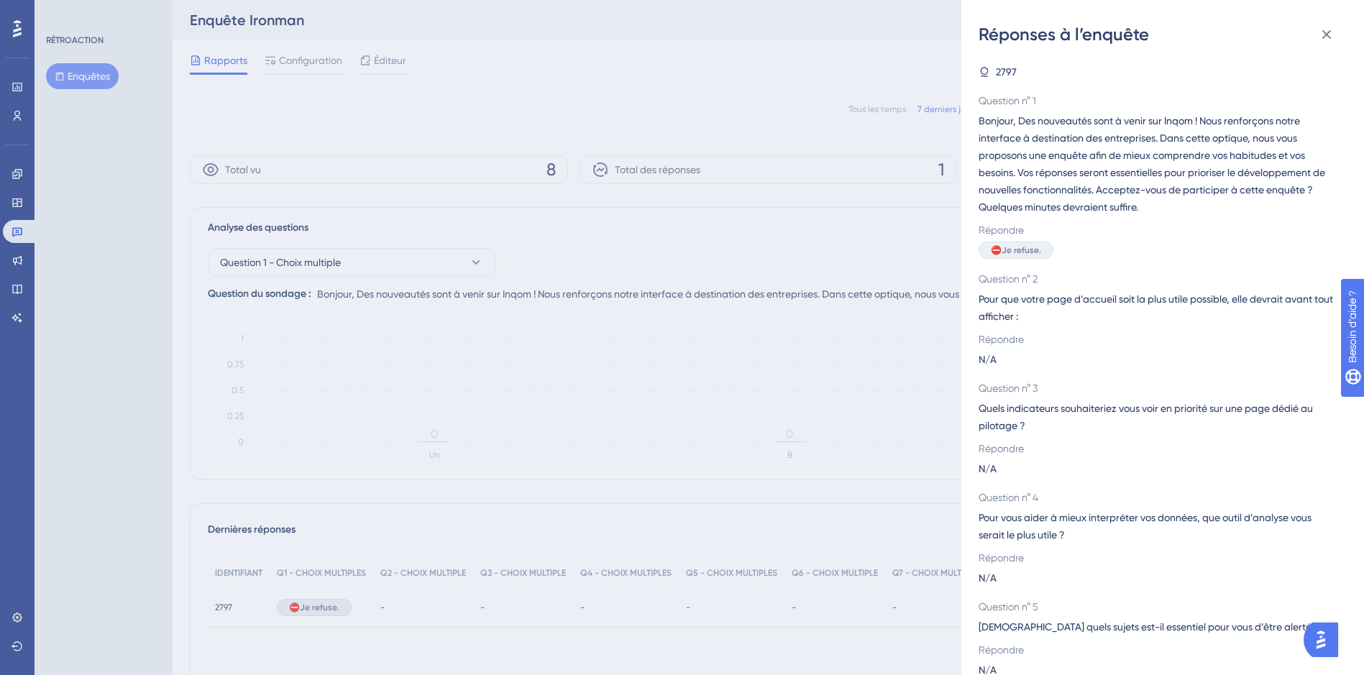
click at [224, 602] on div "Réponses à l’enquête 2797 Question n° 1 Bonjour, Des nouveautés sont à venir su…" at bounding box center [682, 337] width 1364 height 675
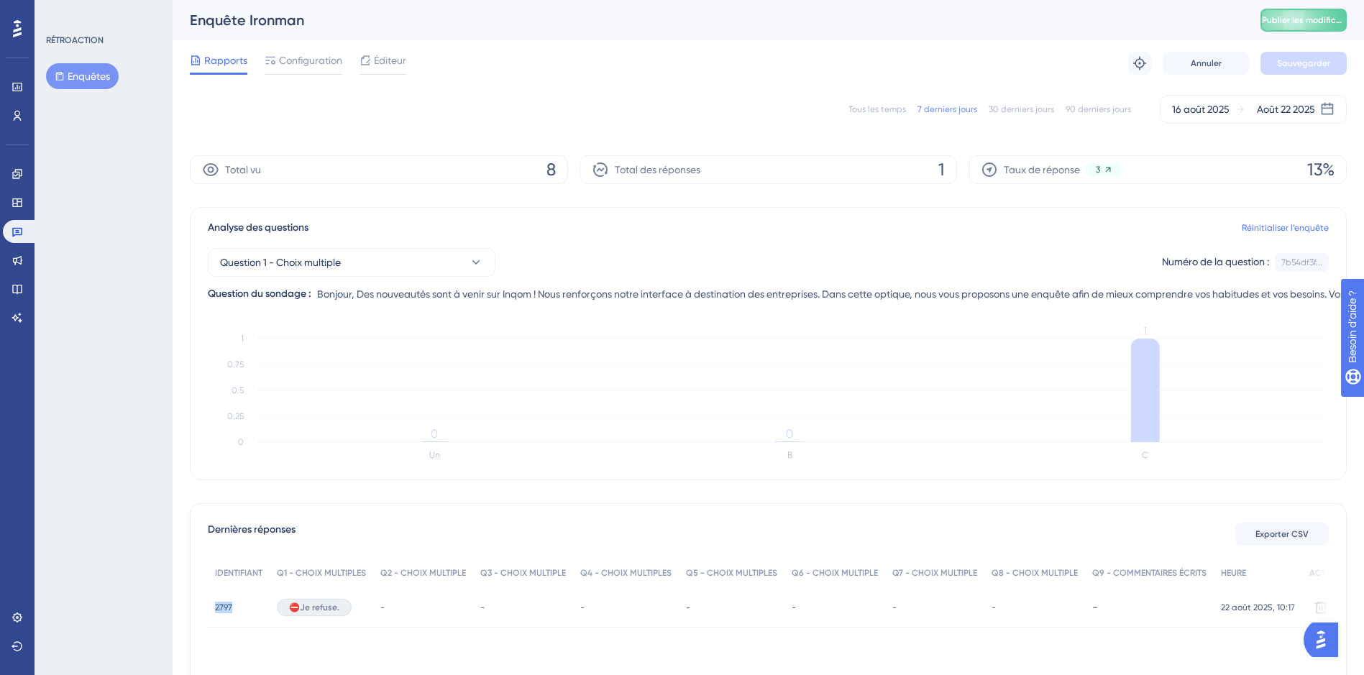
click at [220, 608] on span "2797" at bounding box center [223, 608] width 17 height 12
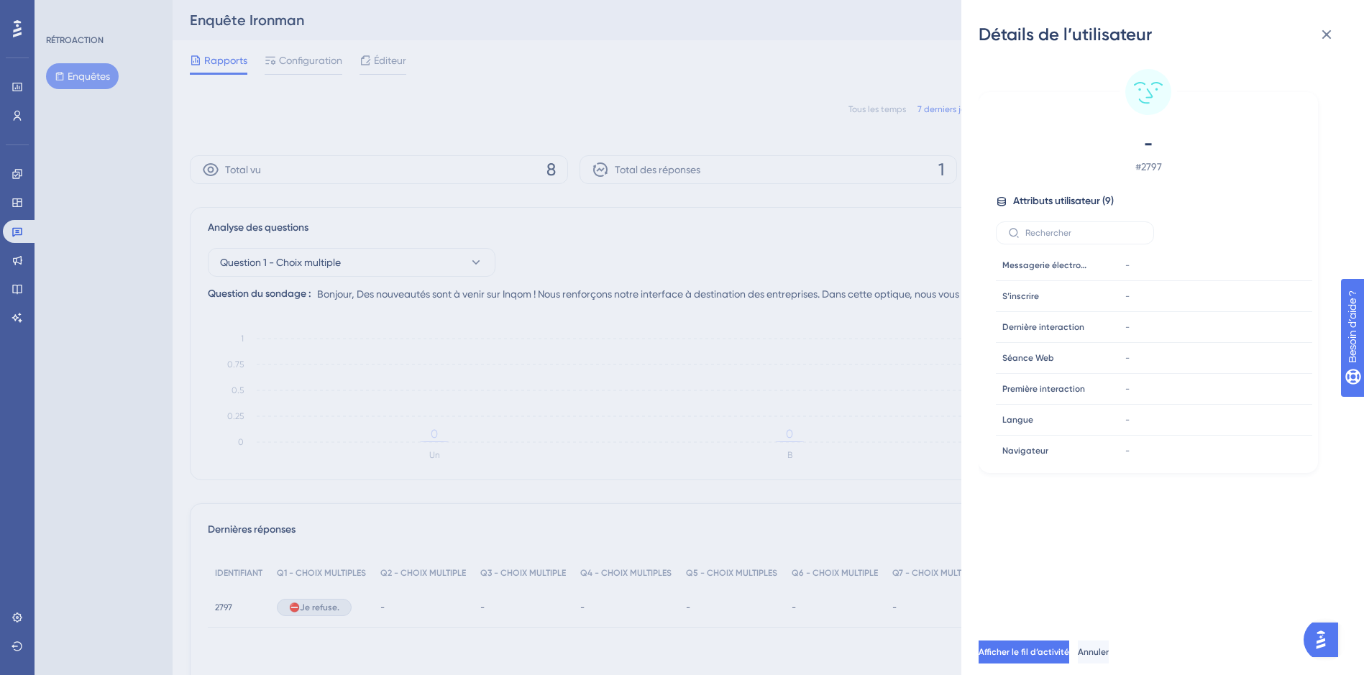
click at [220, 608] on div "Détails de l’utilisateur - # 2797 Attributs utilisateur (9 ) Messagerie électro…" at bounding box center [682, 337] width 1364 height 675
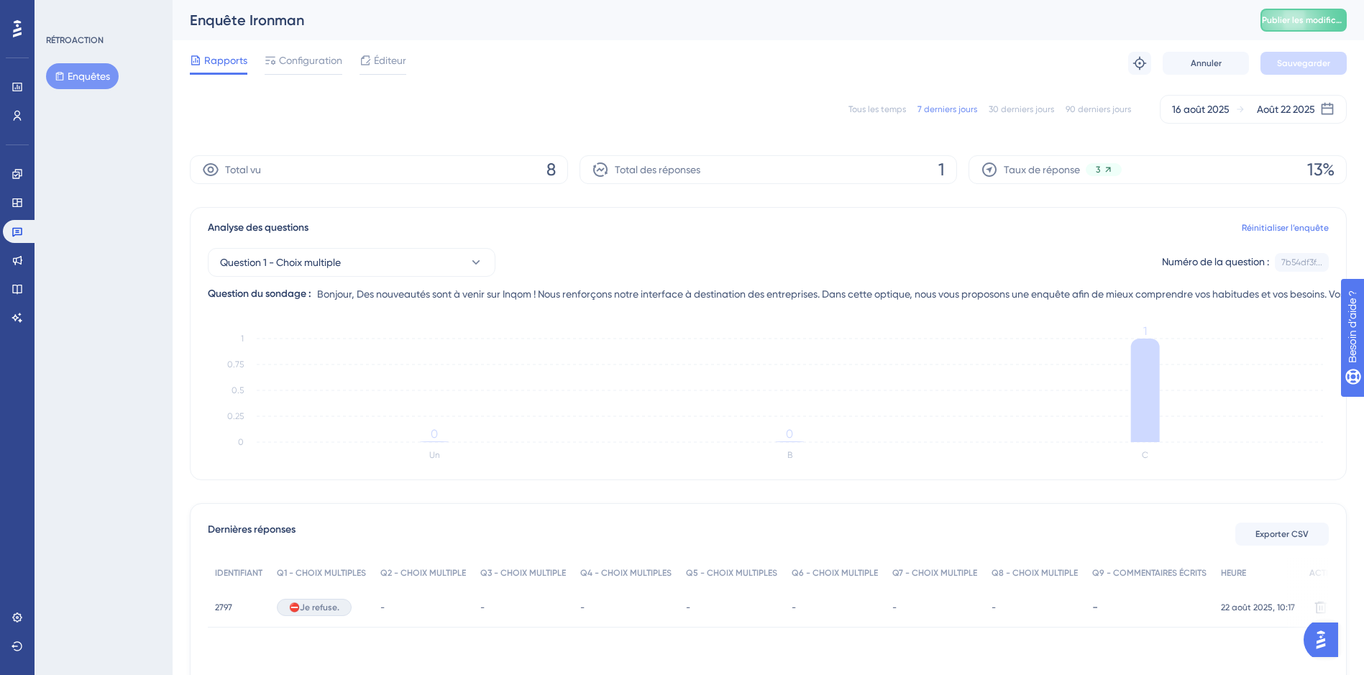
click at [220, 608] on span "2797" at bounding box center [223, 608] width 17 height 12
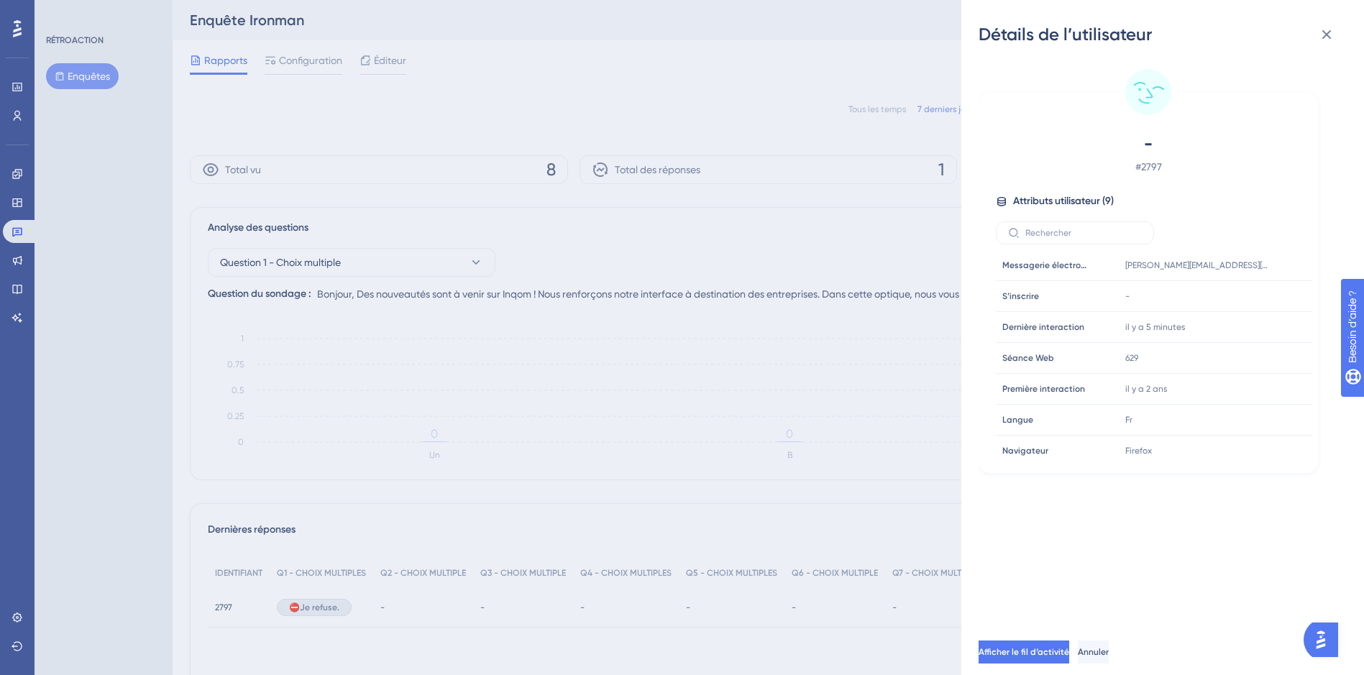
click at [1051, 201] on font "Attributs utilisateur (9" at bounding box center [1062, 201] width 98 height 12
click at [1003, 196] on icon at bounding box center [1002, 202] width 12 height 12
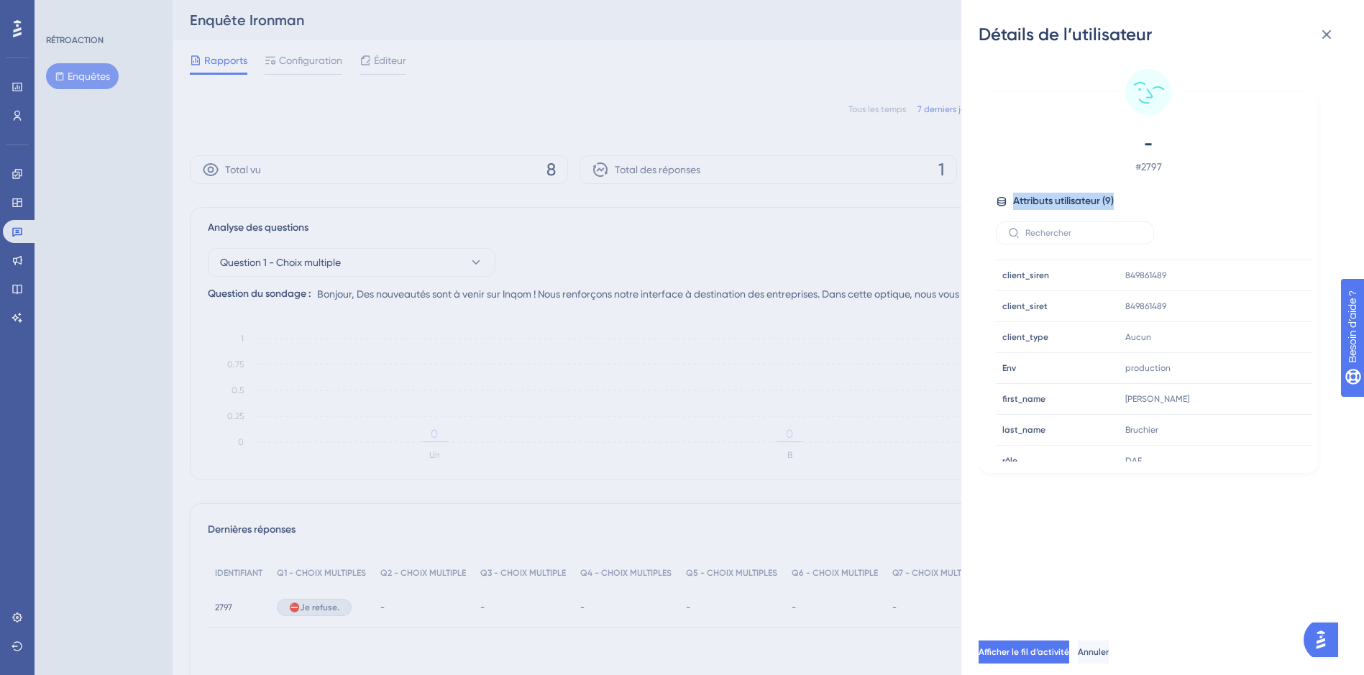
scroll to position [407, 0]
click at [1328, 34] on icon at bounding box center [1326, 34] width 9 height 9
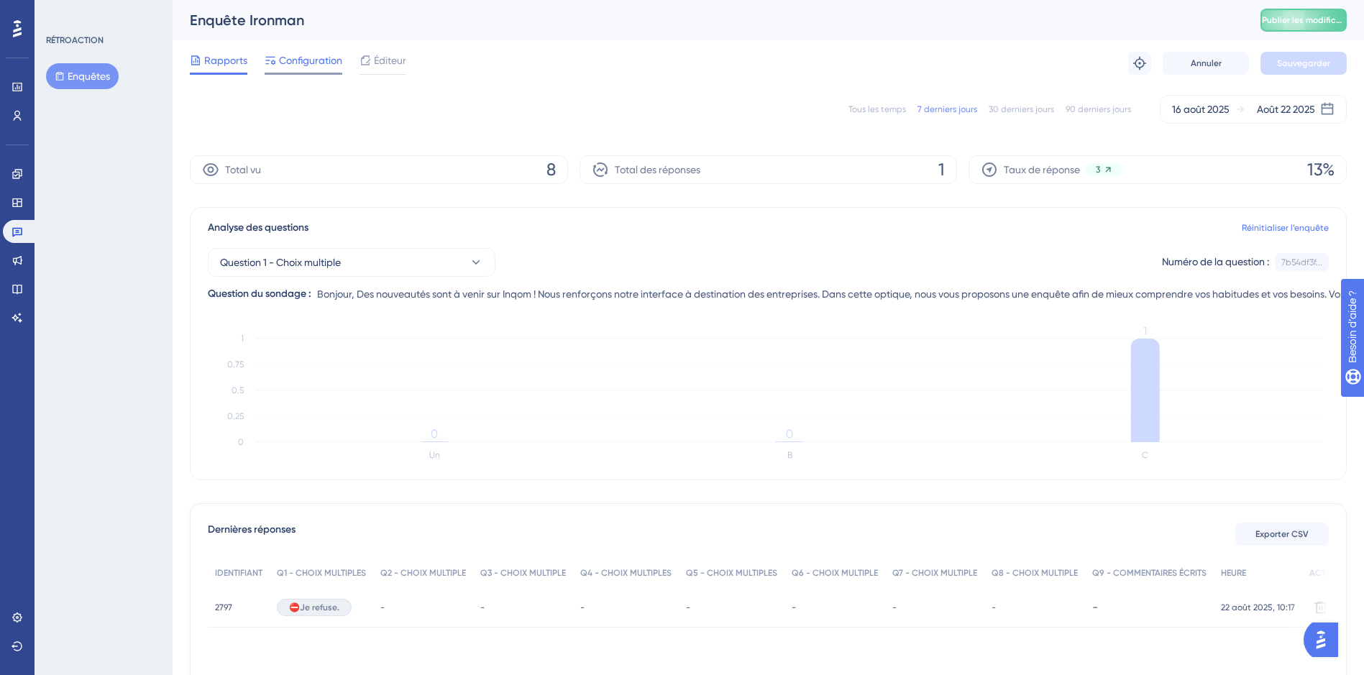
click at [298, 63] on span "Configuration" at bounding box center [310, 60] width 63 height 17
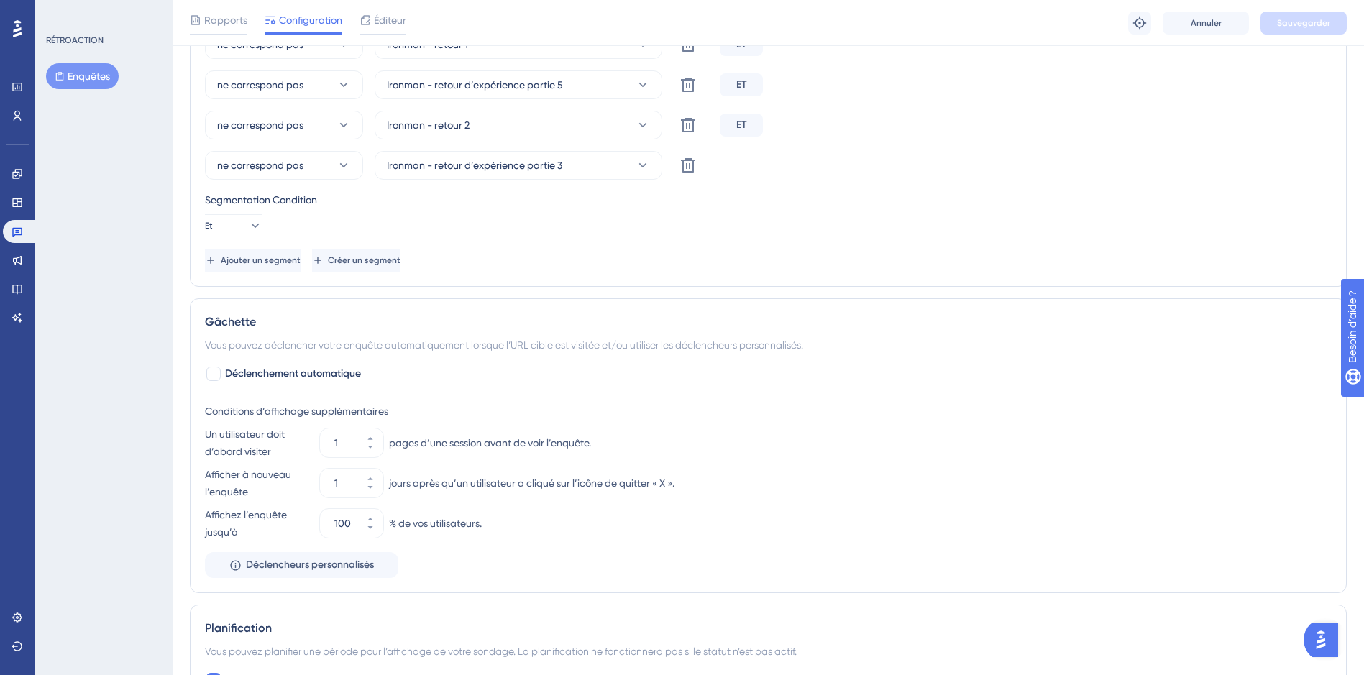
scroll to position [663, 0]
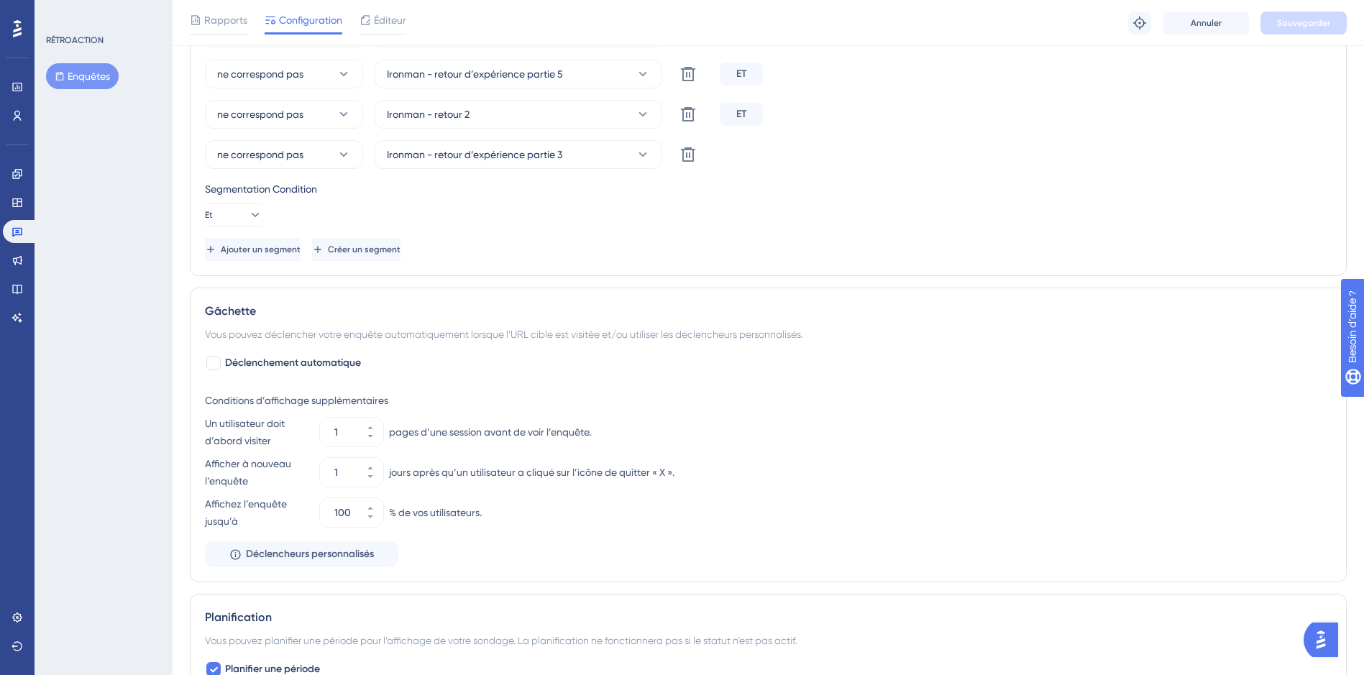
click at [163, 530] on div "RÉTROACTION Enquêtes" at bounding box center [104, 337] width 138 height 675
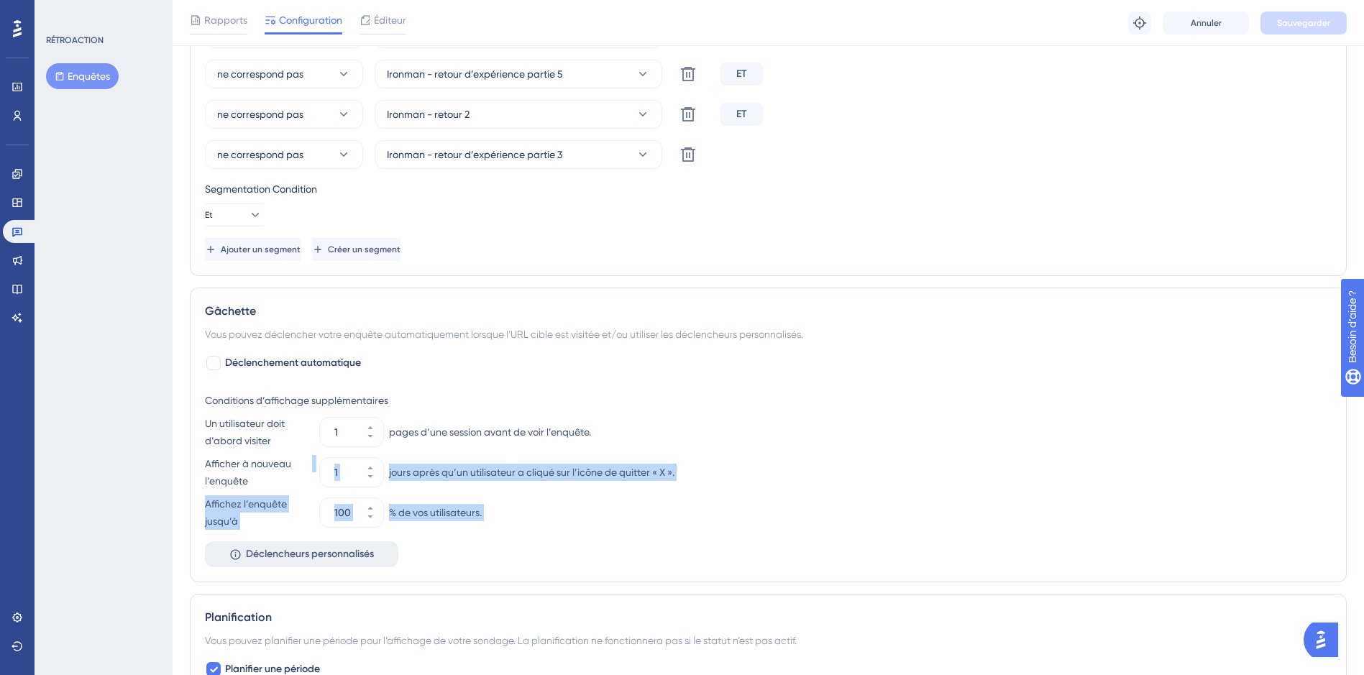
drag, startPoint x: 259, startPoint y: 474, endPoint x: 271, endPoint y: 562, distance: 88.6
click at [271, 562] on div "Conditions d’affichage supplémentaires Un utilisateur doit d’abord visiter 1 pa…" at bounding box center [768, 476] width 1127 height 181
click at [271, 562] on span "Déclencheurs personnalisés" at bounding box center [310, 554] width 128 height 17
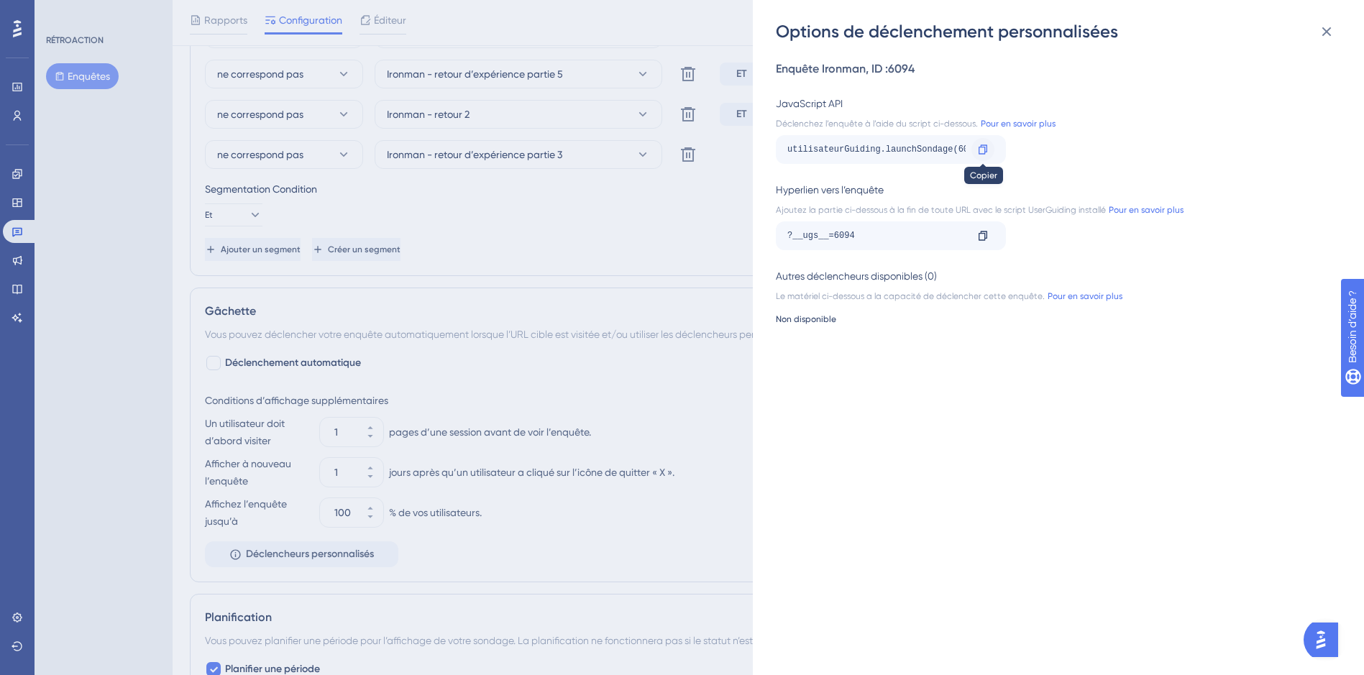
click at [988, 151] on div at bounding box center [982, 149] width 23 height 23
click at [964, 142] on div "utilisateurGuiding.launchSondage(6094)" at bounding box center [876, 149] width 178 height 23
drag, startPoint x: 981, startPoint y: 144, endPoint x: 923, endPoint y: 144, distance: 58.2
click at [923, 144] on div "utilisateurGuiding.launchSondage(6094)" at bounding box center [876, 149] width 178 height 23
click at [983, 152] on icon at bounding box center [983, 150] width 12 height 12
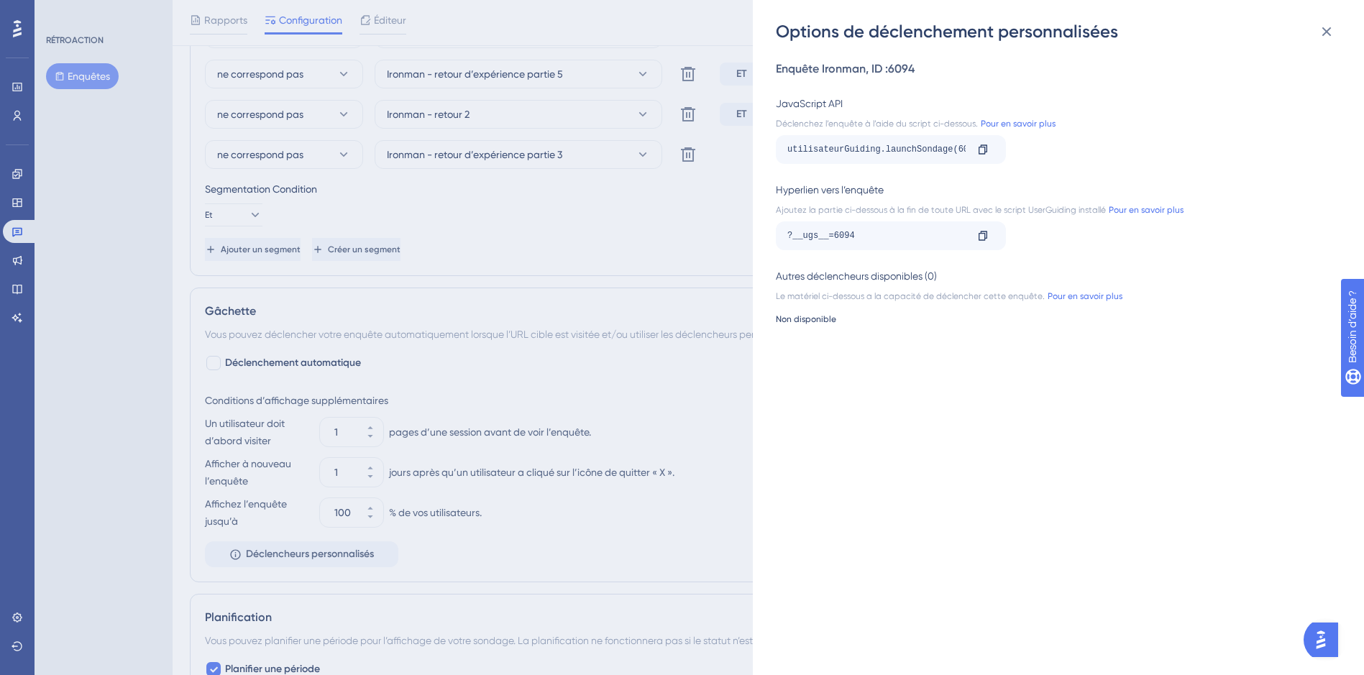
click at [180, 374] on div "Options de déclenchement personnalisées Enquête Ironman, ID :6094 JavaScript AP…" at bounding box center [682, 337] width 1364 height 675
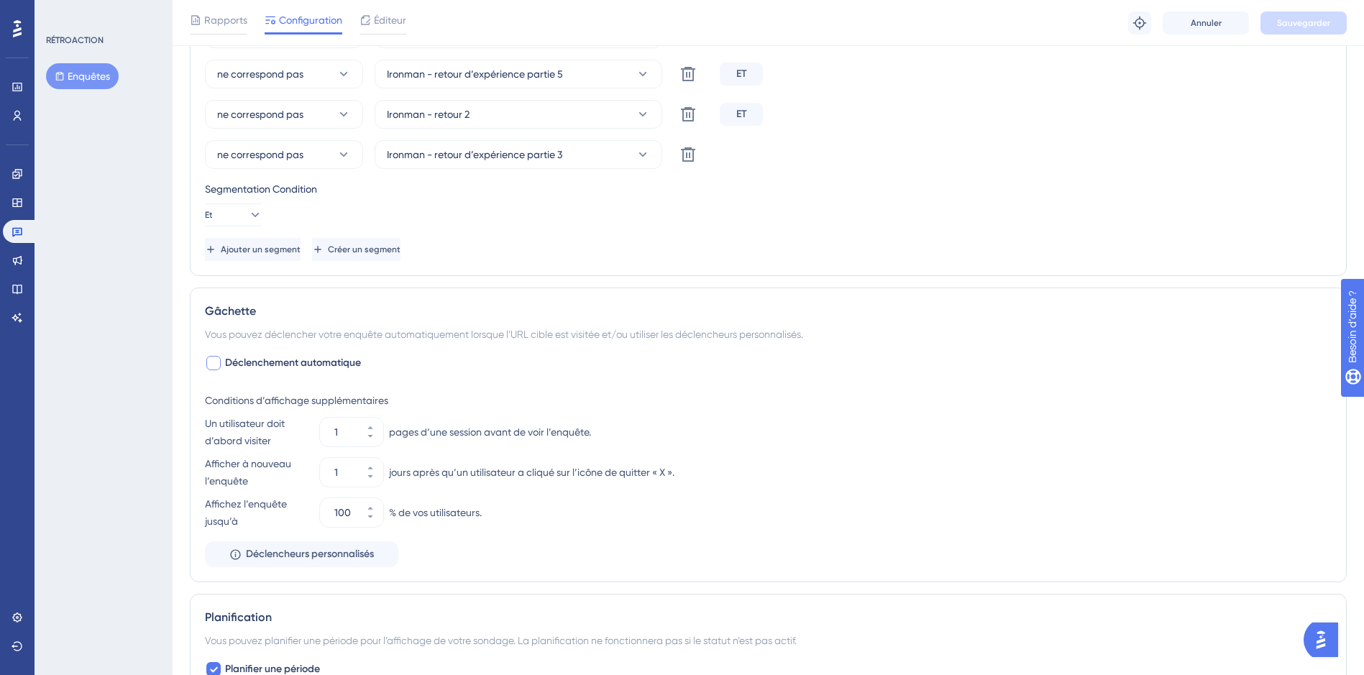
click at [224, 363] on label "Déclenchement automatique" at bounding box center [283, 362] width 156 height 17
checkbox input "true"
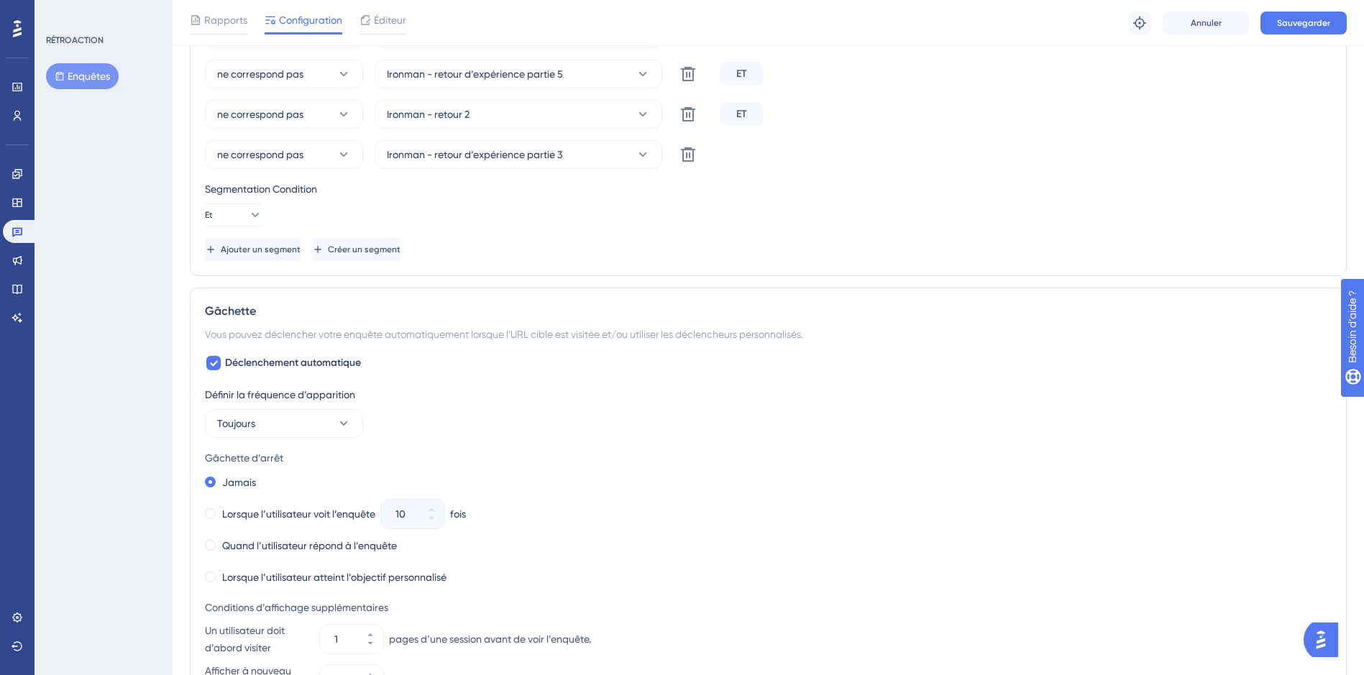
click at [689, 503] on div "Jamais Lorsque l’utilisateur voit l’enquête 10 fois Quand l’utilisateur répond …" at bounding box center [768, 529] width 1127 height 115
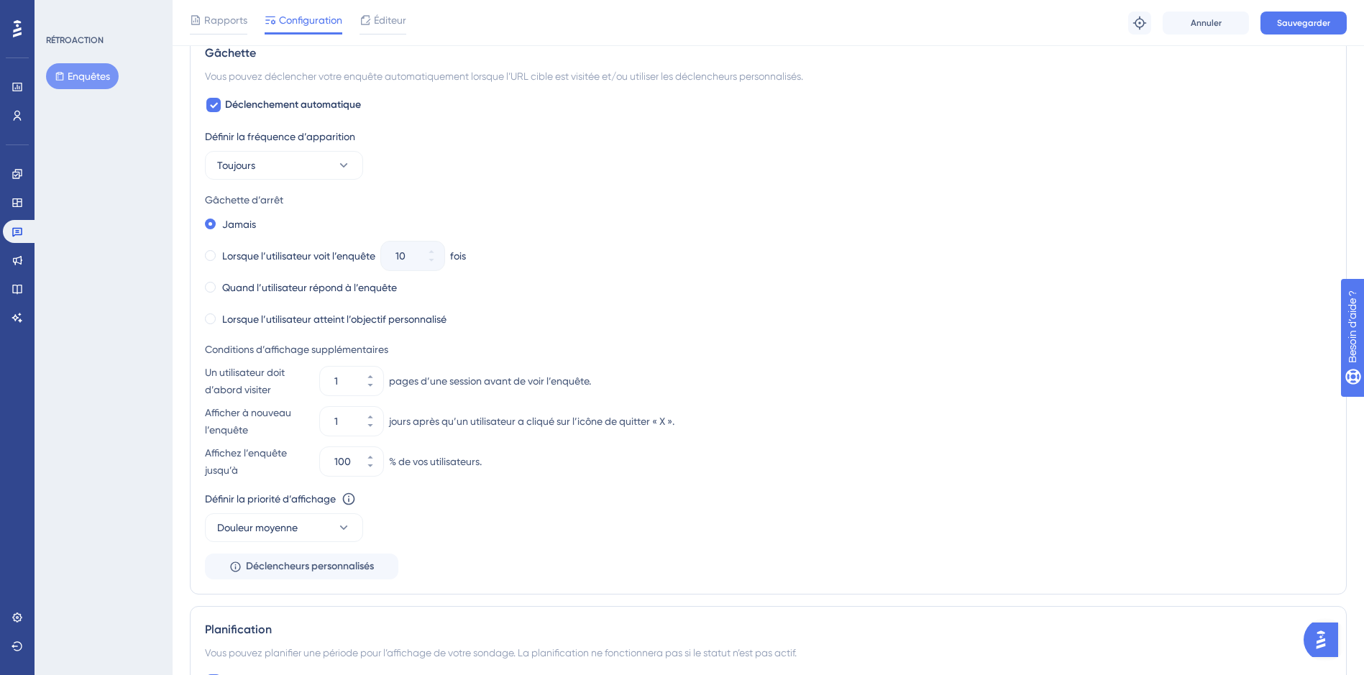
scroll to position [922, 0]
click at [280, 317] on label "Lorsque l’utilisateur atteint l’objectif personnalisé" at bounding box center [334, 318] width 224 height 17
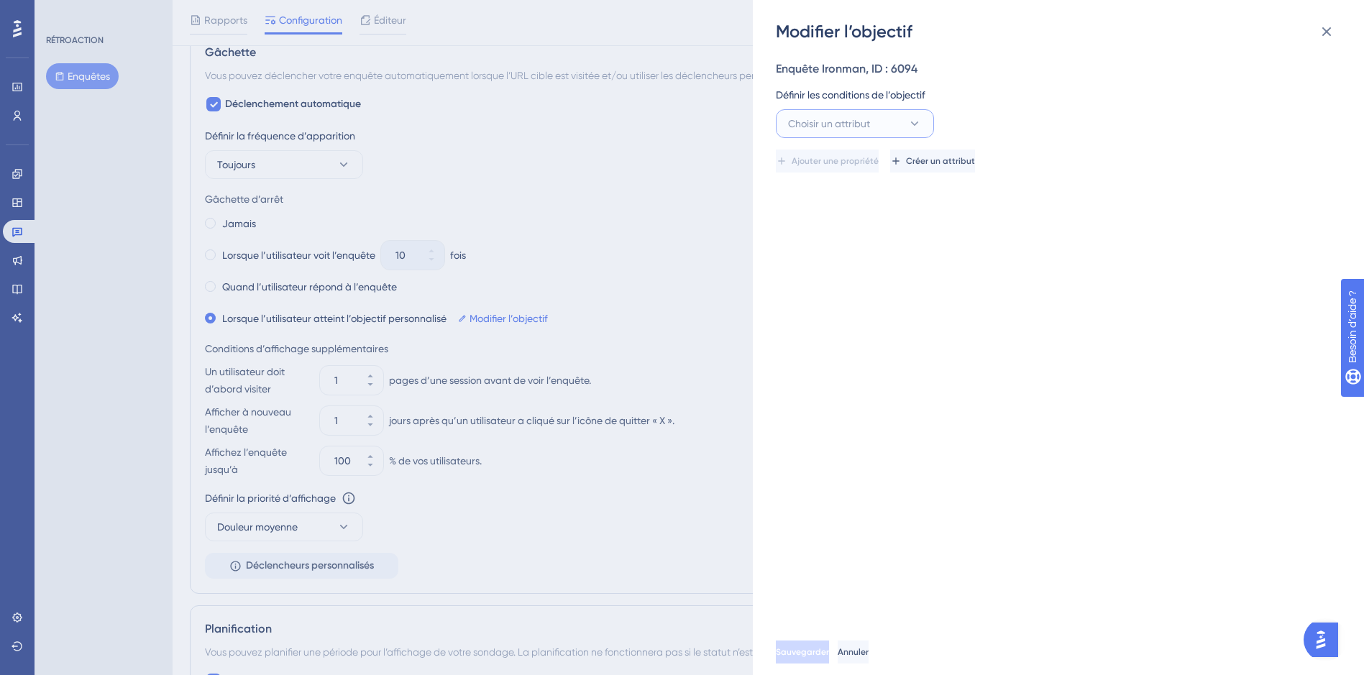
click at [851, 120] on span "Choisir un attribut" at bounding box center [829, 123] width 82 height 17
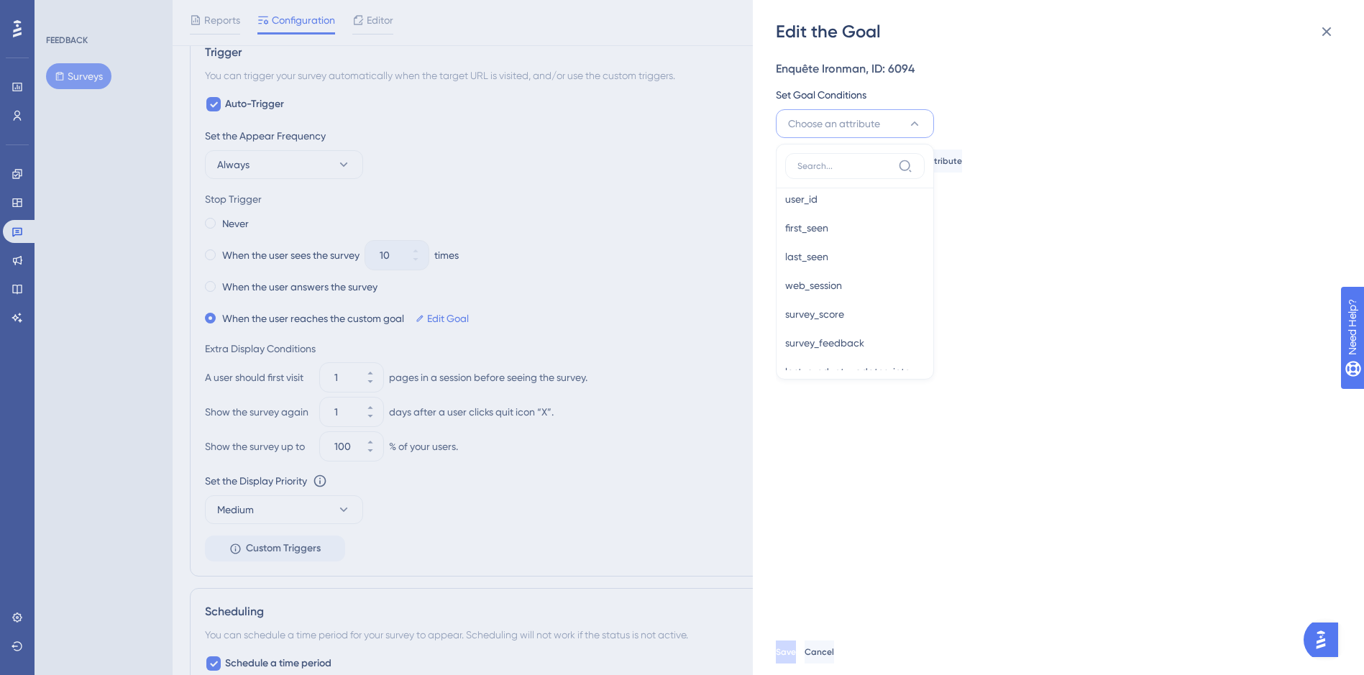
scroll to position [525, 0]
drag, startPoint x: 859, startPoint y: 352, endPoint x: 845, endPoint y: 347, distance: 14.3
click at [845, 347] on span "survey_feedback" at bounding box center [824, 347] width 79 height 17
click at [1000, 115] on button "is" at bounding box center [1016, 123] width 158 height 29
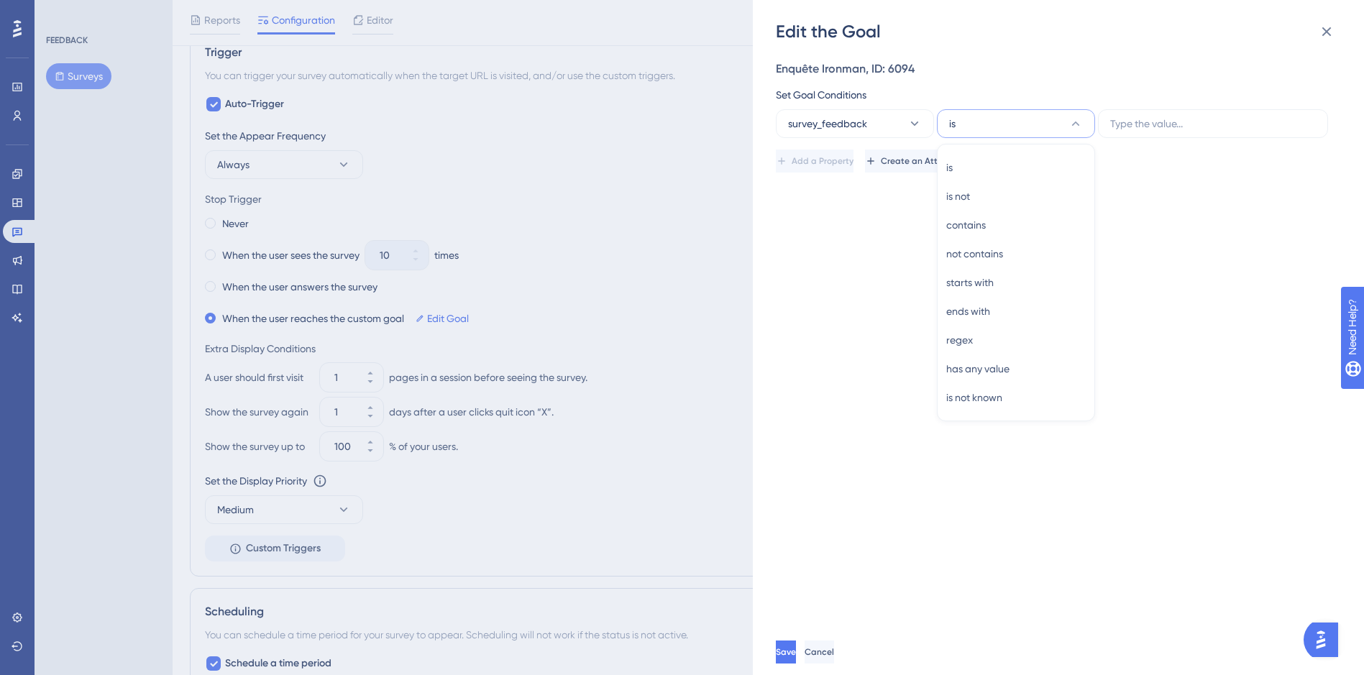
click at [1109, 109] on div "Set Goal Conditions survey_feedback is is is is not is not contains contains no…" at bounding box center [1054, 112] width 556 height 52
drag, startPoint x: 1192, startPoint y: 148, endPoint x: 1164, endPoint y: 128, distance: 34.5
click at [1164, 128] on div "Enquête Ironman, ID: 6094 Set Goal Conditions survey_feedback is Add a Property…" at bounding box center [1054, 116] width 556 height 112
click at [1164, 128] on input "text" at bounding box center [1213, 124] width 206 height 16
click at [826, 116] on span "survey_feedback" at bounding box center [827, 123] width 79 height 17
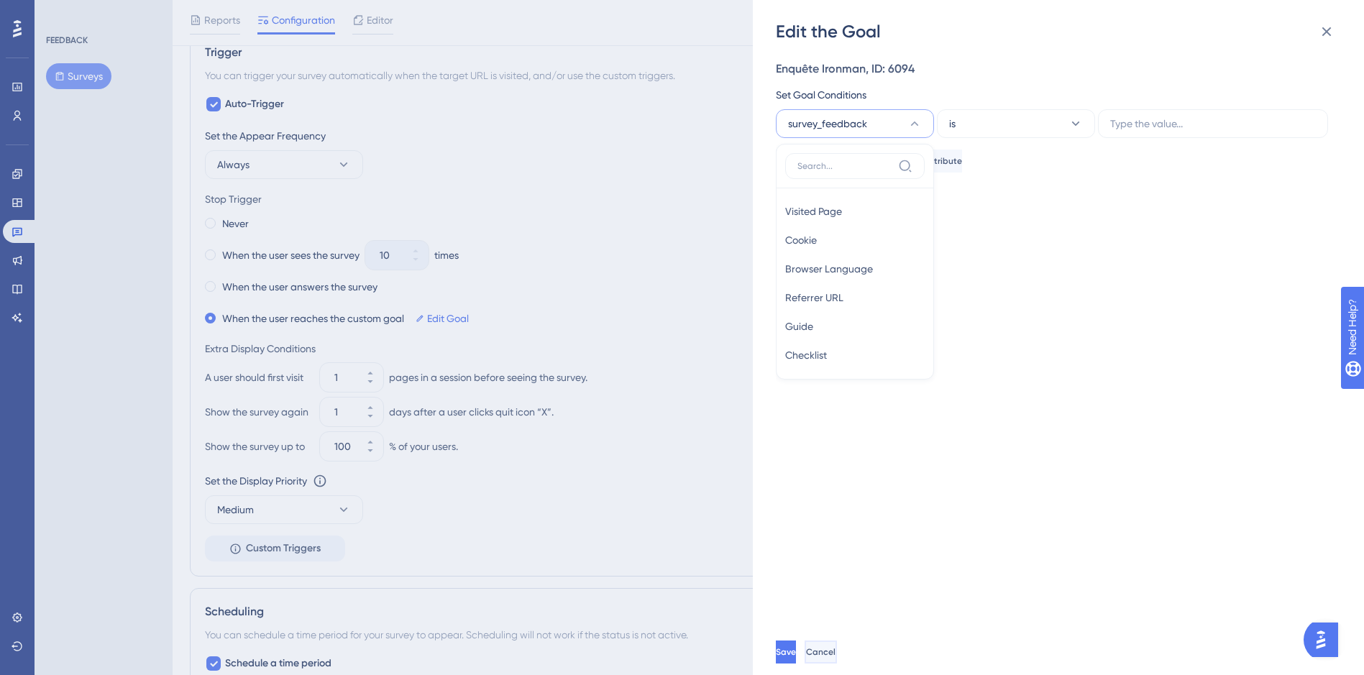
click at [837, 654] on button "Cancel" at bounding box center [820, 652] width 32 height 23
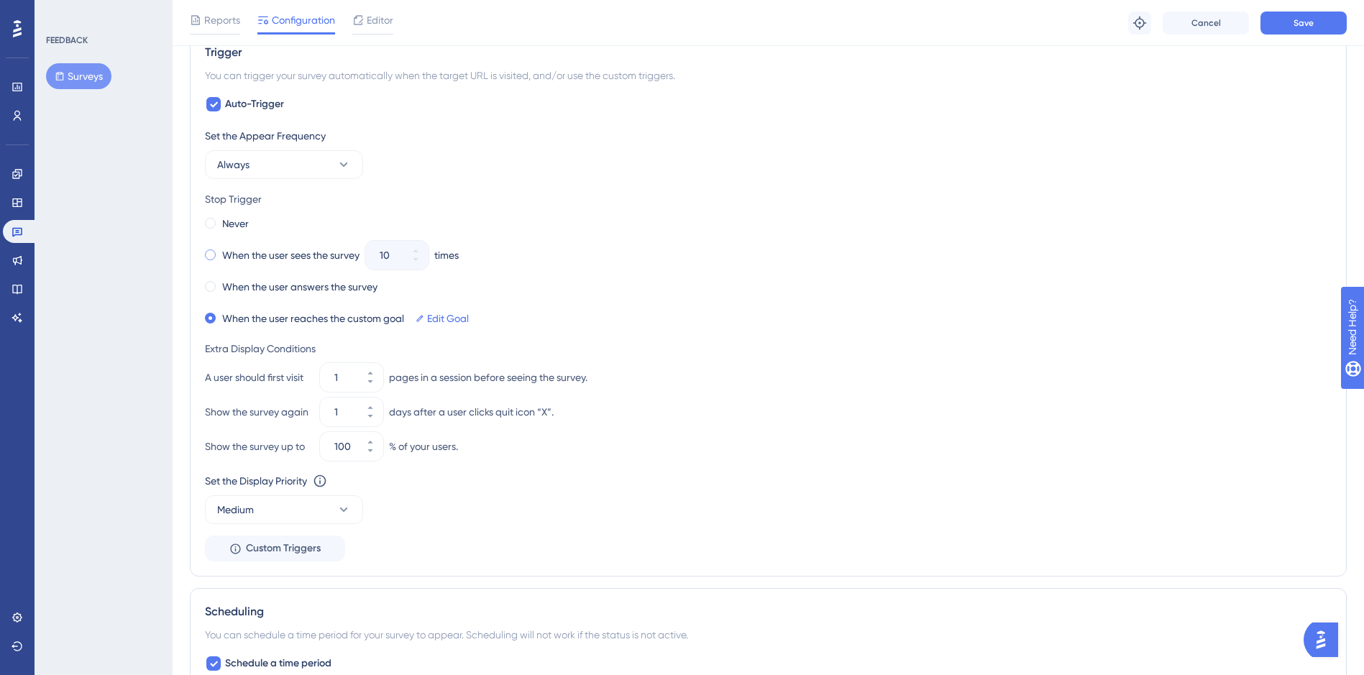
click at [238, 254] on label "When the user sees the survey" at bounding box center [290, 255] width 137 height 17
click at [862, 404] on div "Show the survey again 1 days after a user clicks quit icon “X”." at bounding box center [768, 412] width 1127 height 29
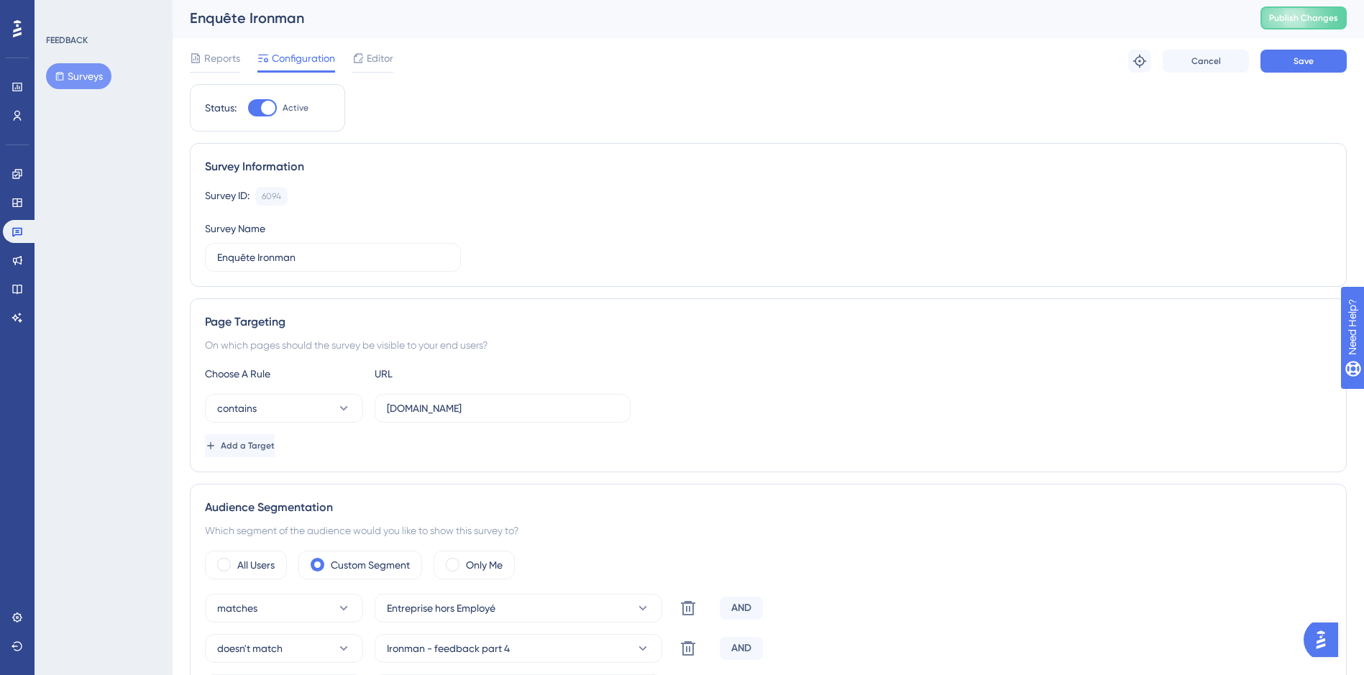
scroll to position [0, 0]
click at [1331, 71] on button "Save" at bounding box center [1303, 63] width 86 height 23
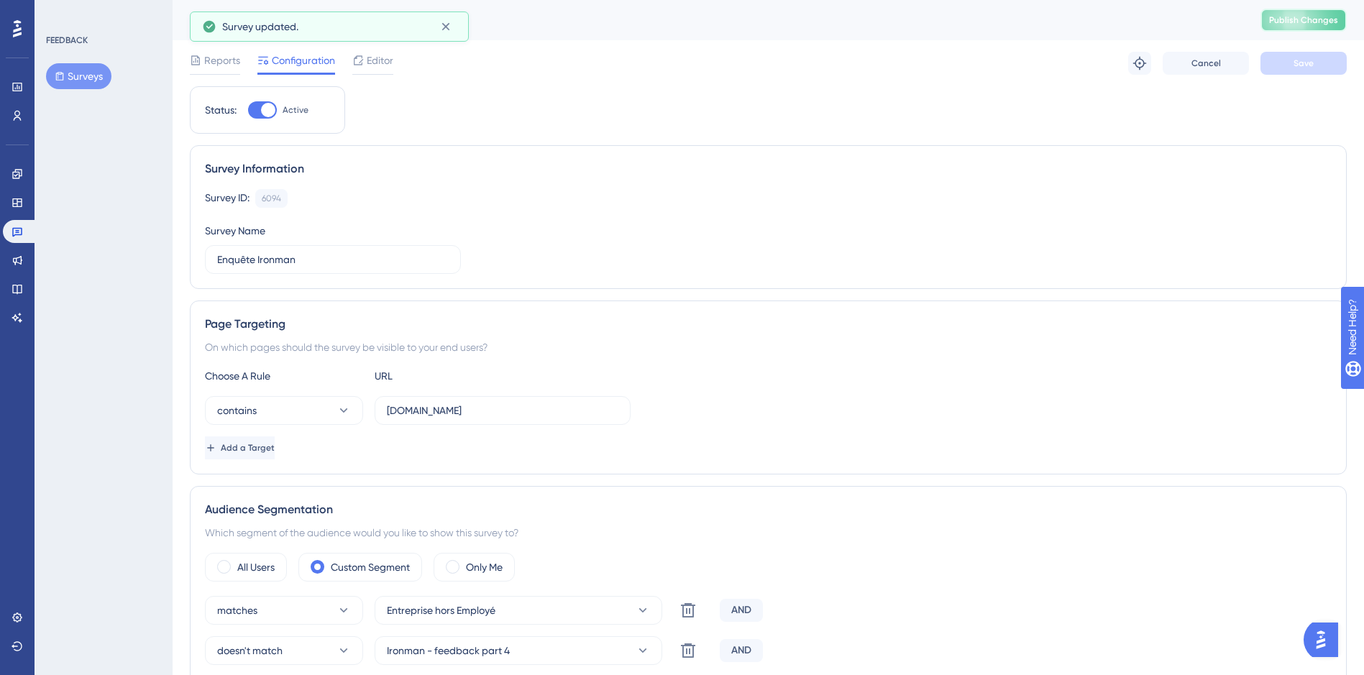
click at [1312, 19] on span "Publish Changes" at bounding box center [1303, 20] width 69 height 12
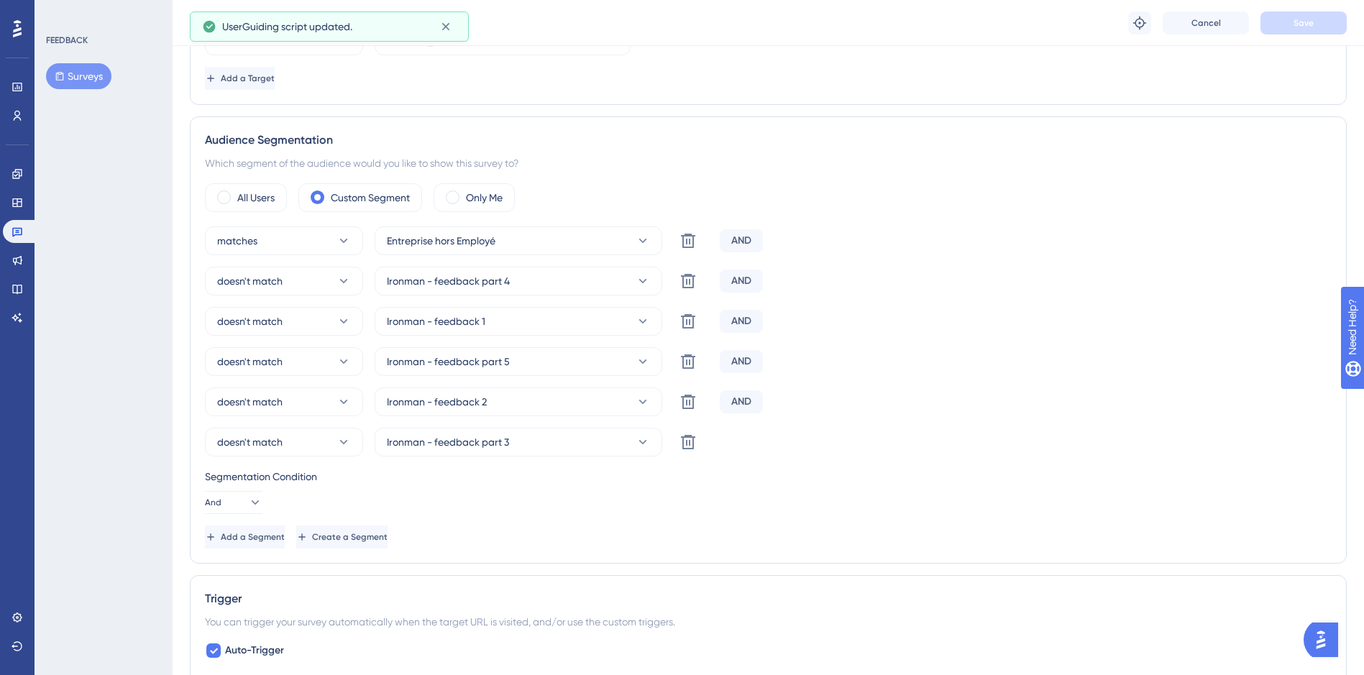
scroll to position [373, 0]
click at [263, 538] on span "Add a Segment" at bounding box center [254, 539] width 64 height 12
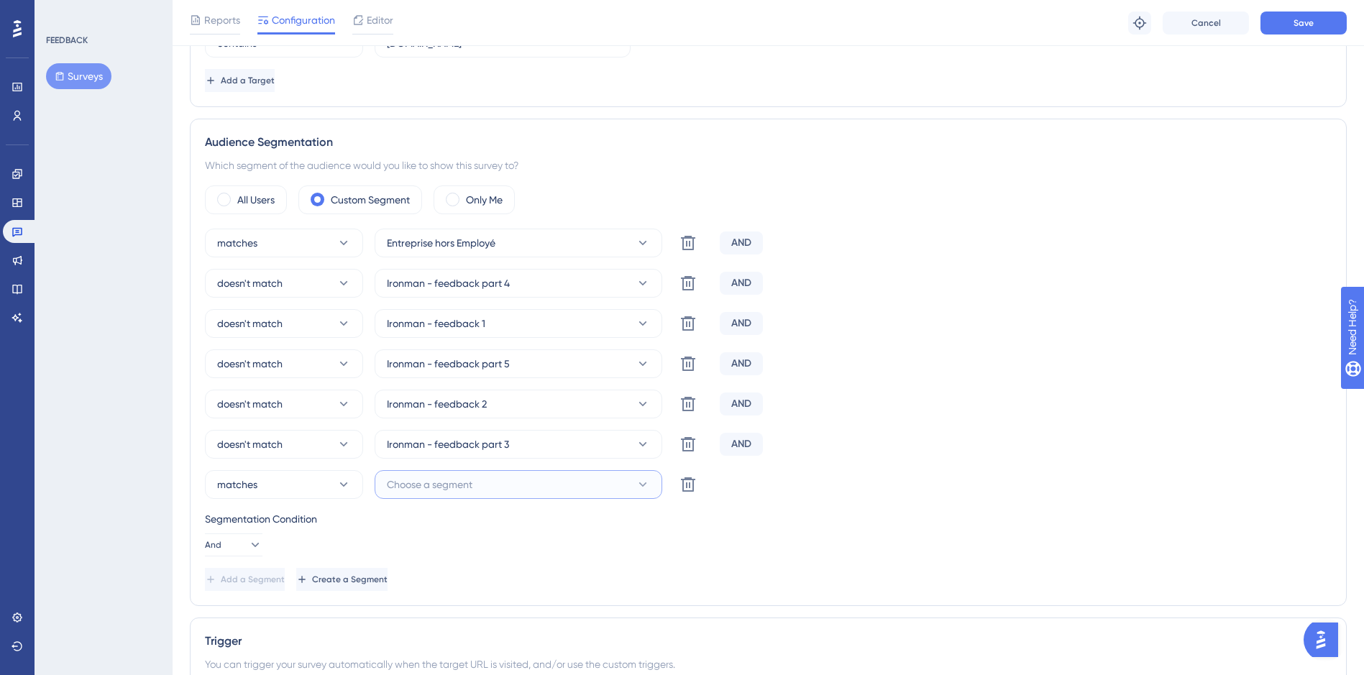
click at [531, 490] on button "Choose a segment" at bounding box center [519, 484] width 288 height 29
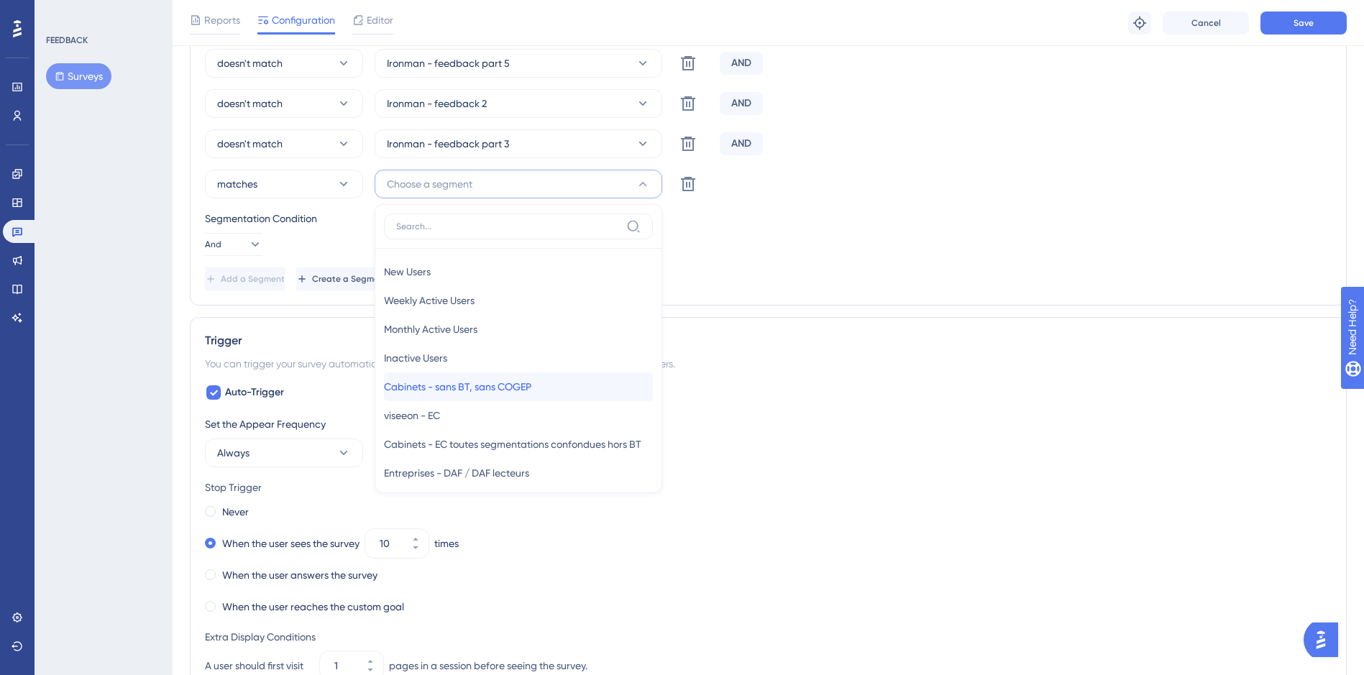
click at [496, 382] on span "Cabinets - sans BT, sans COGEP" at bounding box center [457, 386] width 147 height 17
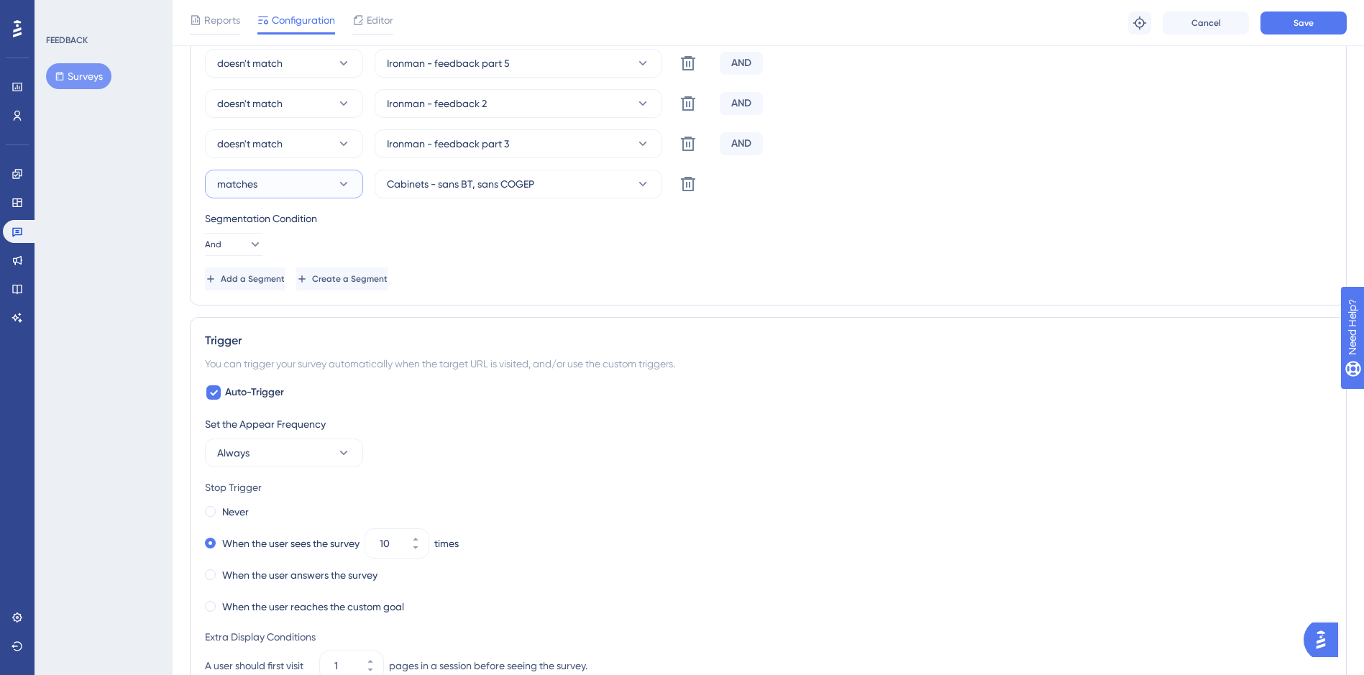
click at [247, 176] on span "matches" at bounding box center [237, 183] width 40 height 17
click at [249, 253] on span "doesn't match" at bounding box center [246, 256] width 65 height 17
click at [863, 407] on div "Auto-Trigger Set the Appear Frequency Always Stop Trigger Never When the user s…" at bounding box center [768, 617] width 1127 height 466
click at [1306, 33] on button "Save" at bounding box center [1303, 23] width 86 height 23
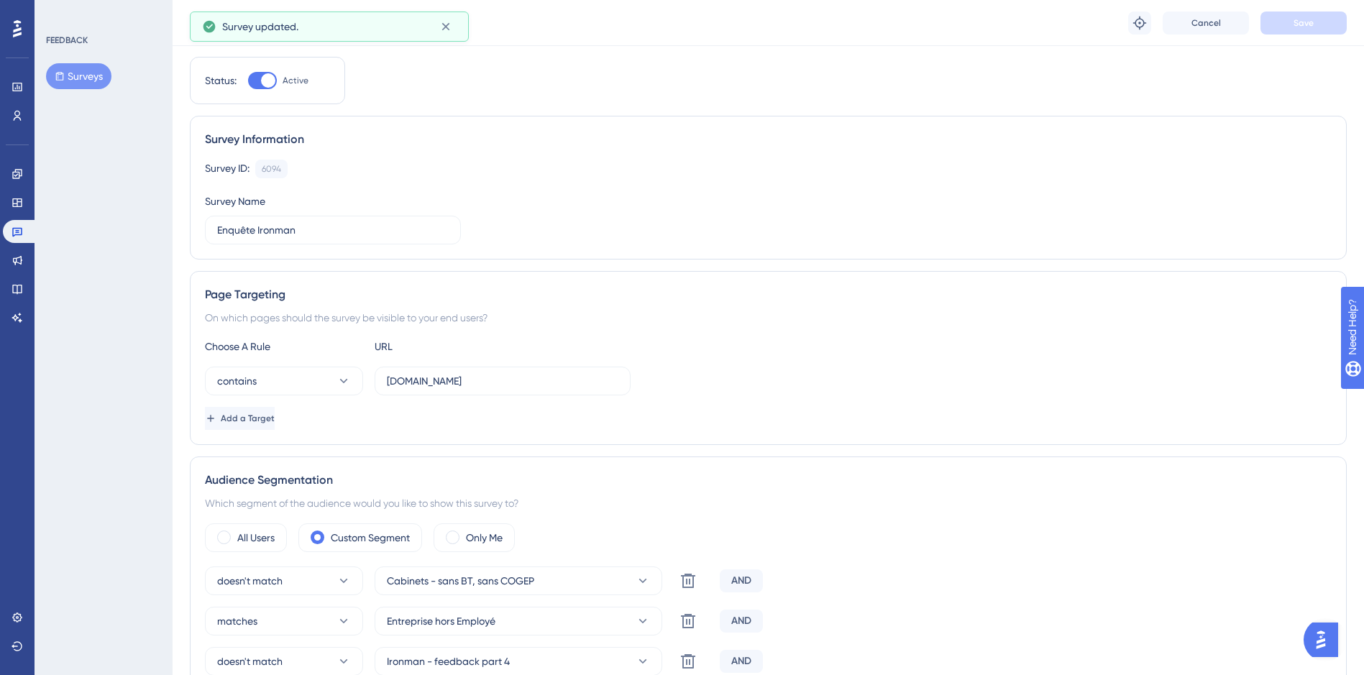
scroll to position [0, 0]
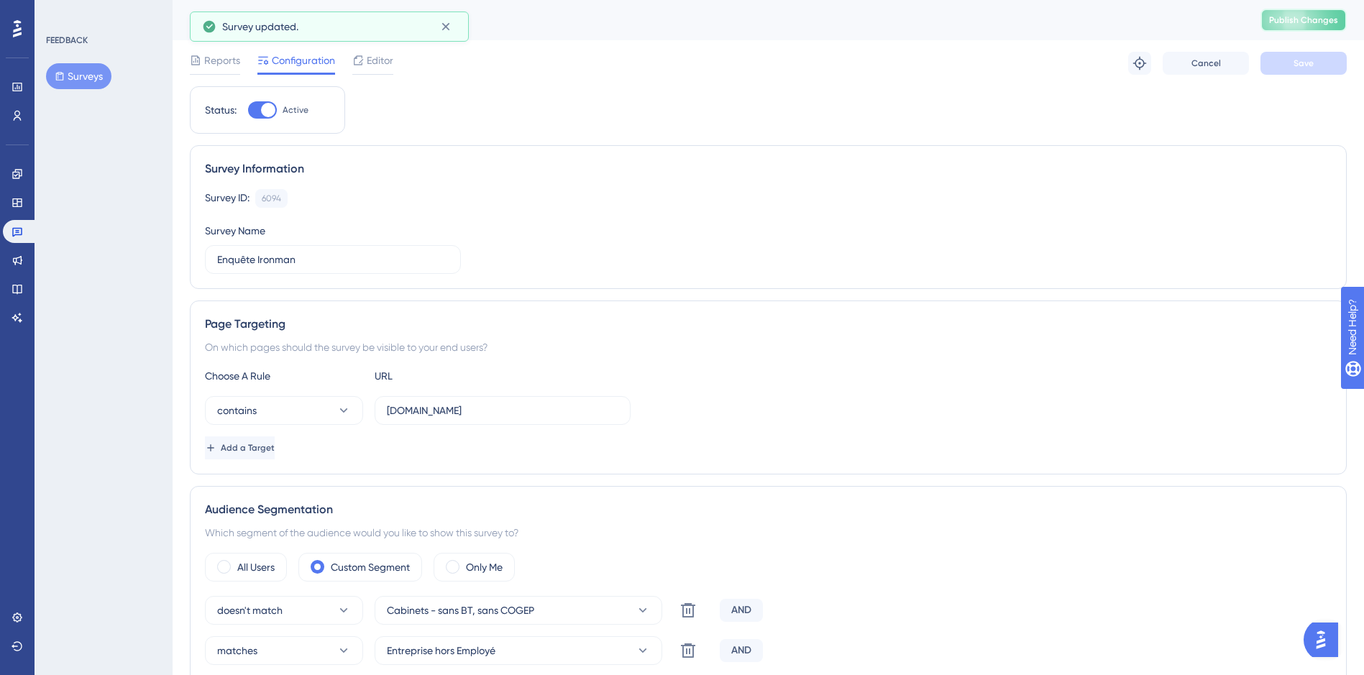
click at [1308, 18] on span "Publish Changes" at bounding box center [1303, 20] width 69 height 12
click at [445, 25] on icon at bounding box center [446, 26] width 14 height 14
click at [215, 64] on span "Reports" at bounding box center [222, 60] width 36 height 17
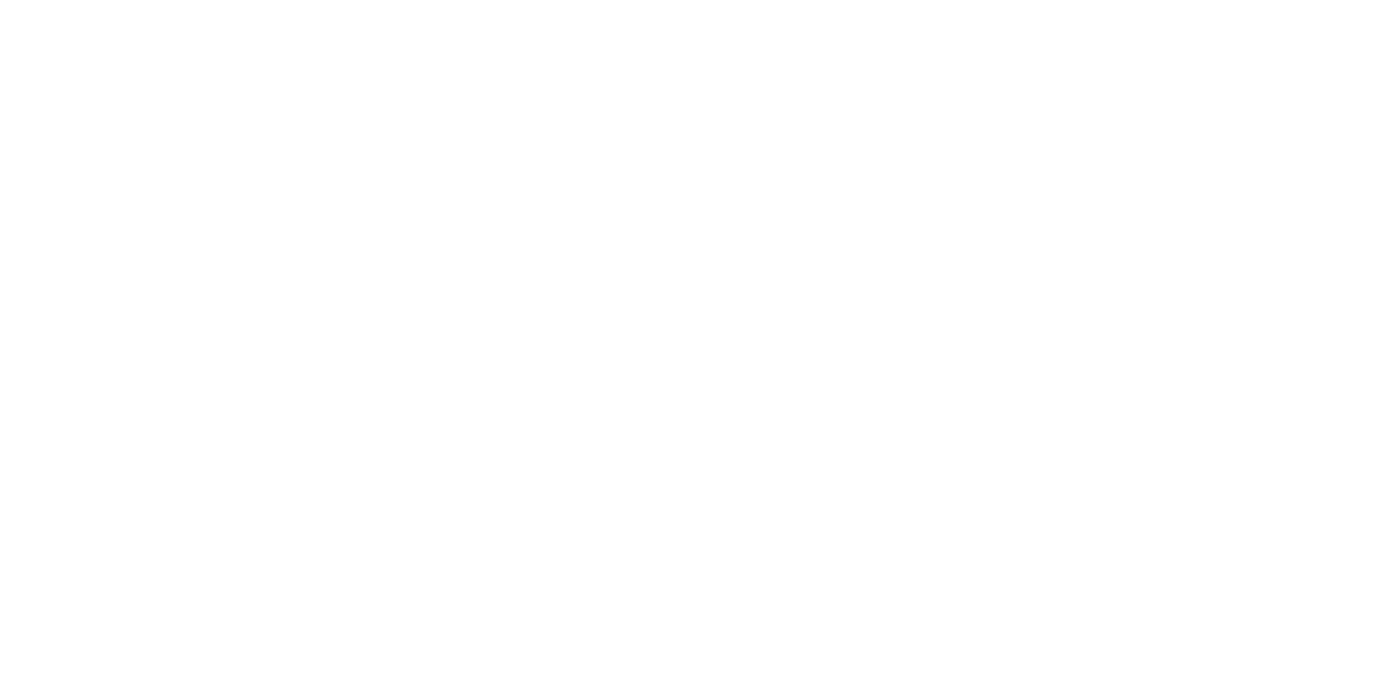
click at [772, 0] on html at bounding box center [687, 0] width 1375 height 0
